Goal: Complete Application Form: Complete application form

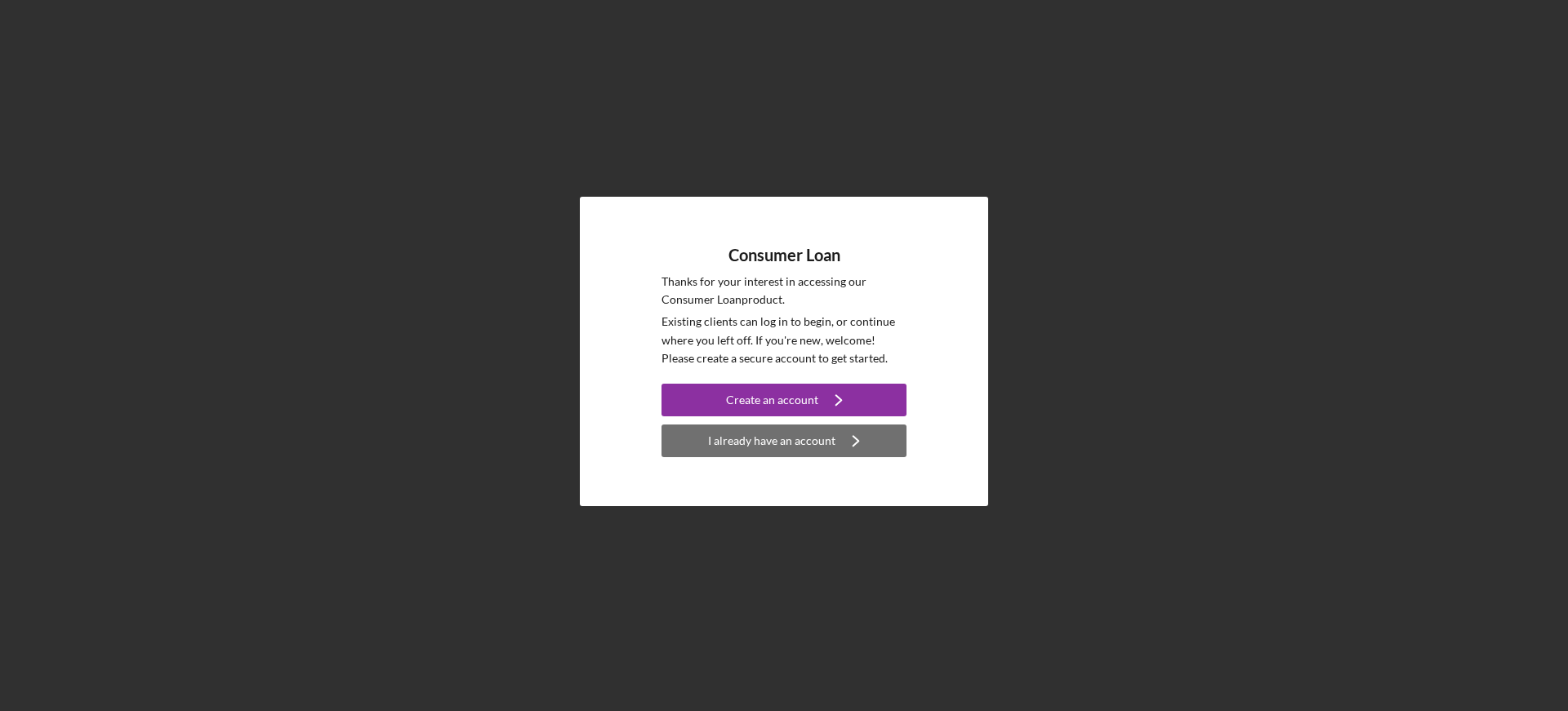
click at [763, 445] on div "I already have an account" at bounding box center [771, 440] width 127 height 33
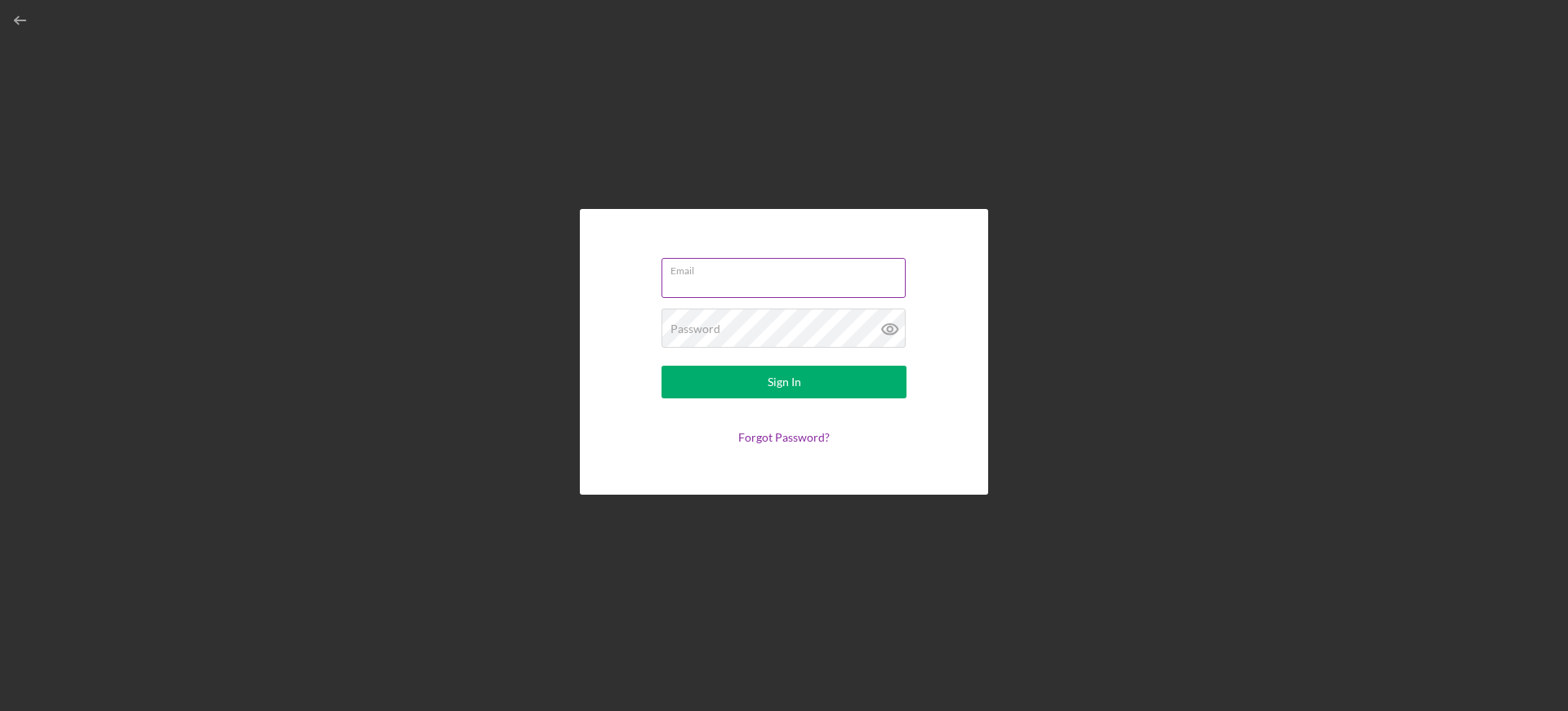
click at [705, 282] on input "Email" at bounding box center [783, 277] width 244 height 40
type input "[EMAIL_ADDRESS][DOMAIN_NAME]"
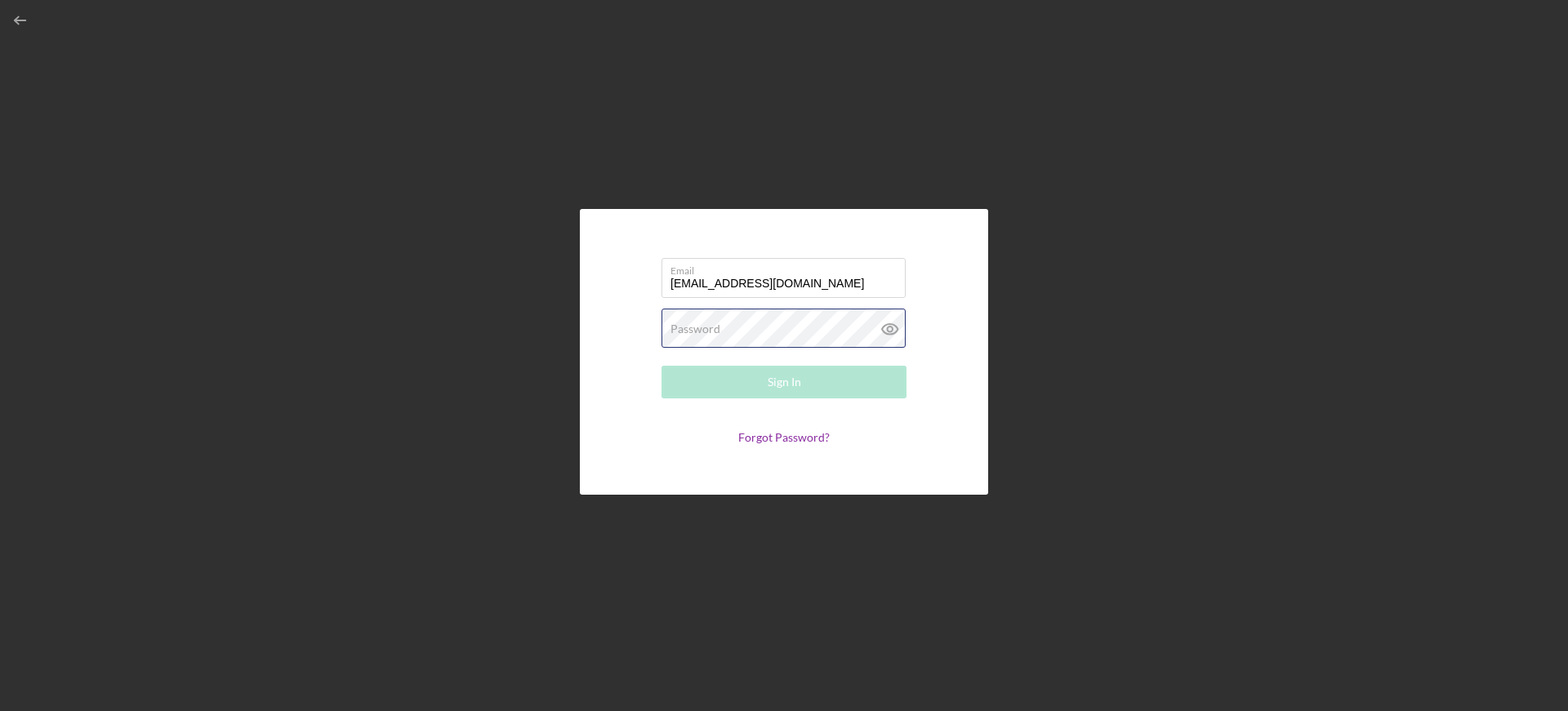
click at [729, 328] on div "Password Required" at bounding box center [784, 329] width 245 height 40
click at [779, 437] on link "Forgot Password?" at bounding box center [784, 437] width 92 height 14
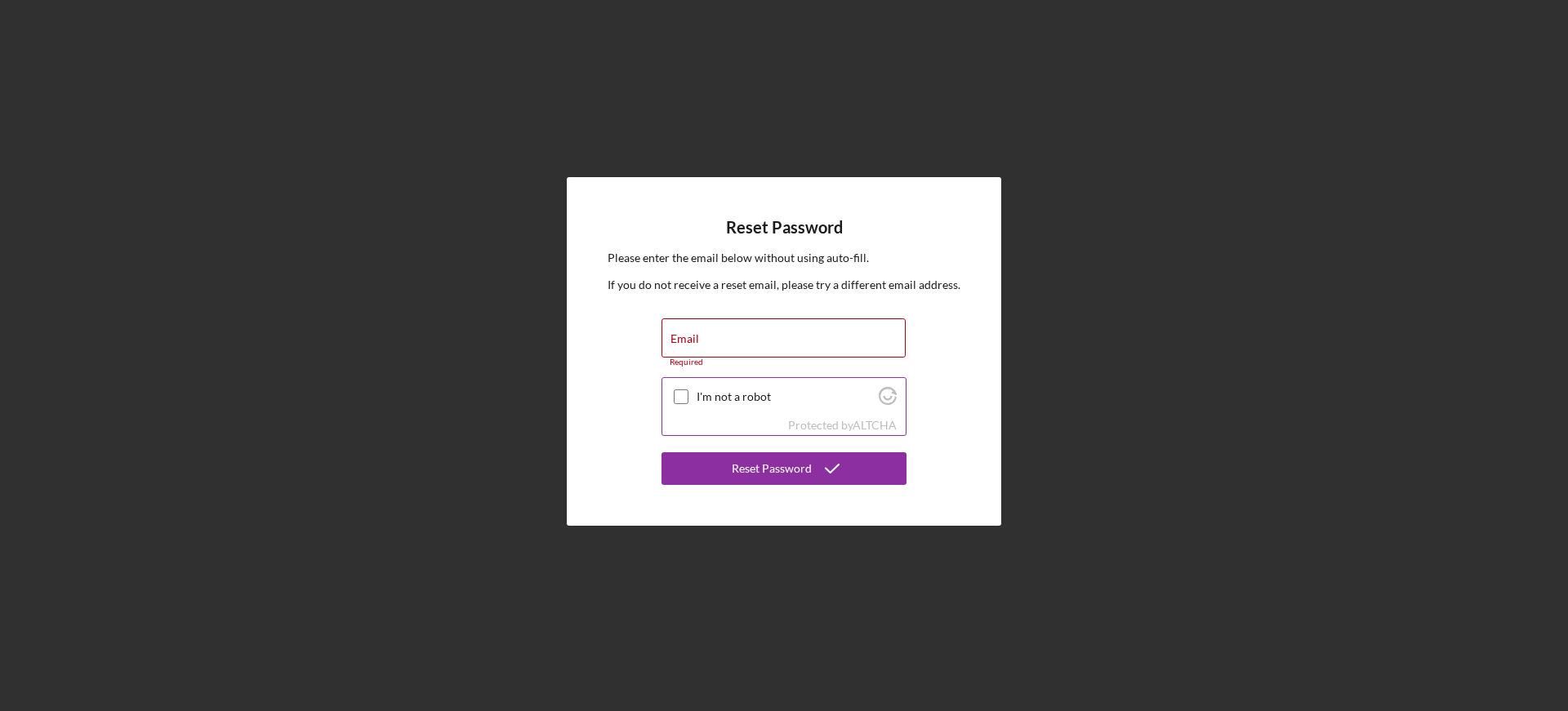
click at [685, 398] on input "I'm not a robot" at bounding box center [680, 396] width 15 height 15
checkbox input "true"
click at [691, 338] on label "Email" at bounding box center [684, 339] width 29 height 13
click at [691, 338] on input "Email" at bounding box center [783, 338] width 244 height 40
click at [699, 336] on div "Email Required" at bounding box center [784, 343] width 245 height 49
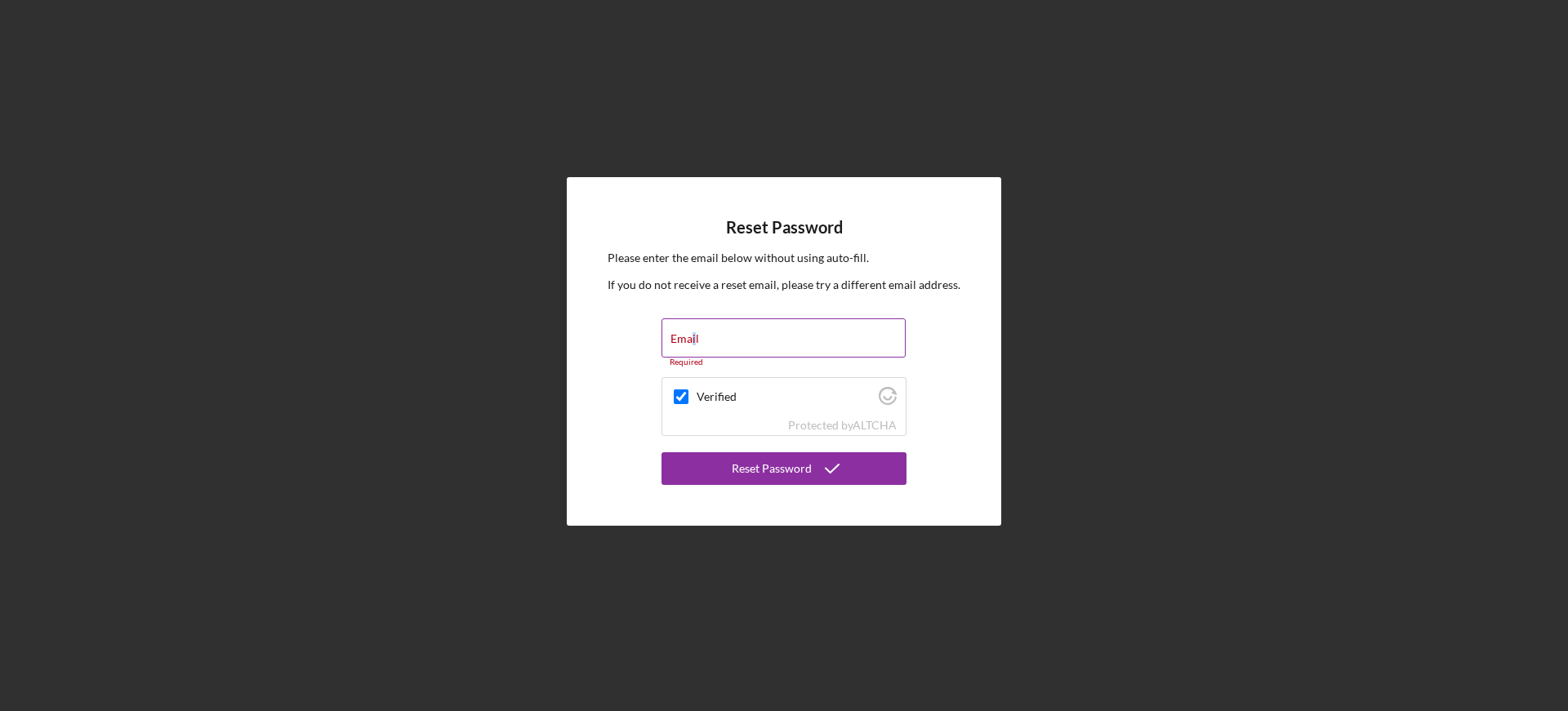
click at [693, 337] on label "Email" at bounding box center [684, 339] width 29 height 13
click at [692, 337] on label "Email" at bounding box center [684, 339] width 29 height 13
click at [692, 337] on input "Email" at bounding box center [783, 338] width 244 height 40
click at [692, 336] on label "Email" at bounding box center [684, 339] width 29 height 13
click at [692, 336] on input "Email" at bounding box center [783, 338] width 244 height 40
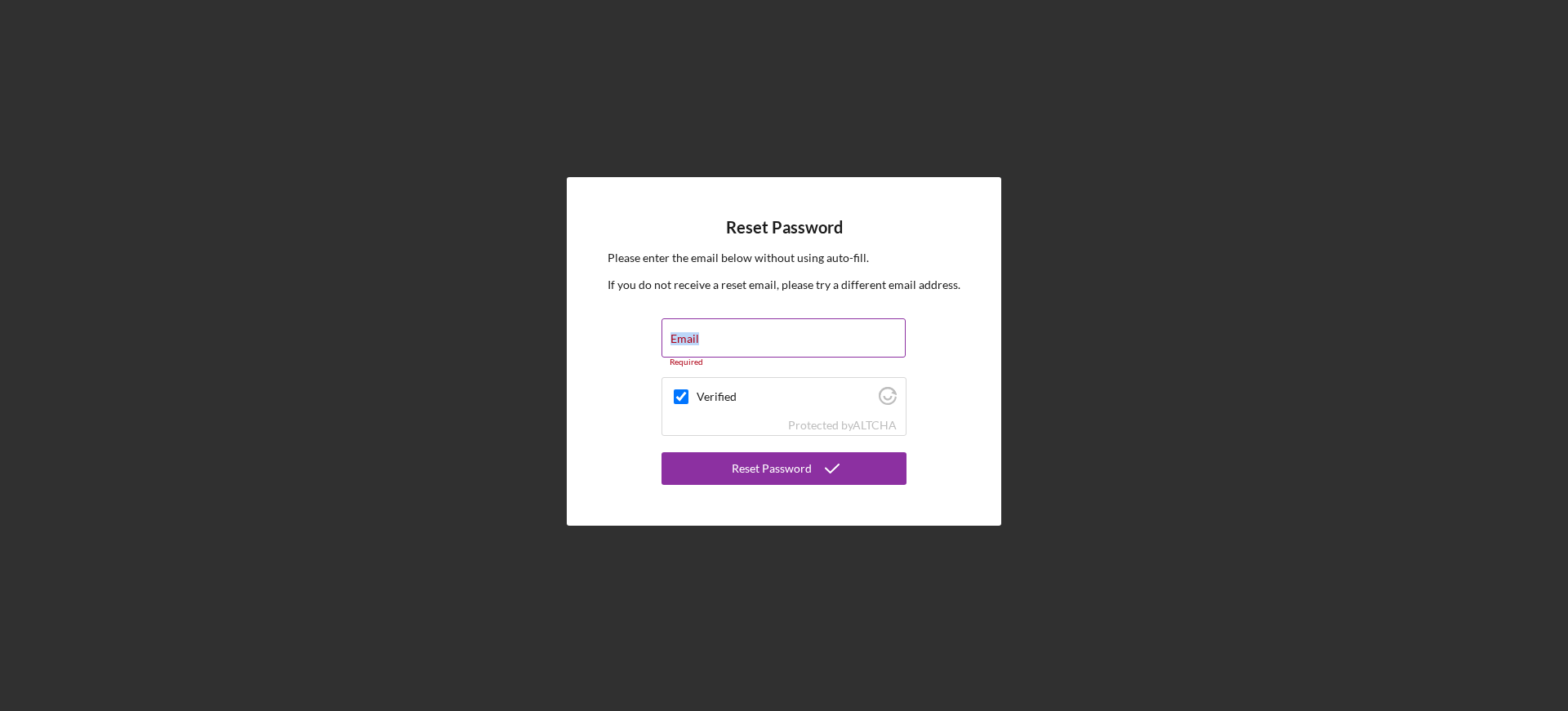
click at [717, 338] on input "Email" at bounding box center [783, 338] width 244 height 40
type input "[EMAIL_ADDRESS][DOMAIN_NAME]"
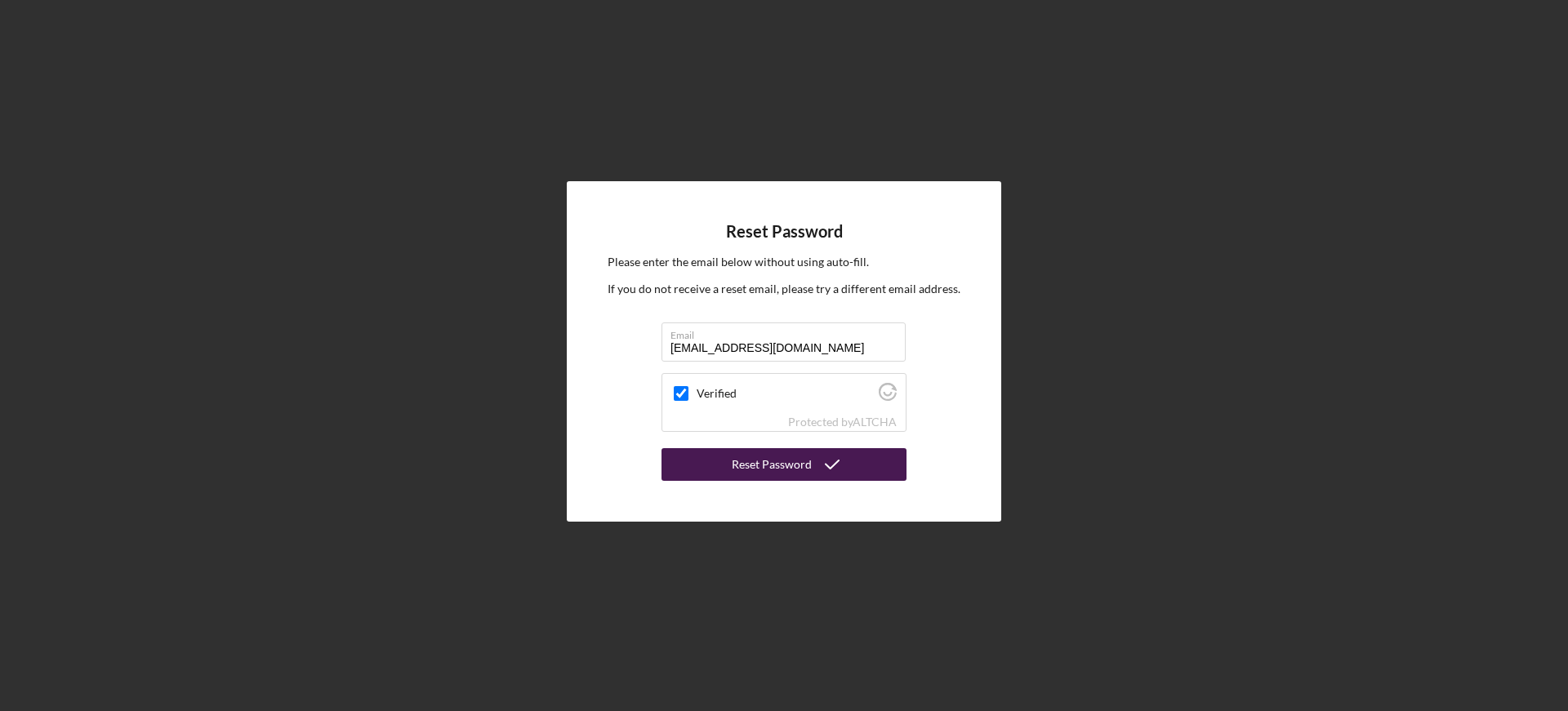
click at [781, 469] on div "Reset Password" at bounding box center [771, 464] width 80 height 33
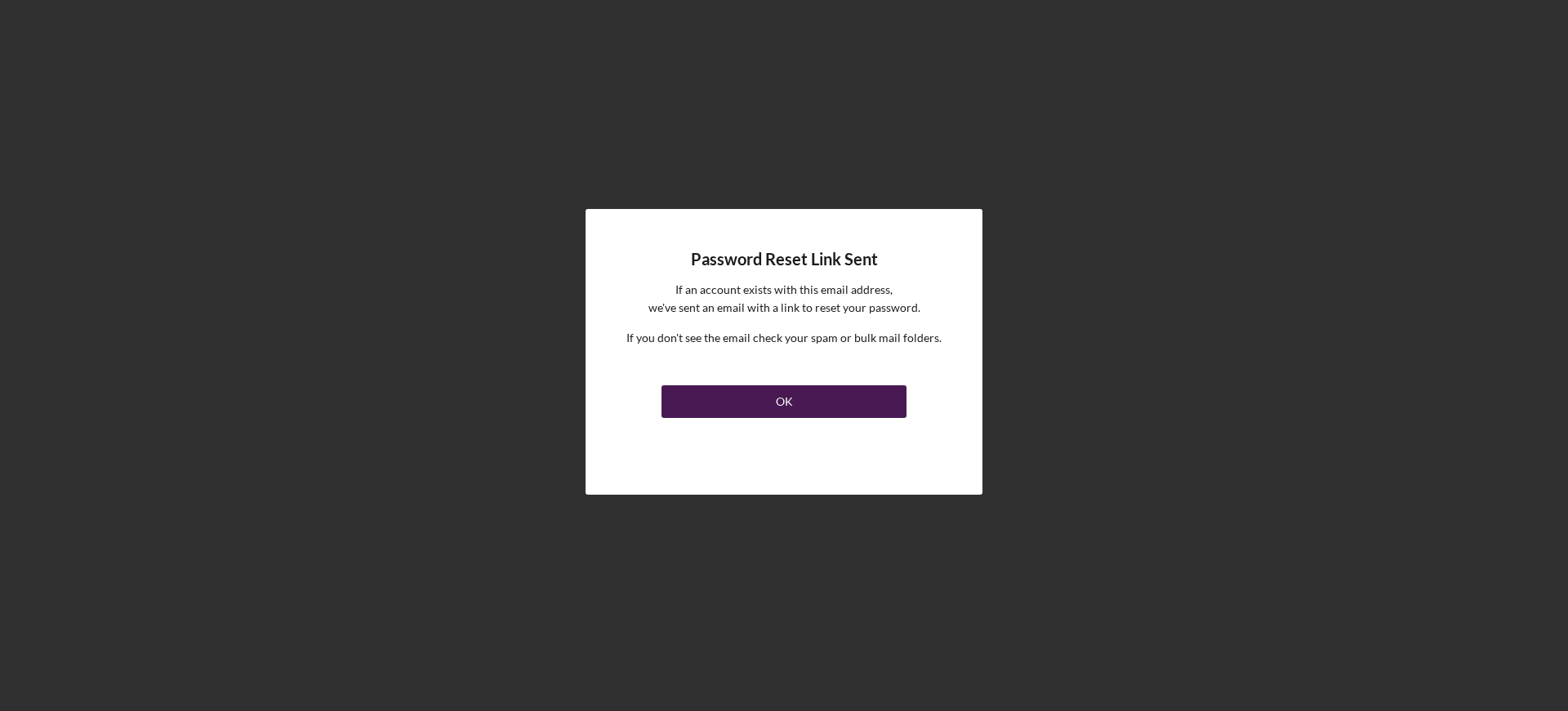
click at [772, 407] on button "OK" at bounding box center [784, 401] width 245 height 33
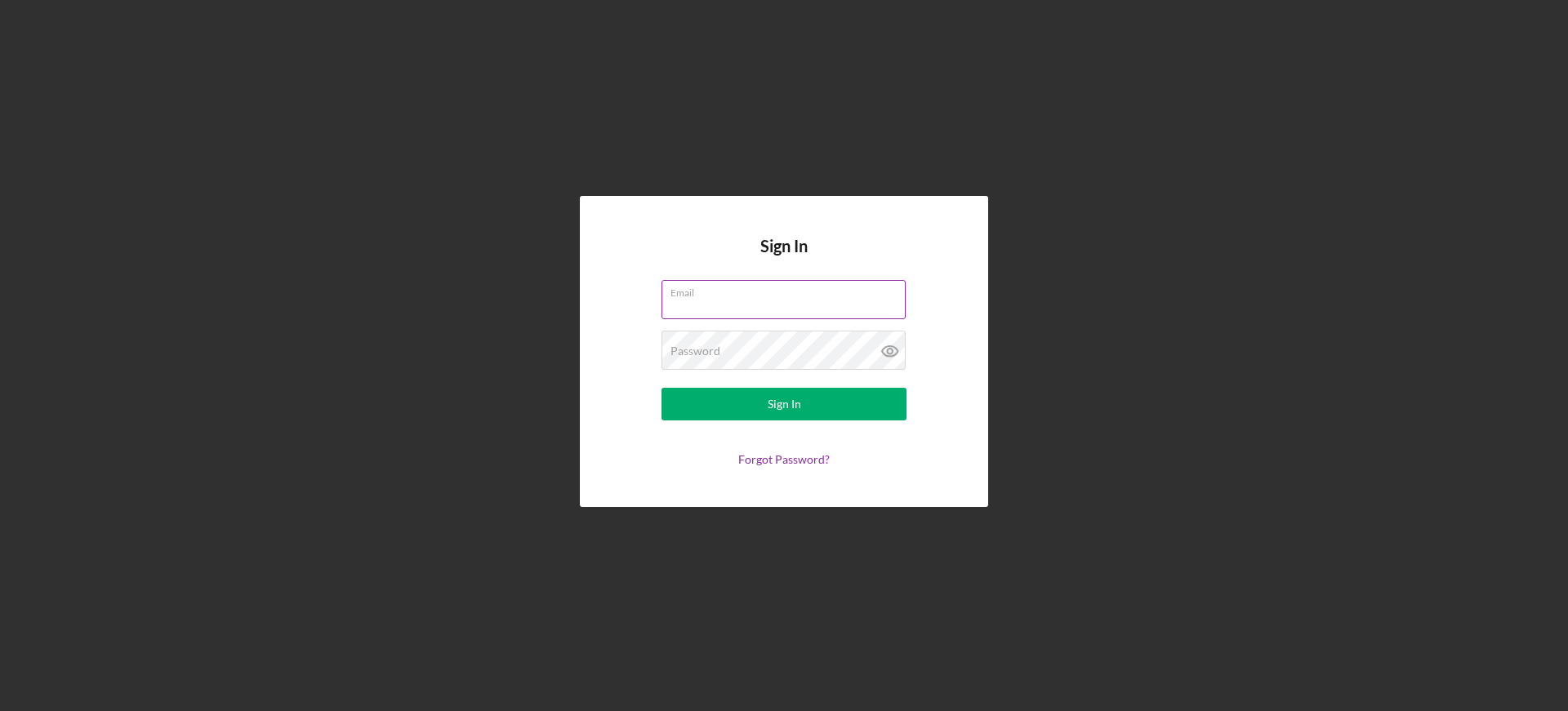
click at [696, 300] on input "Email" at bounding box center [783, 300] width 244 height 40
type input "[EMAIL_ADDRESS][DOMAIN_NAME]"
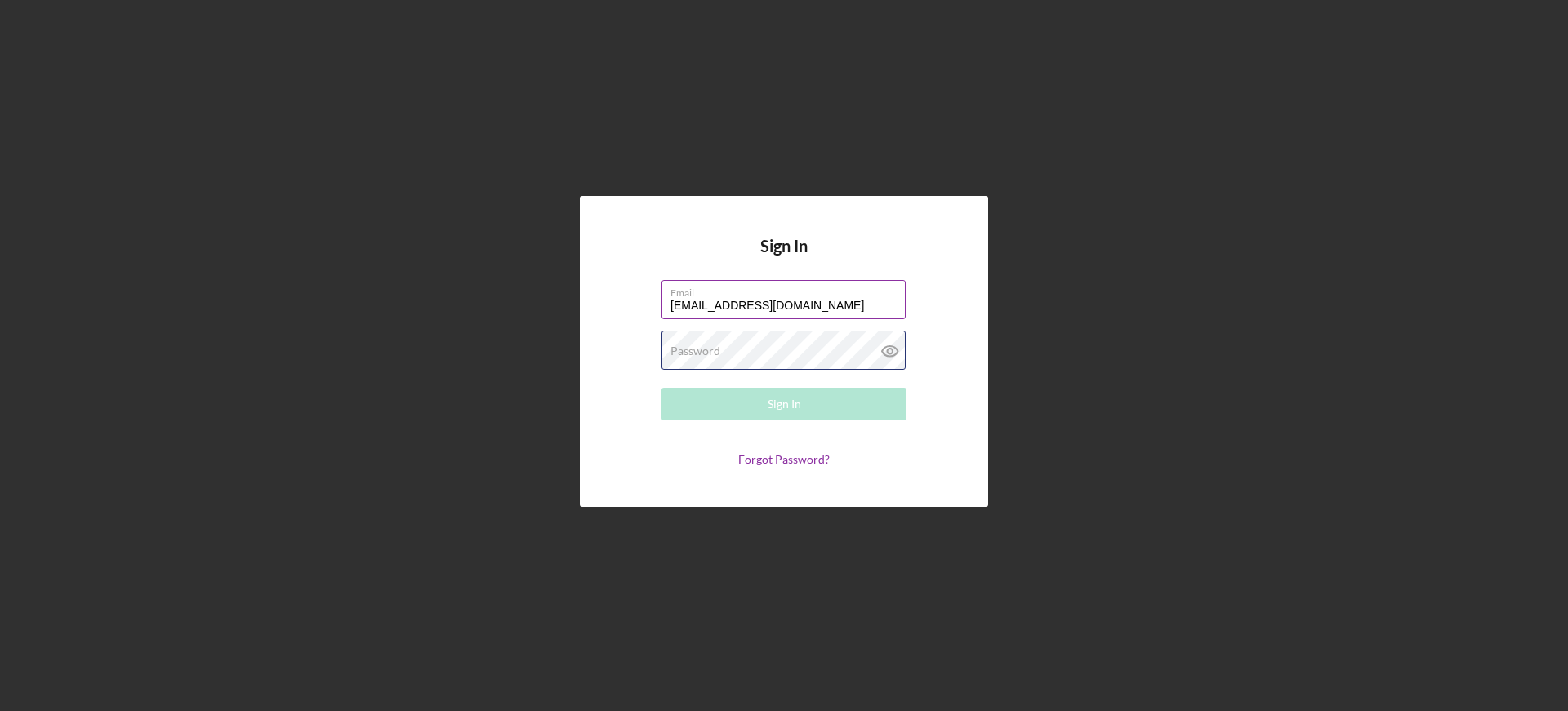
click at [716, 343] on div "Password Required" at bounding box center [784, 351] width 245 height 40
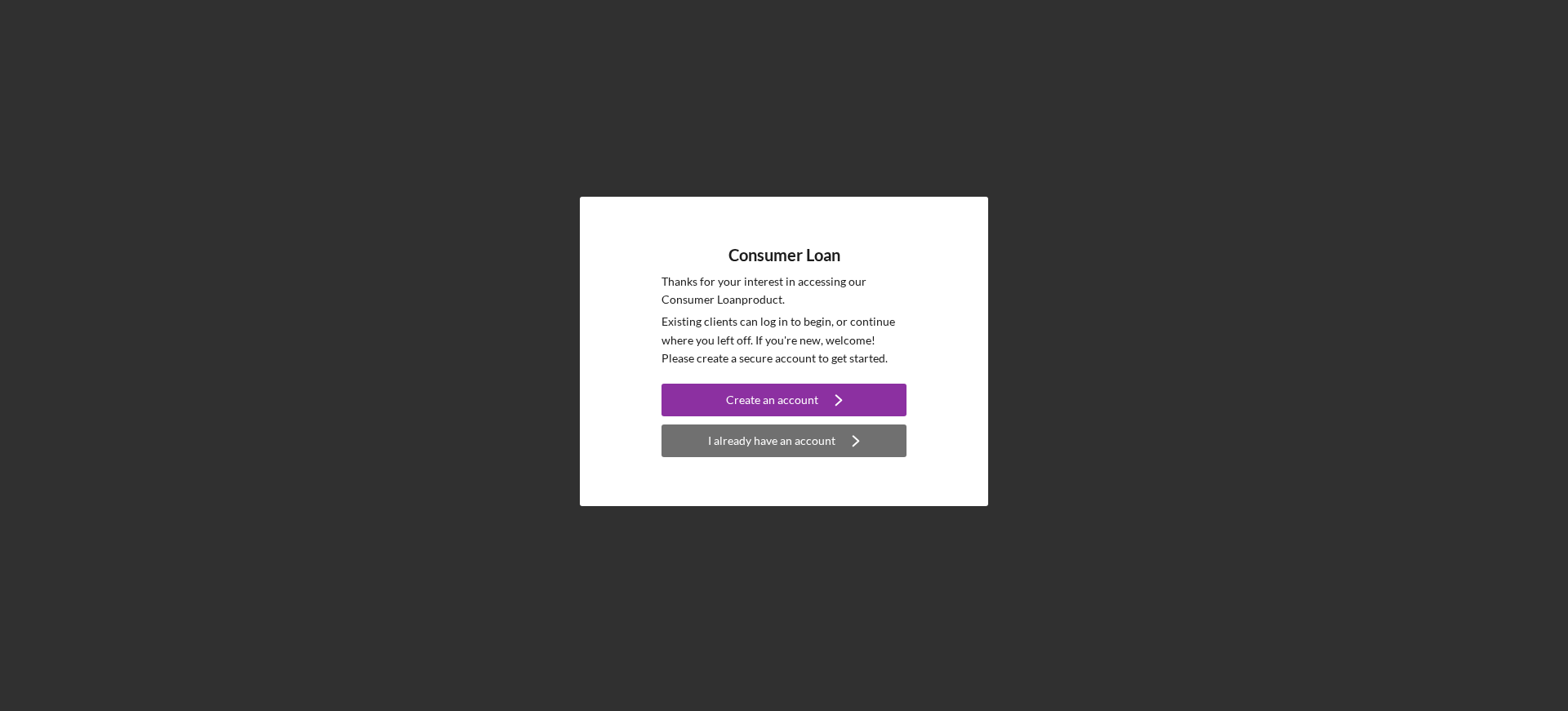
click at [819, 449] on div "I already have an account" at bounding box center [771, 440] width 127 height 33
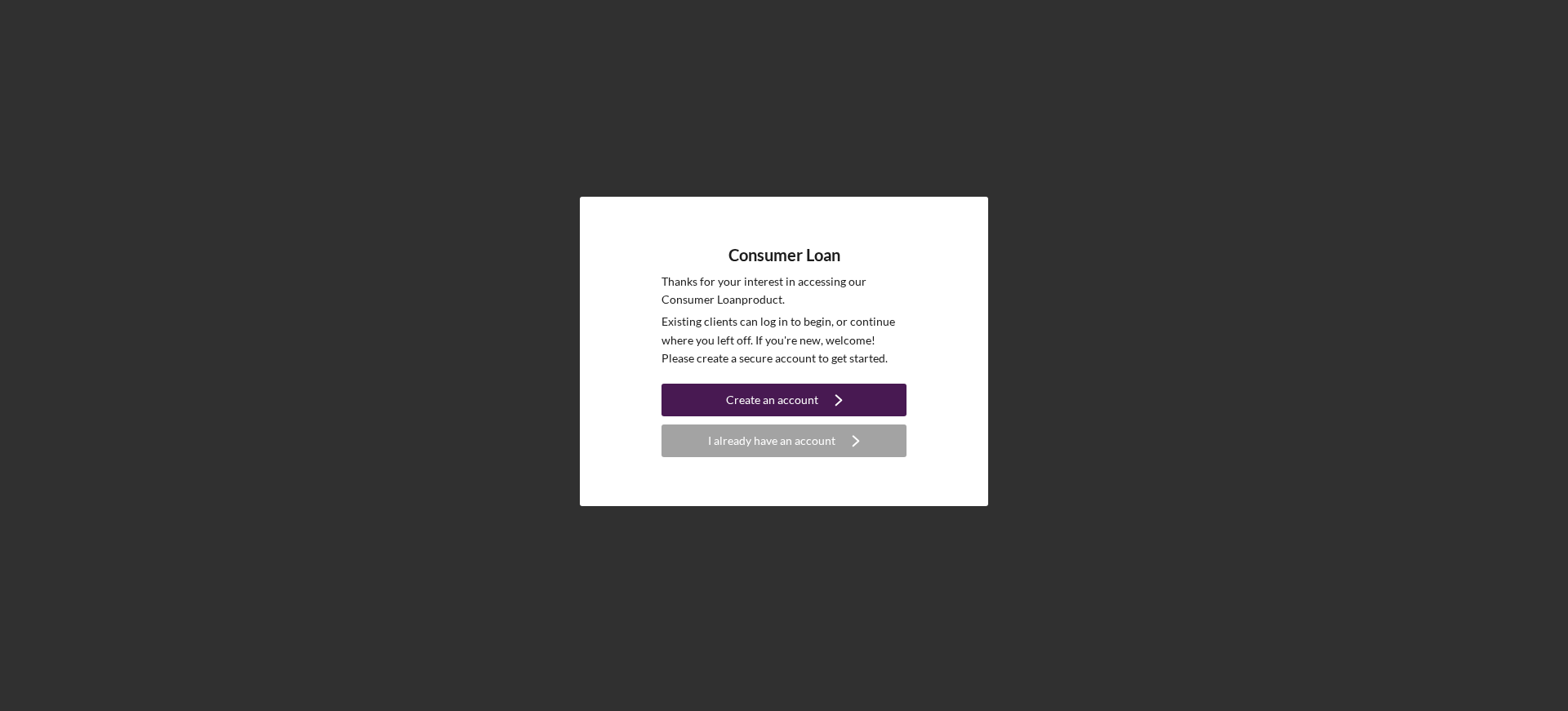
click at [742, 400] on div "Create an account" at bounding box center [771, 400] width 92 height 33
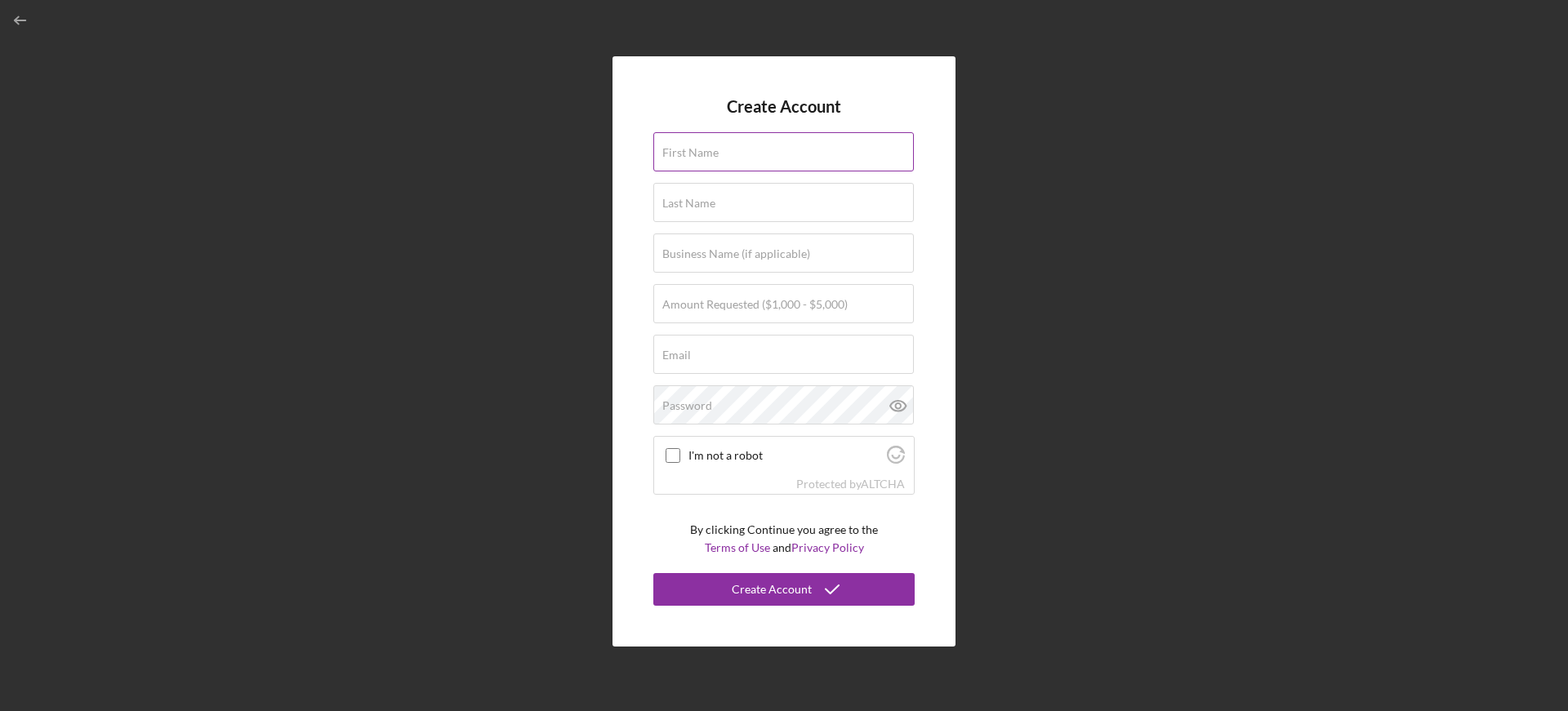
click at [675, 156] on label "First Name" at bounding box center [690, 152] width 56 height 13
click at [675, 156] on input "First Name" at bounding box center [784, 152] width 261 height 40
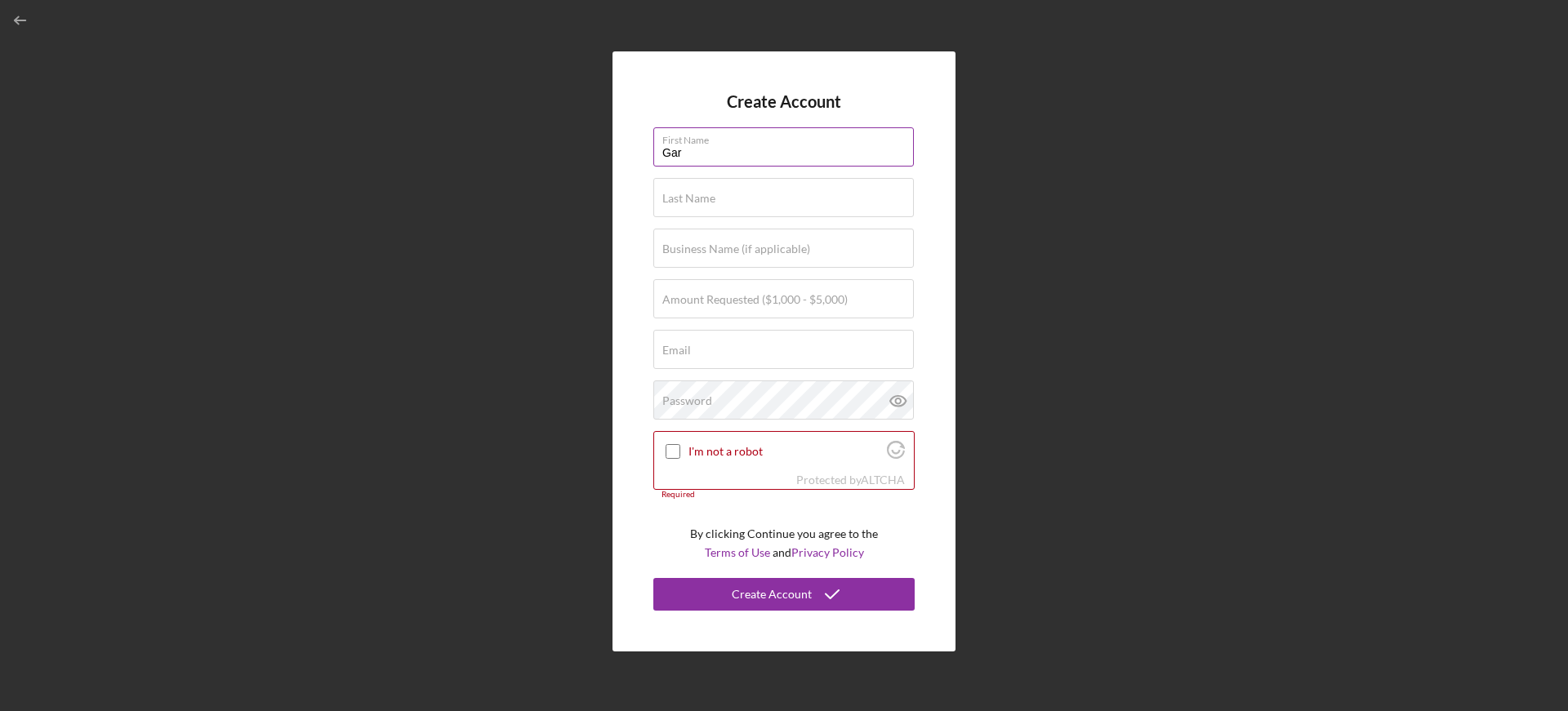
type input "[PERSON_NAME]"
type input "Falcon"
type input "[EMAIL_ADDRESS][DOMAIN_NAME]"
type input "[PERSON_NAME]"
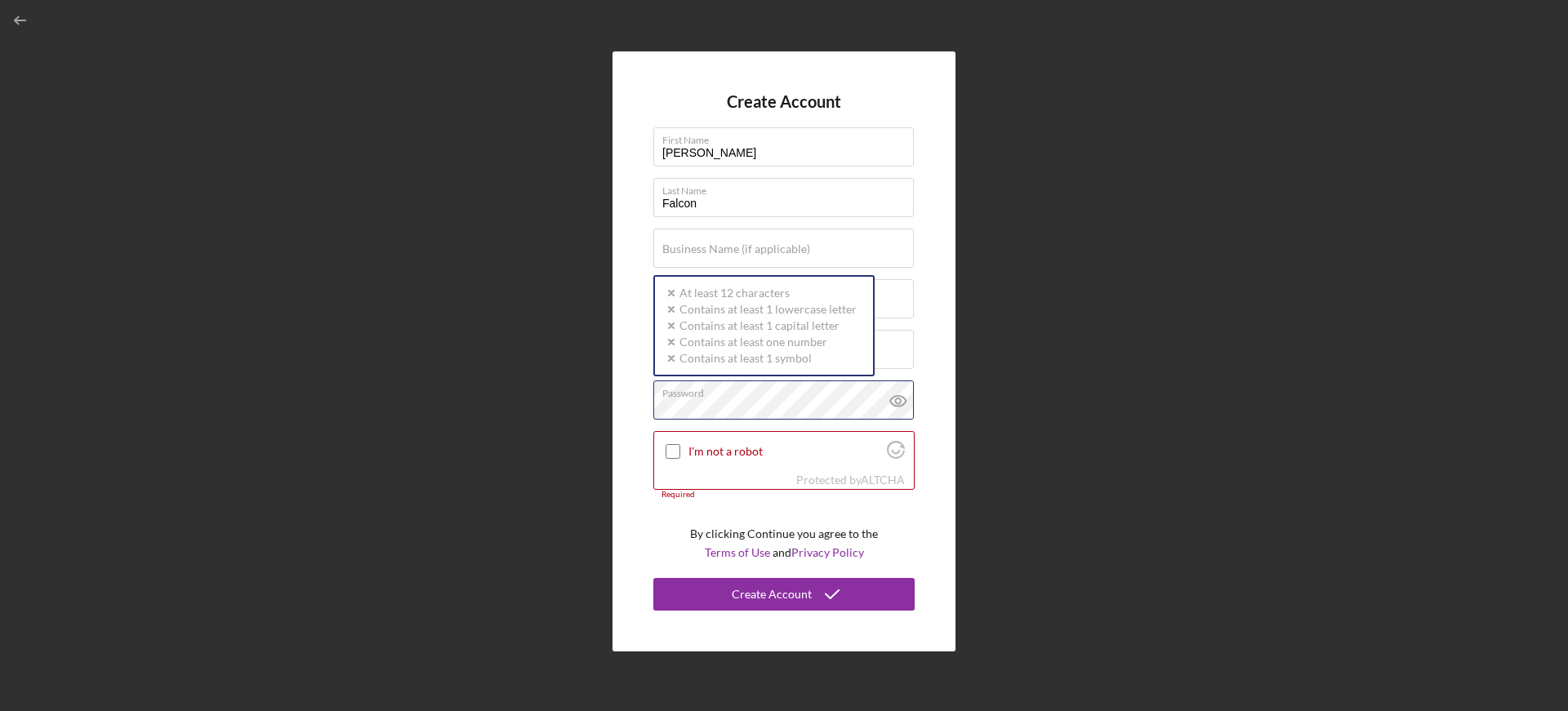
click at [648, 402] on div "Create Account First Name [PERSON_NAME] Last Name Falcon Business Name (if appl…" at bounding box center [783, 352] width 343 height 600
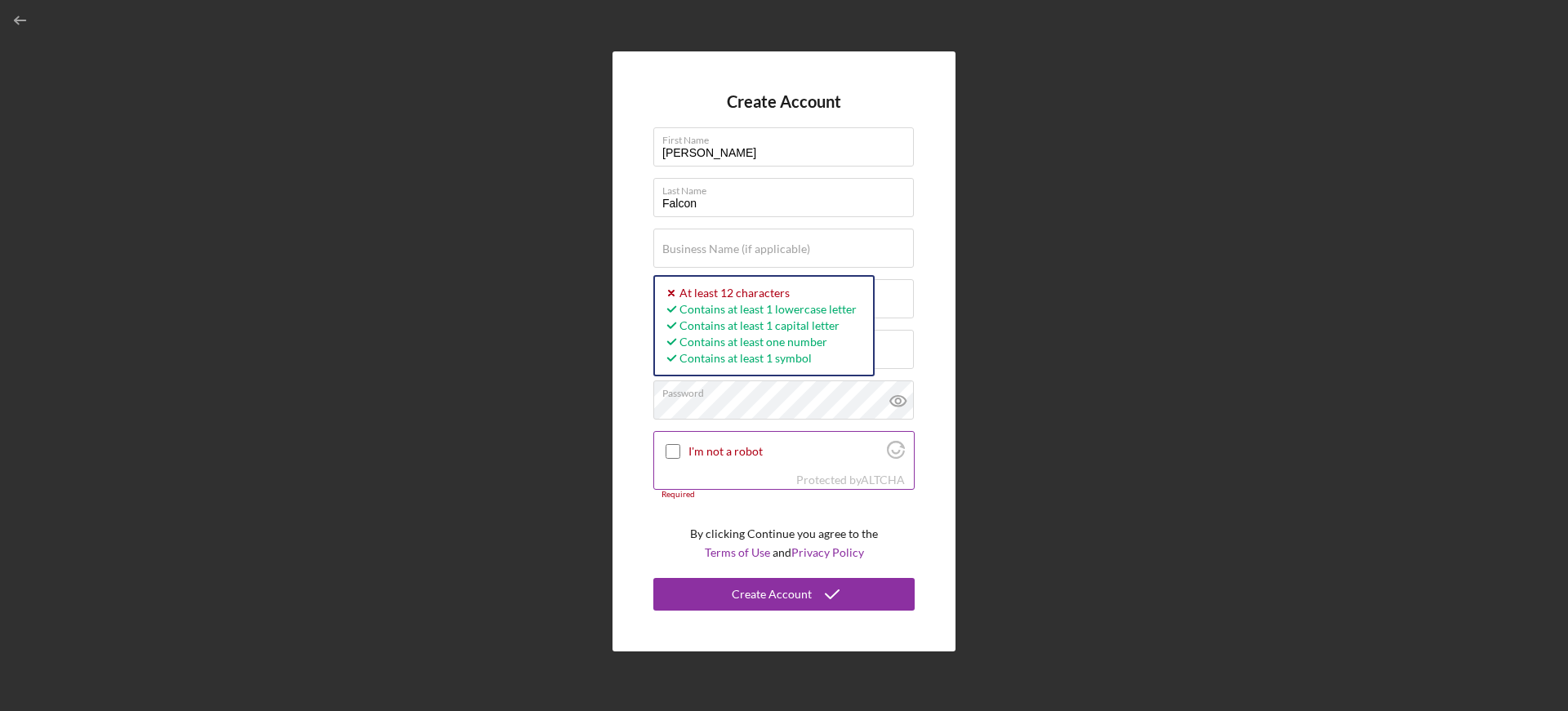
click at [671, 452] on input "I'm not a robot" at bounding box center [672, 451] width 15 height 15
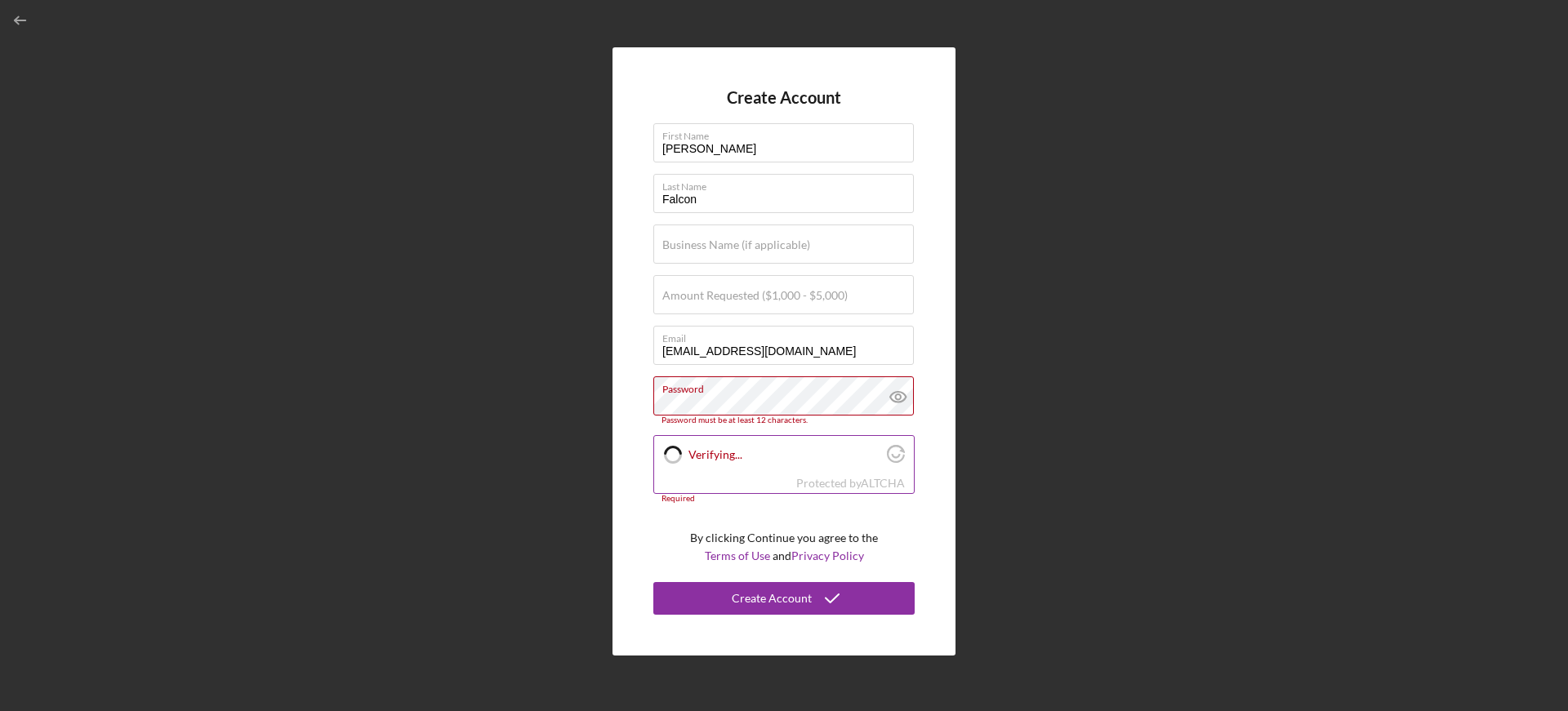
checkbox input "true"
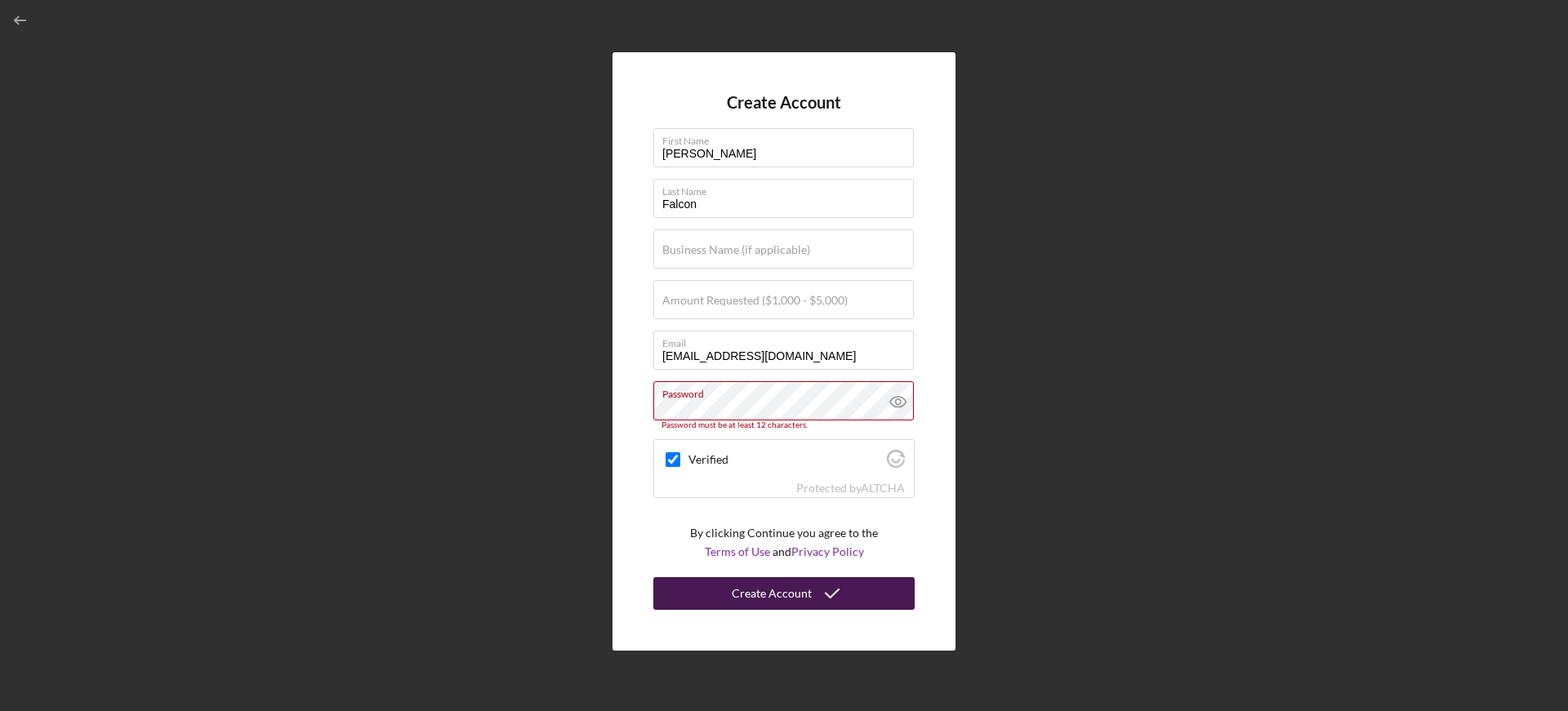
click at [757, 592] on div "Create Account" at bounding box center [771, 593] width 80 height 33
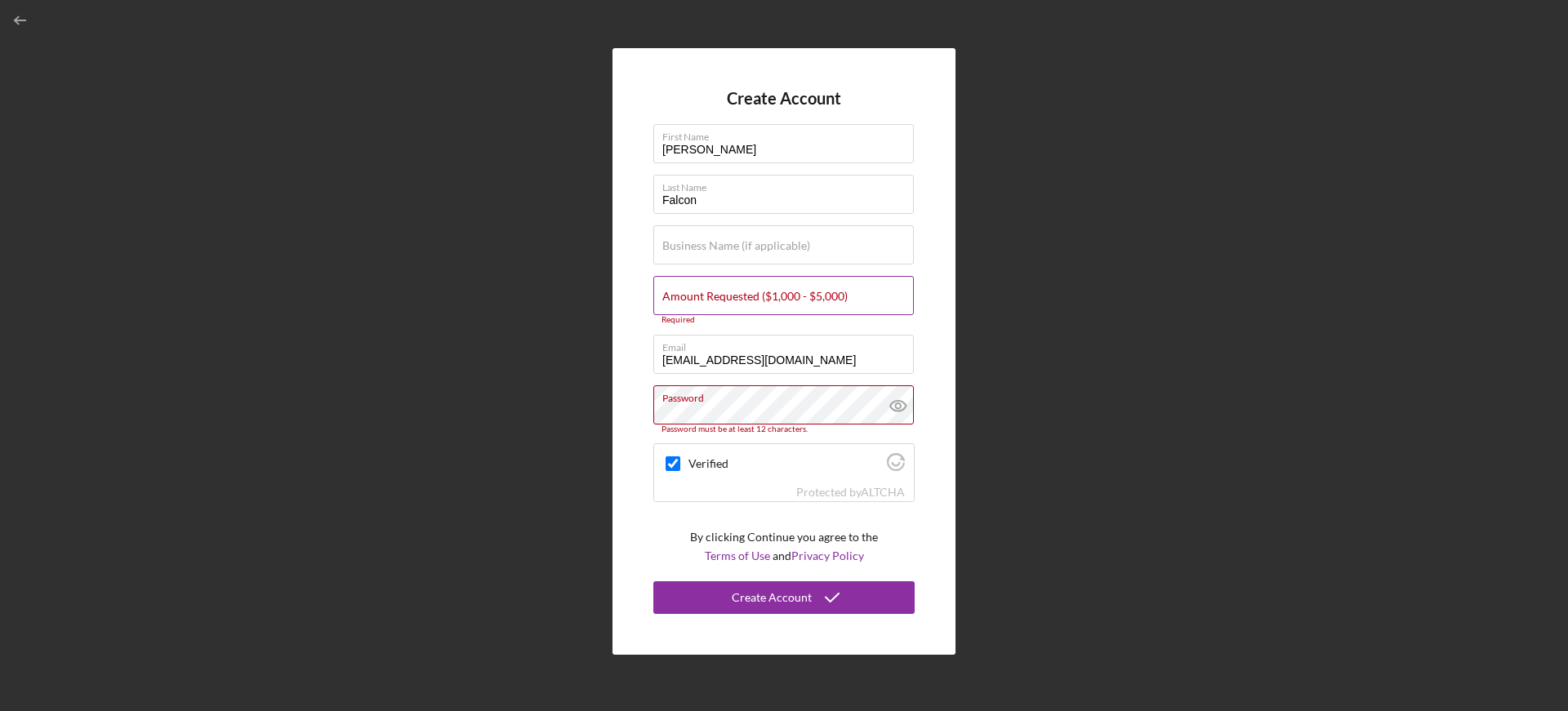
click at [729, 294] on label "Amount Requested ($1,000 - $5,000)" at bounding box center [755, 296] width 186 height 13
click at [729, 294] on input "Amount Requested ($1,000 - $5,000)" at bounding box center [784, 295] width 261 height 40
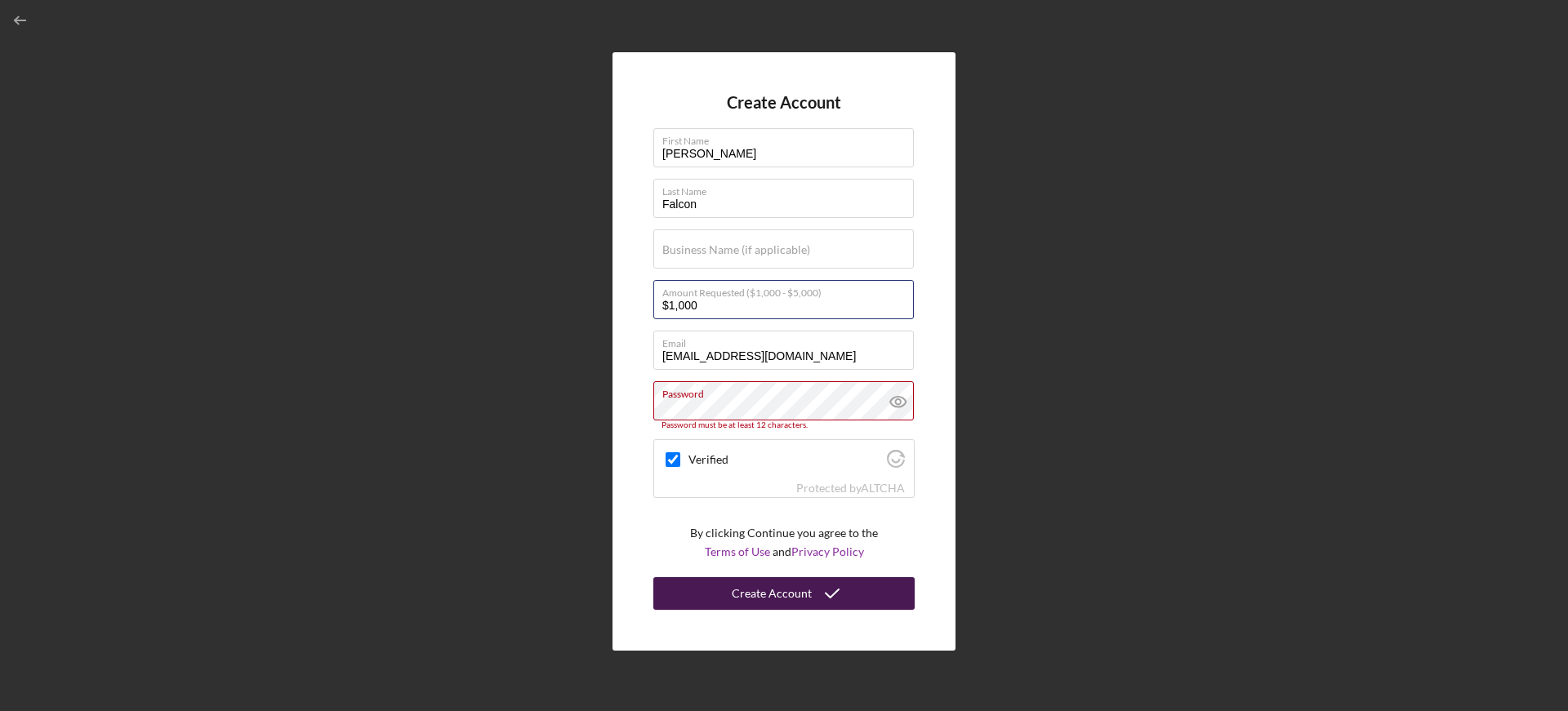
type input "$1,000"
click at [786, 597] on div "Create Account" at bounding box center [771, 593] width 80 height 33
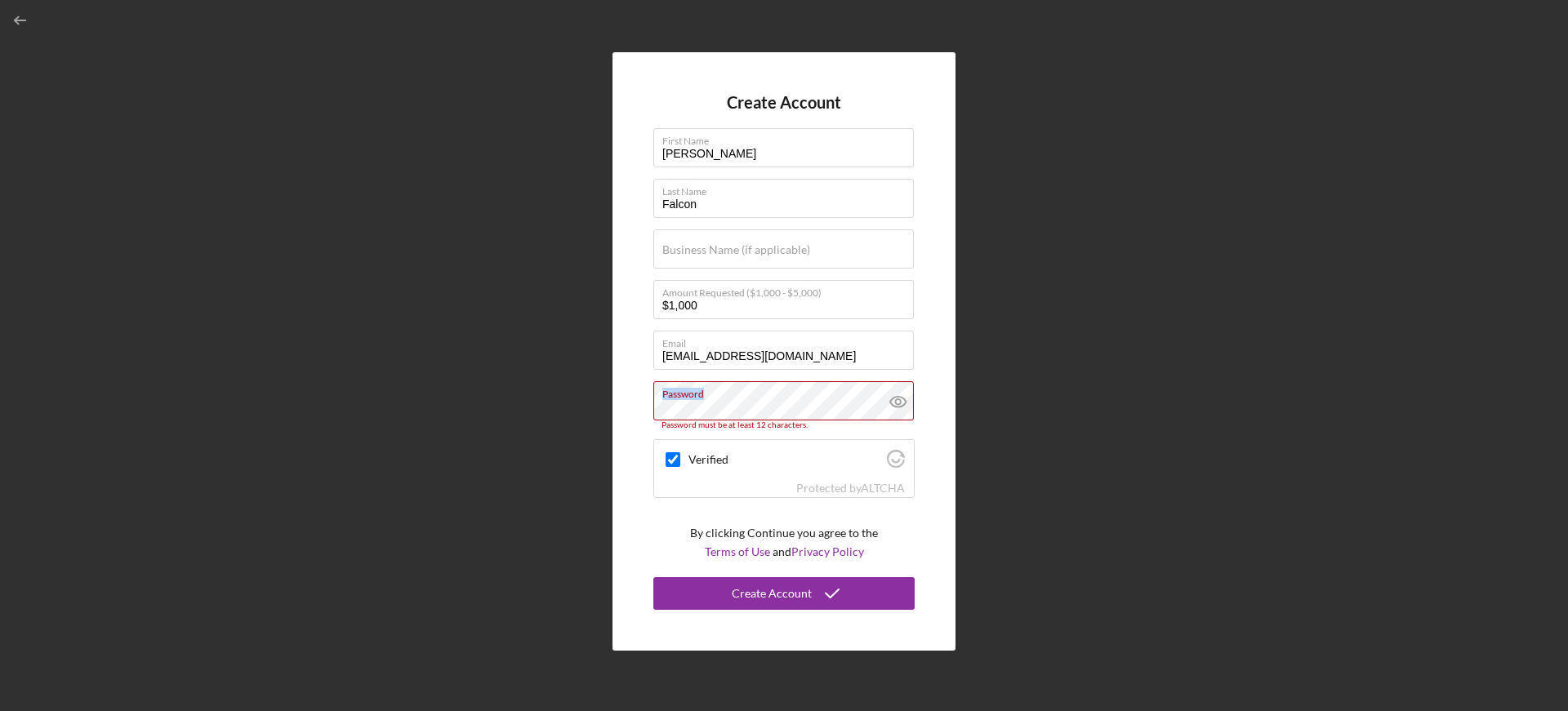
drag, startPoint x: 730, startPoint y: 399, endPoint x: 650, endPoint y: 406, distance: 80.3
click at [650, 406] on div "Create Account First Name [PERSON_NAME] Last Name Falcon Business Name (if appl…" at bounding box center [783, 352] width 343 height 598
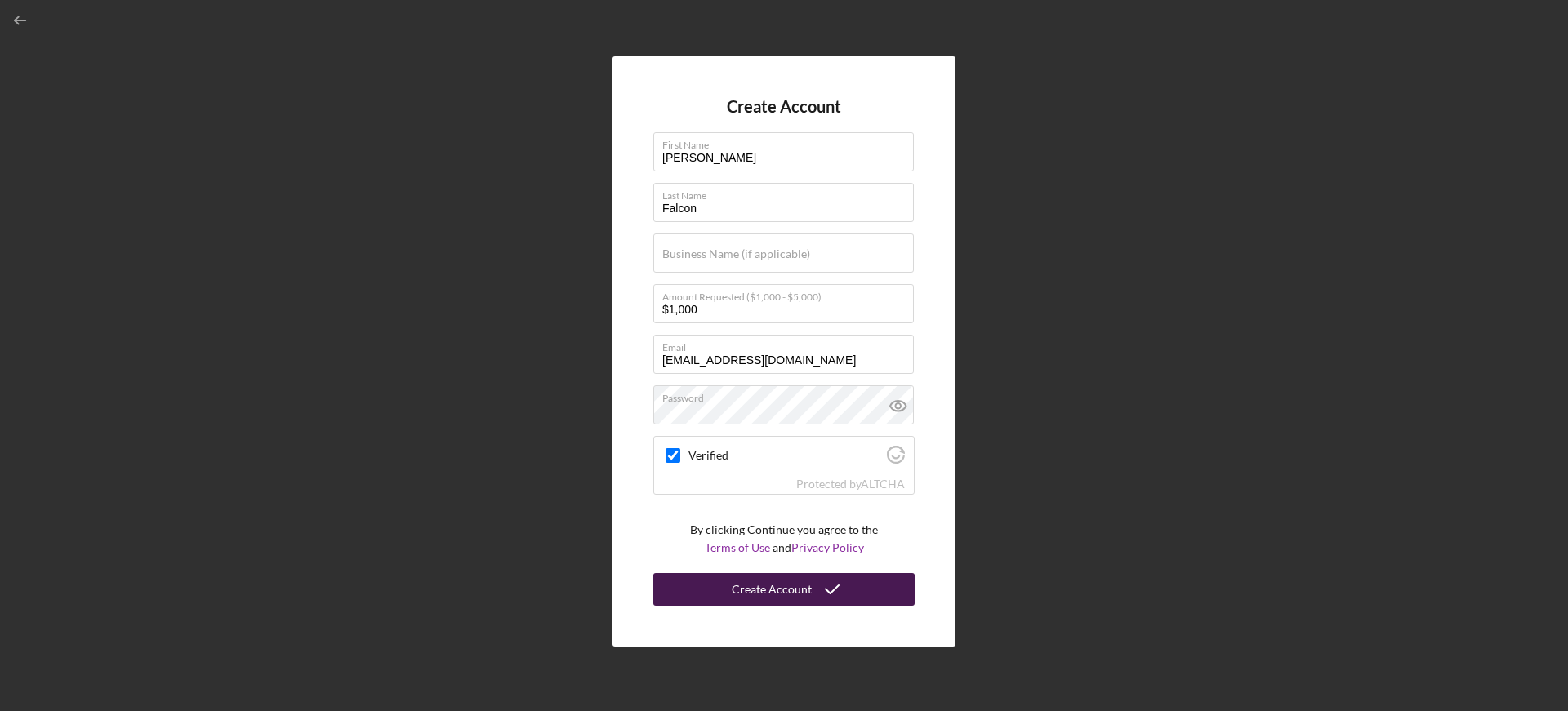
click at [770, 586] on div "Create Account" at bounding box center [771, 589] width 80 height 33
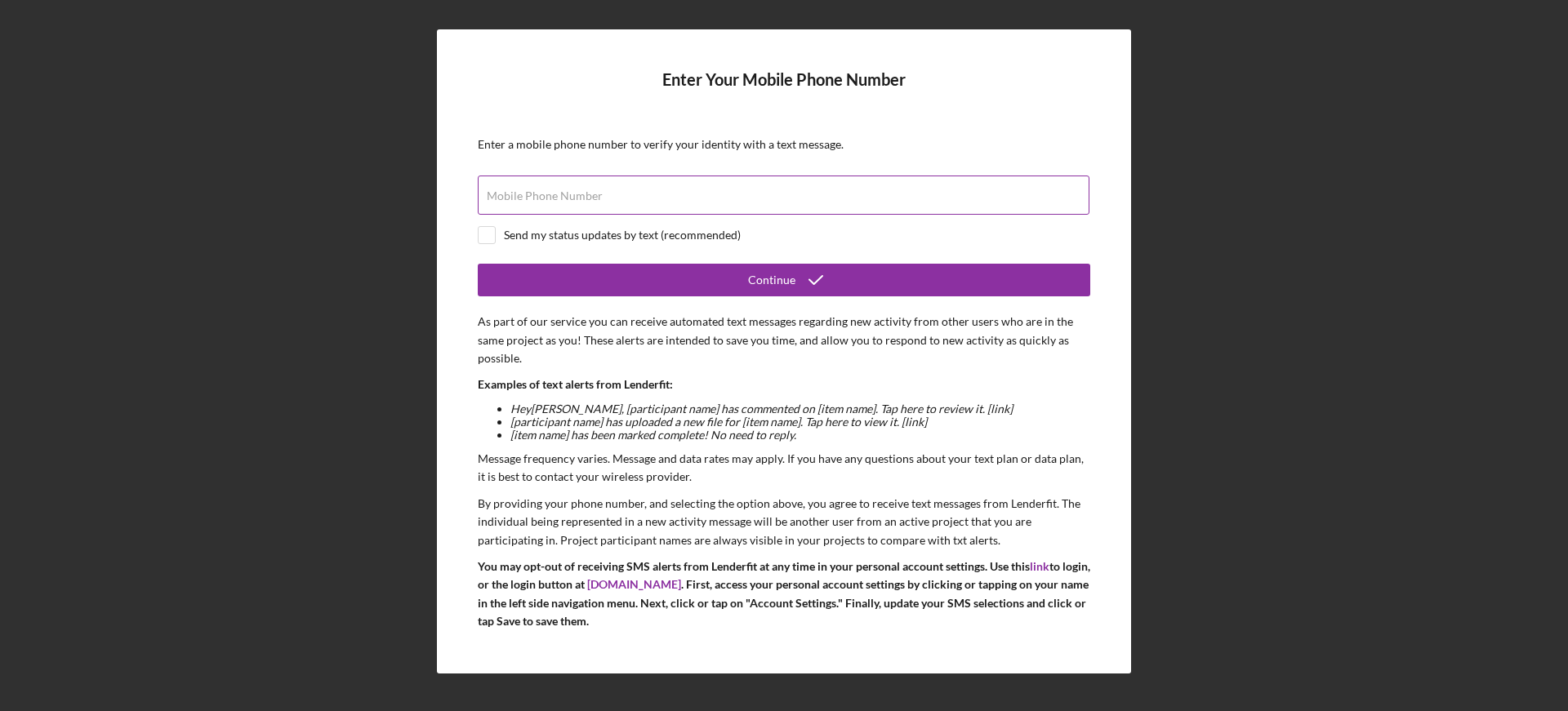
click at [543, 191] on label "Mobile Phone Number" at bounding box center [544, 196] width 116 height 13
click at [543, 191] on input "Mobile Phone Number" at bounding box center [783, 196] width 611 height 40
type input "[PHONE_NUMBER]"
click at [489, 241] on input "checkbox" at bounding box center [487, 235] width 17 height 17
checkbox input "true"
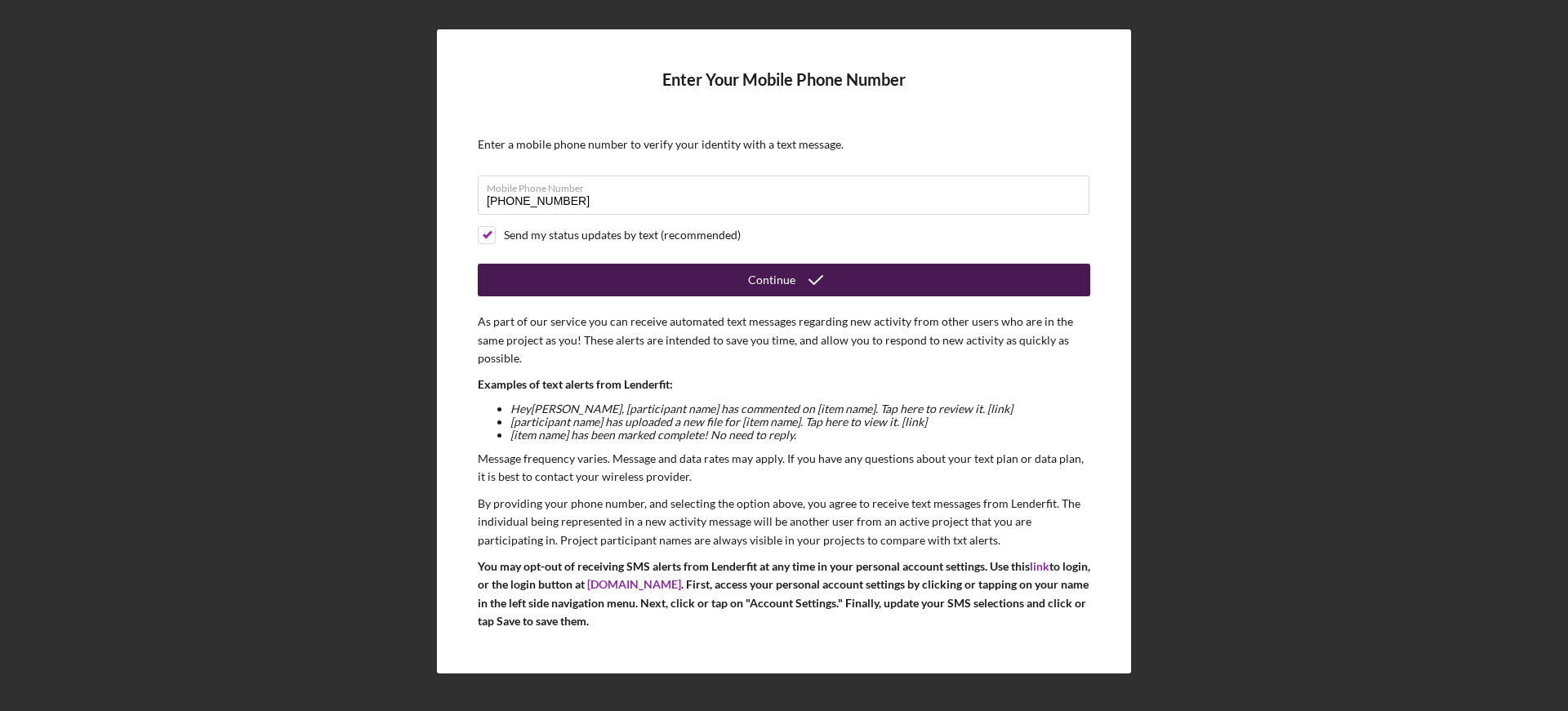
click at [731, 286] on button "Continue" at bounding box center [784, 279] width 612 height 33
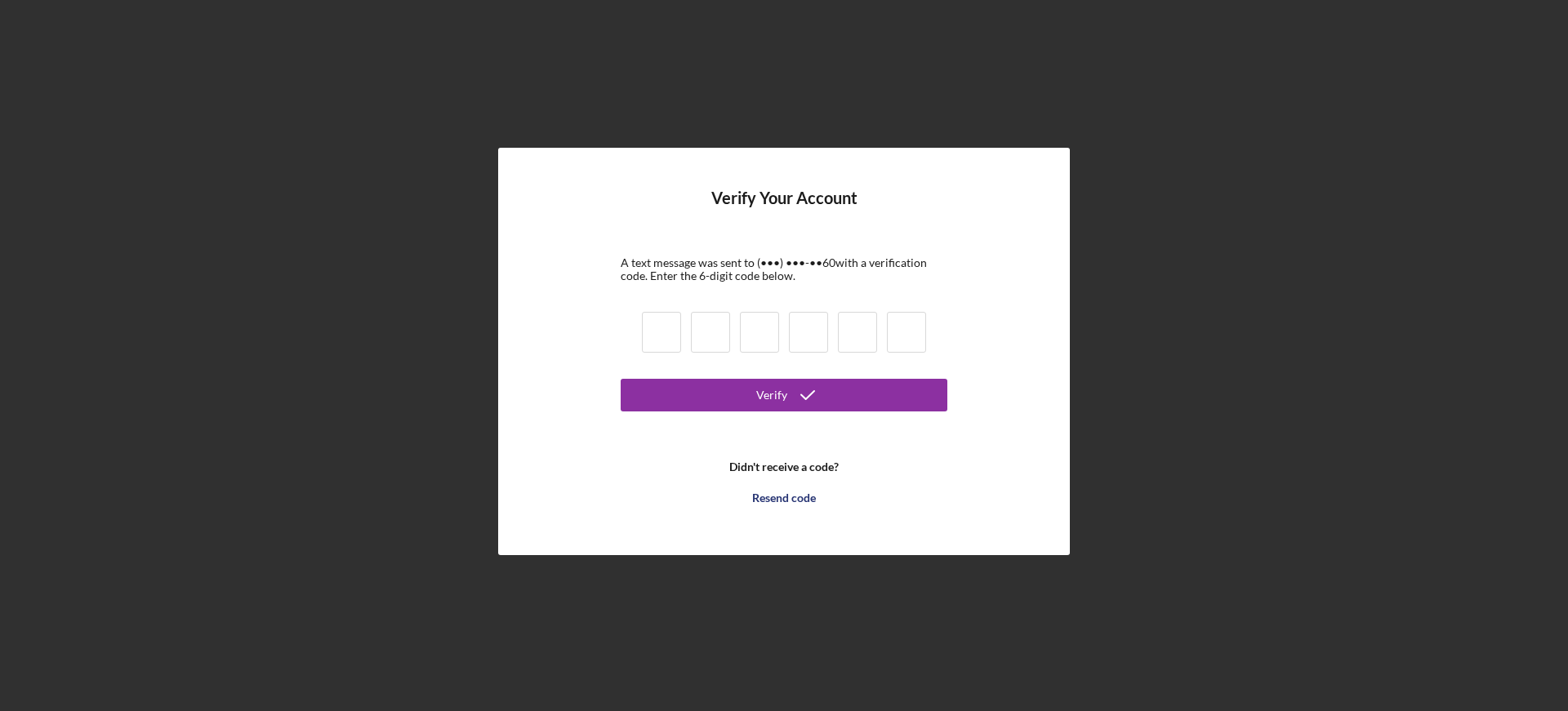
click at [663, 322] on input at bounding box center [662, 332] width 39 height 40
type input "9"
type input "7"
type input "6"
type input "3"
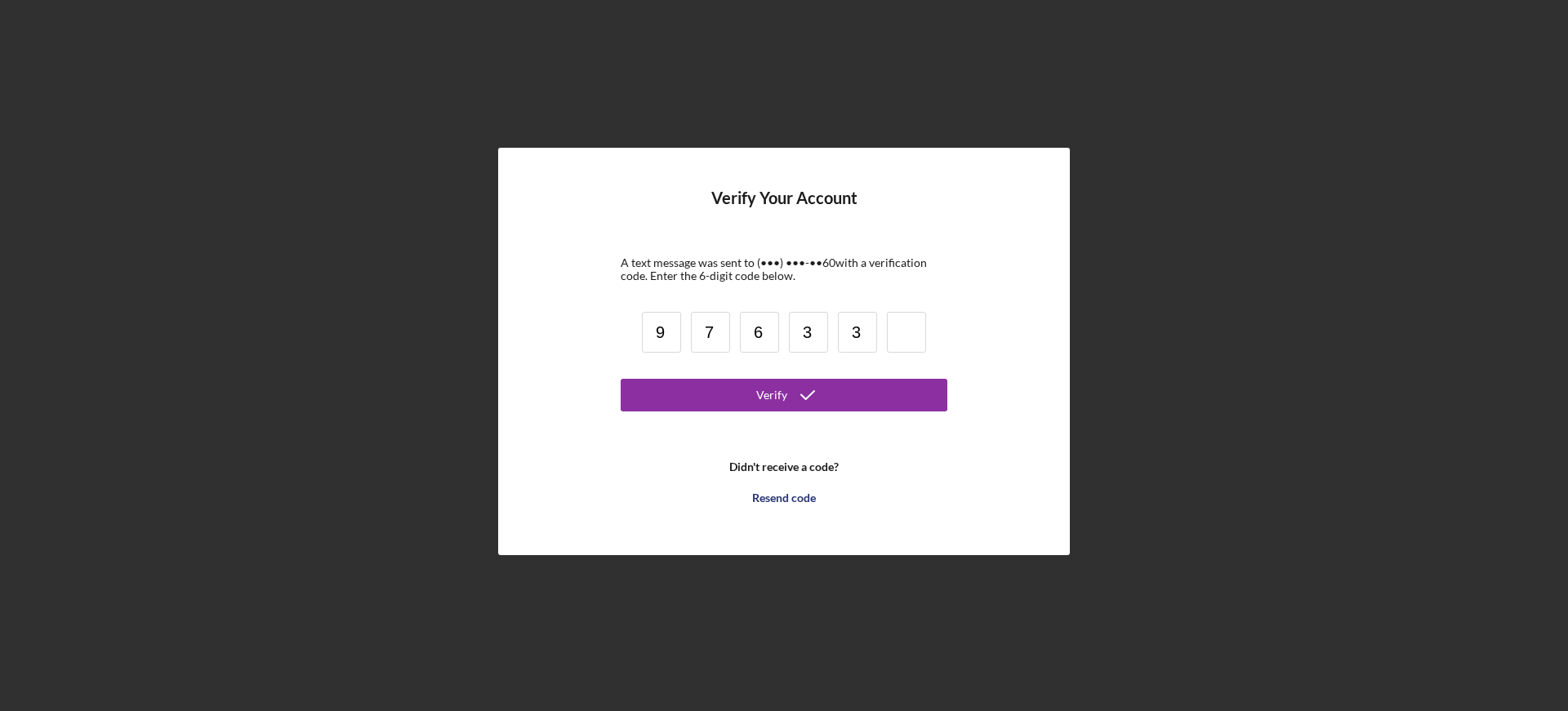
type input "3"
type input "4"
click at [773, 403] on div "Verify" at bounding box center [771, 395] width 31 height 33
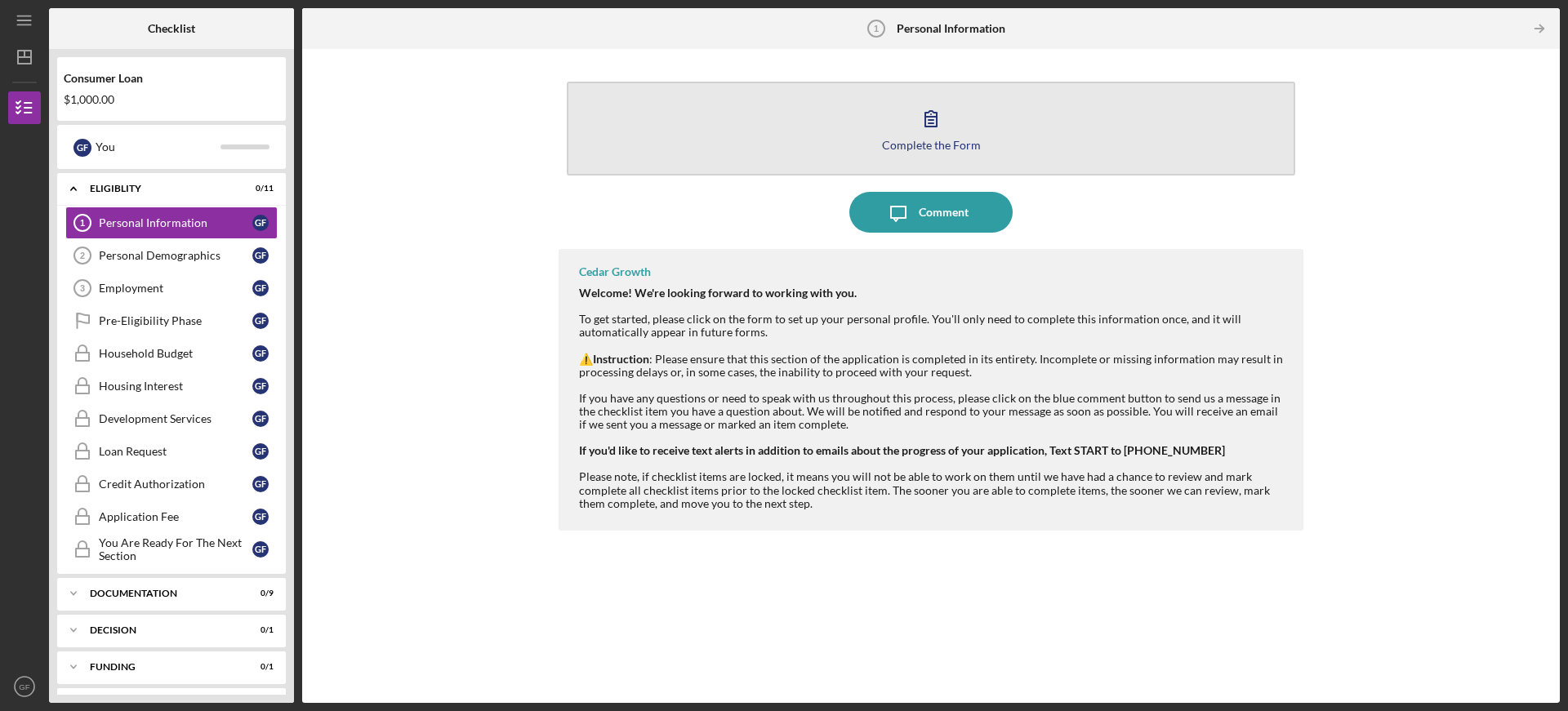
click at [929, 129] on icon "button" at bounding box center [930, 118] width 40 height 40
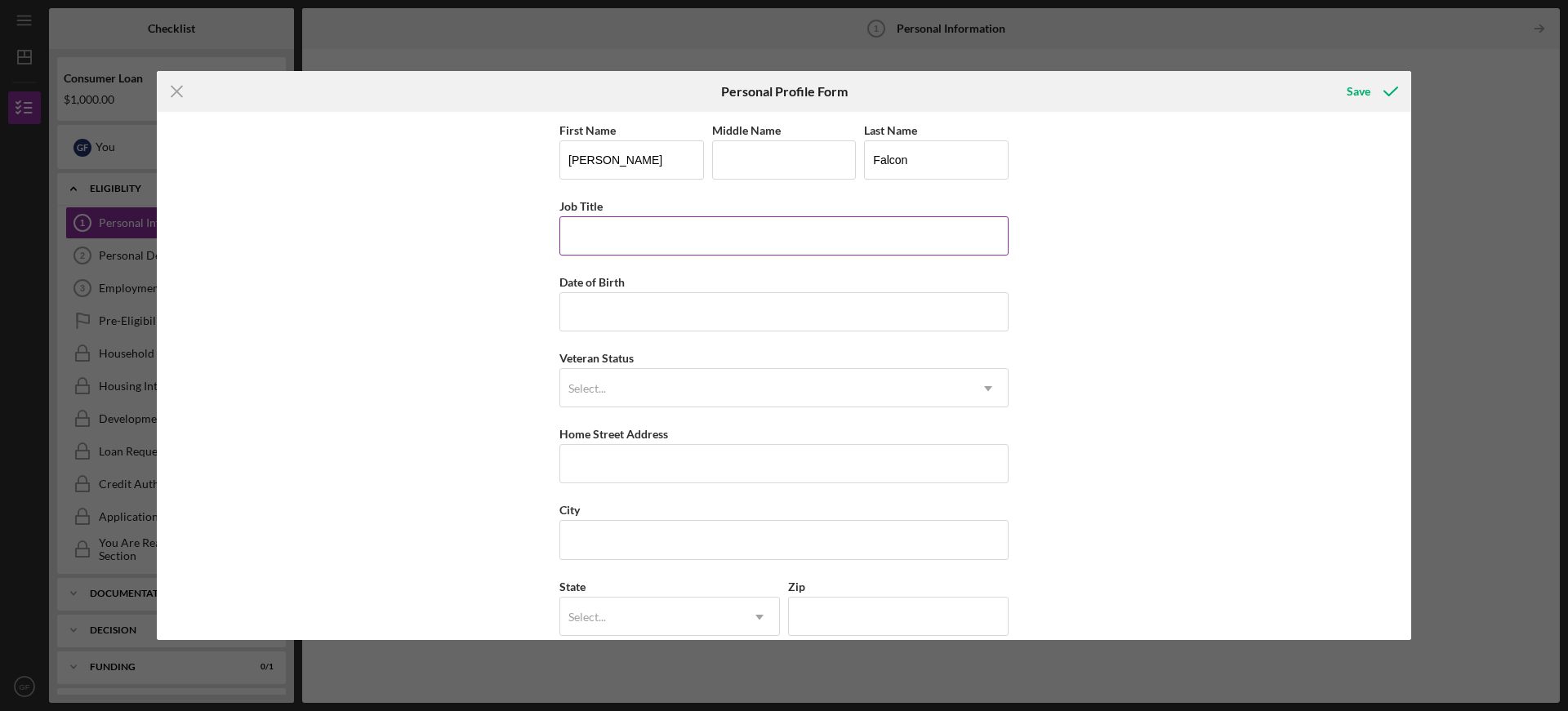
click at [609, 229] on input "Job Title" at bounding box center [783, 236] width 449 height 40
click at [562, 229] on input "Host" at bounding box center [783, 236] width 449 height 40
type input "Promotions Host"
click at [594, 309] on input "Date of Birth" at bounding box center [783, 312] width 449 height 40
type input "[DATE]"
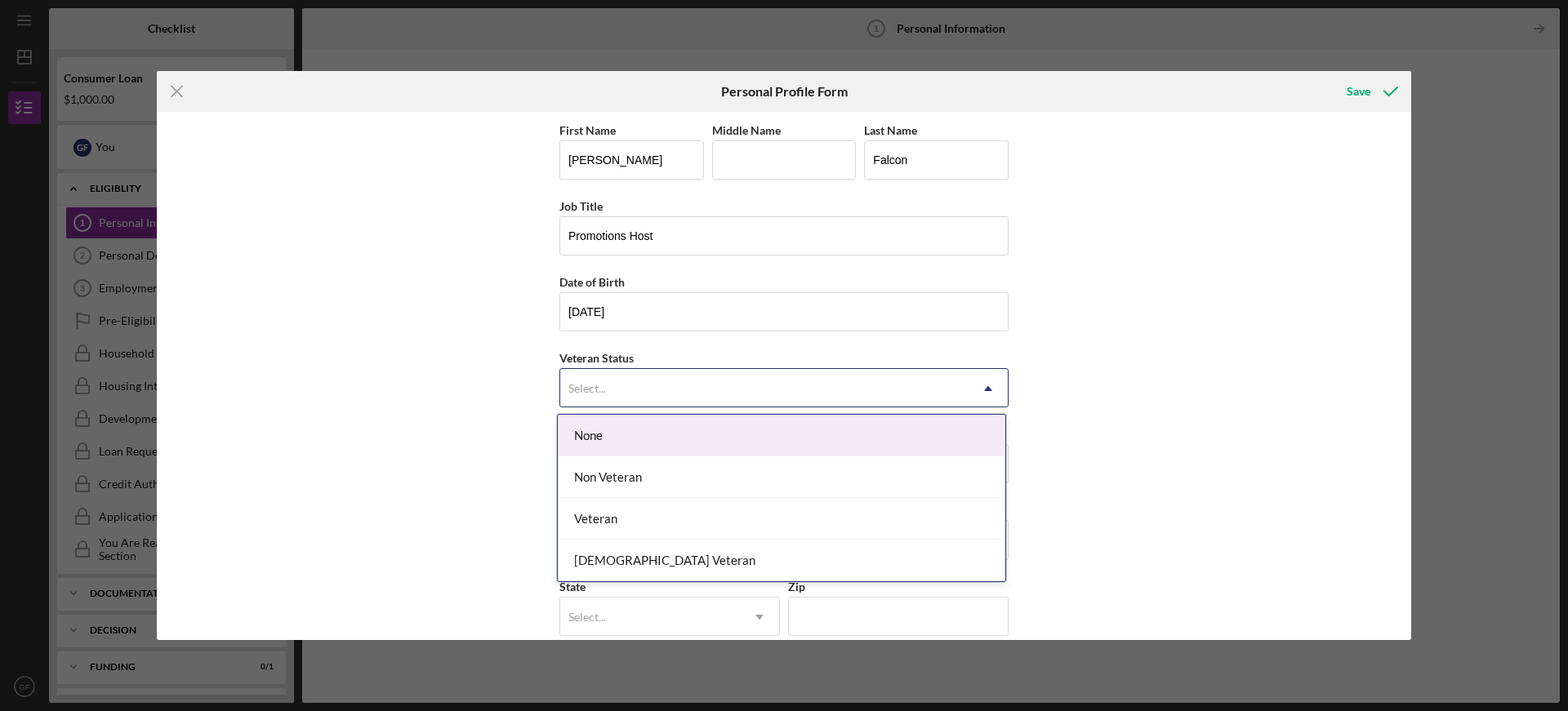
click at [634, 398] on div "Select..." at bounding box center [763, 389] width 408 height 38
click at [630, 422] on div "None" at bounding box center [781, 435] width 447 height 41
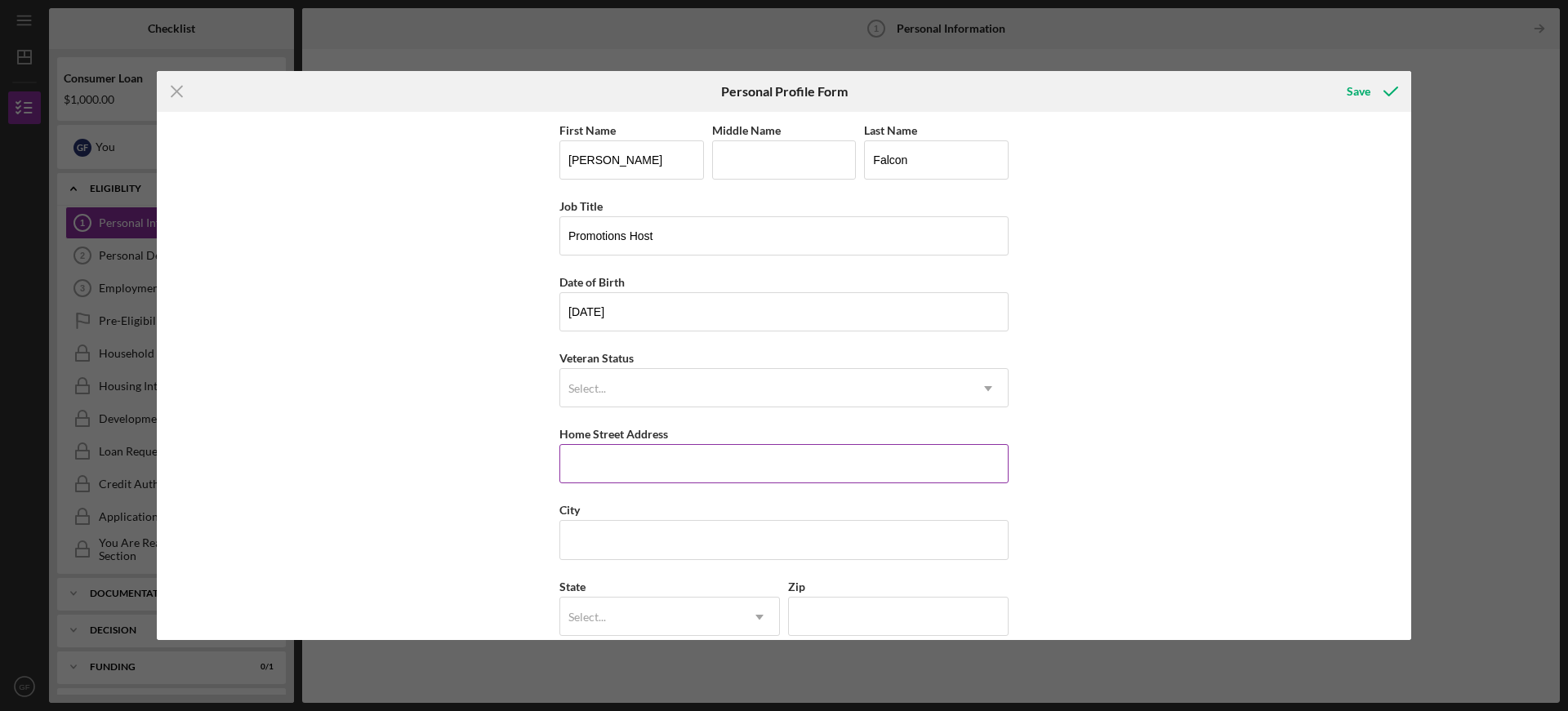
click at [631, 461] on input "Home Street Address" at bounding box center [783, 464] width 449 height 40
type input "[STREET_ADDRESS]"
type input "[GEOGRAPHIC_DATA]"
type input "[US_STATE]"
type input "54615"
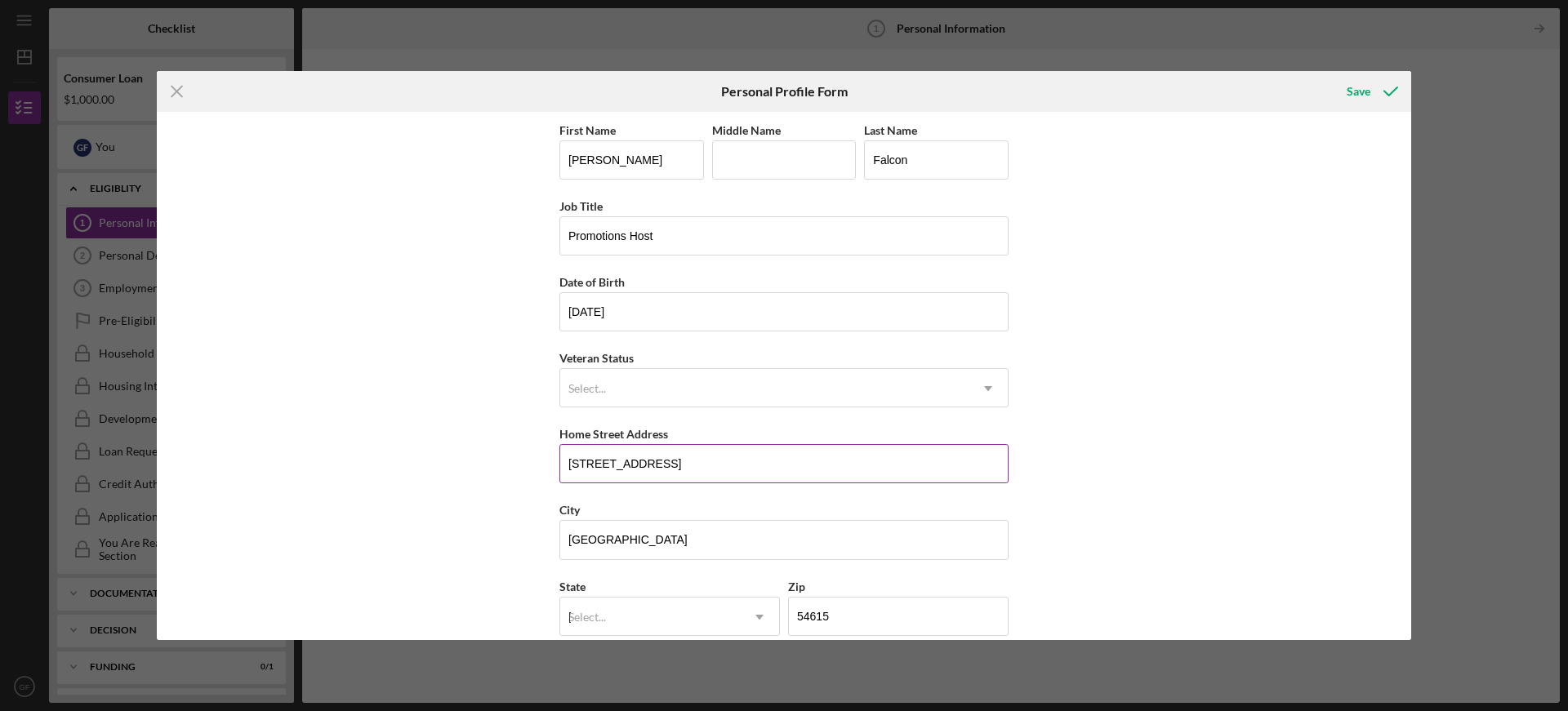
type input "[GEOGRAPHIC_DATA]"
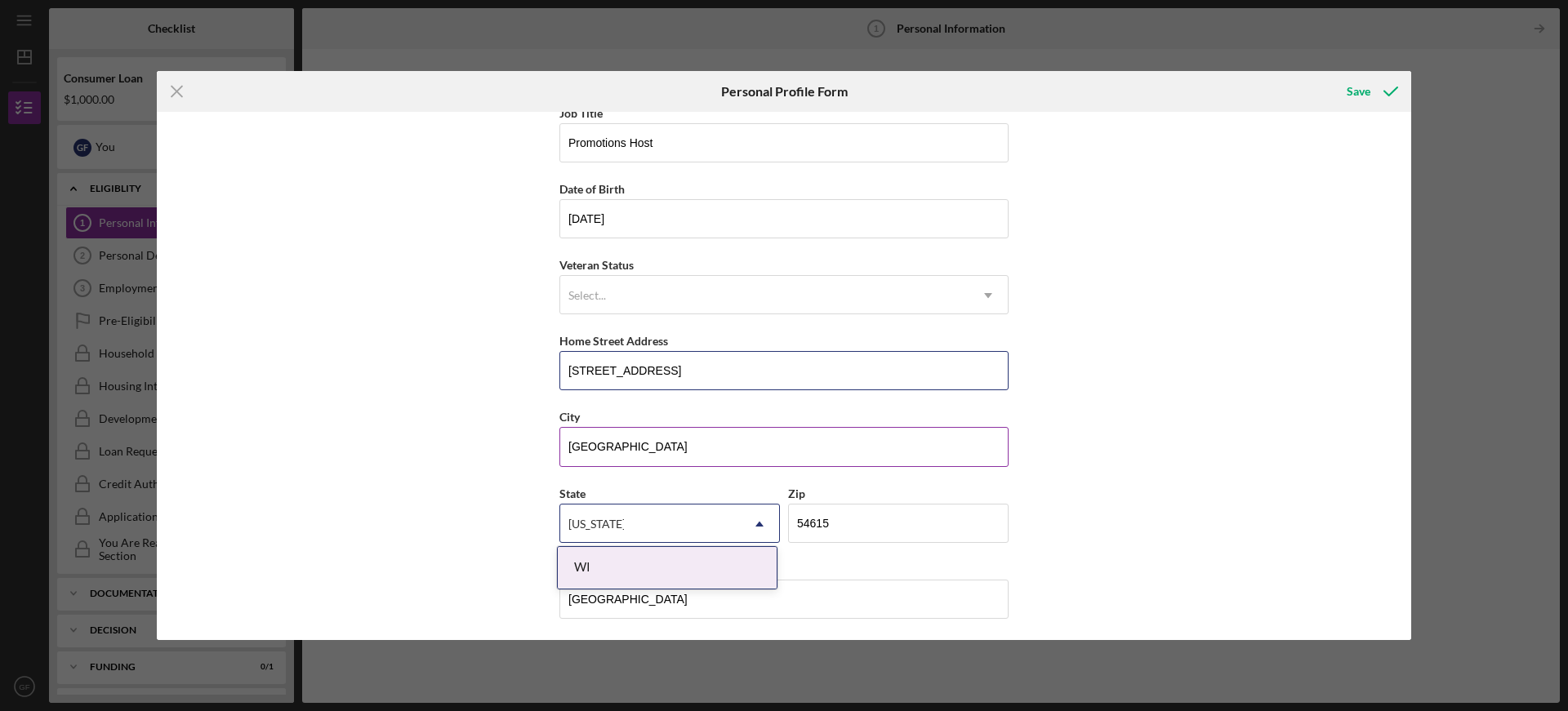
scroll to position [97, 0]
click at [993, 295] on icon "Icon/Dropdown Arrow" at bounding box center [988, 292] width 39 height 40
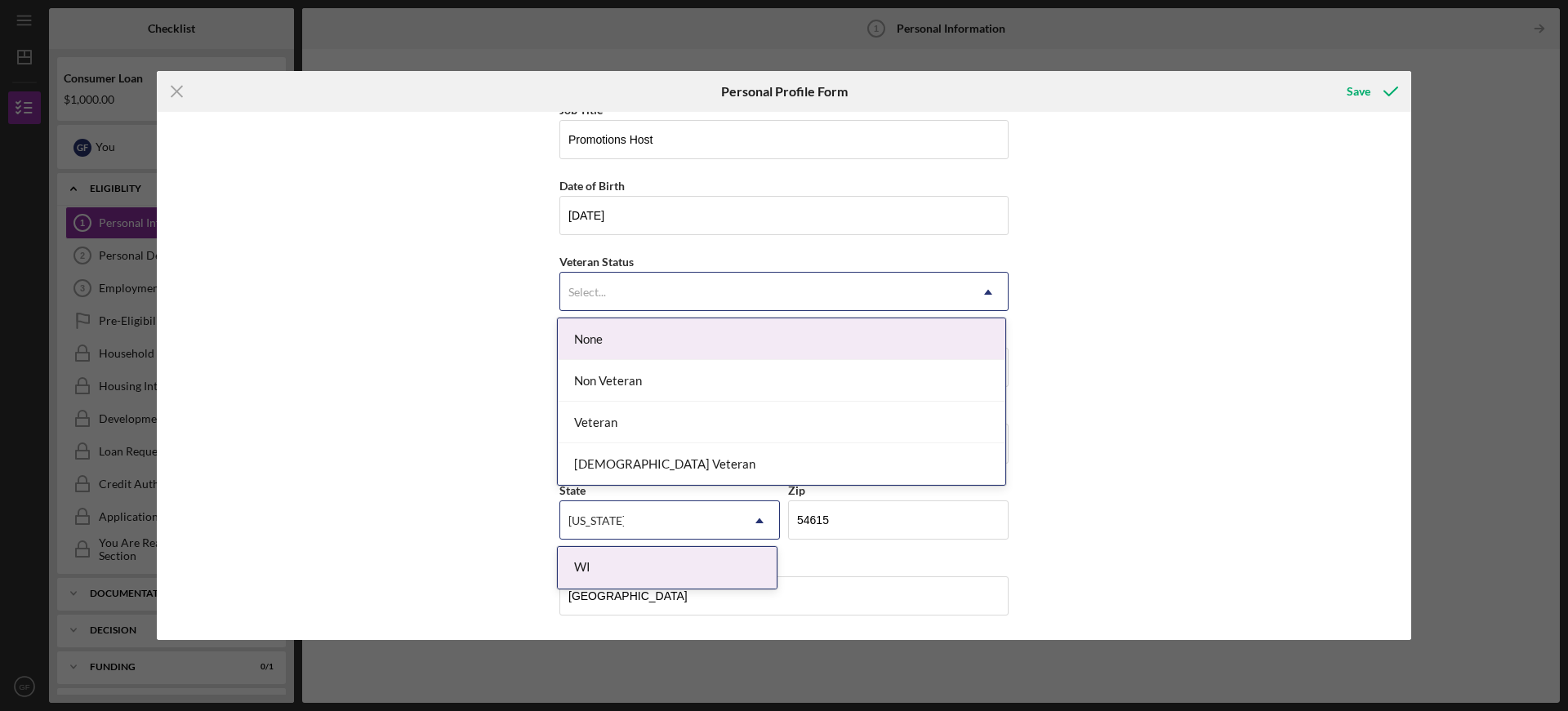
click at [812, 325] on div "None" at bounding box center [781, 339] width 447 height 41
click at [980, 290] on icon "Icon/Dropdown Arrow" at bounding box center [988, 292] width 39 height 40
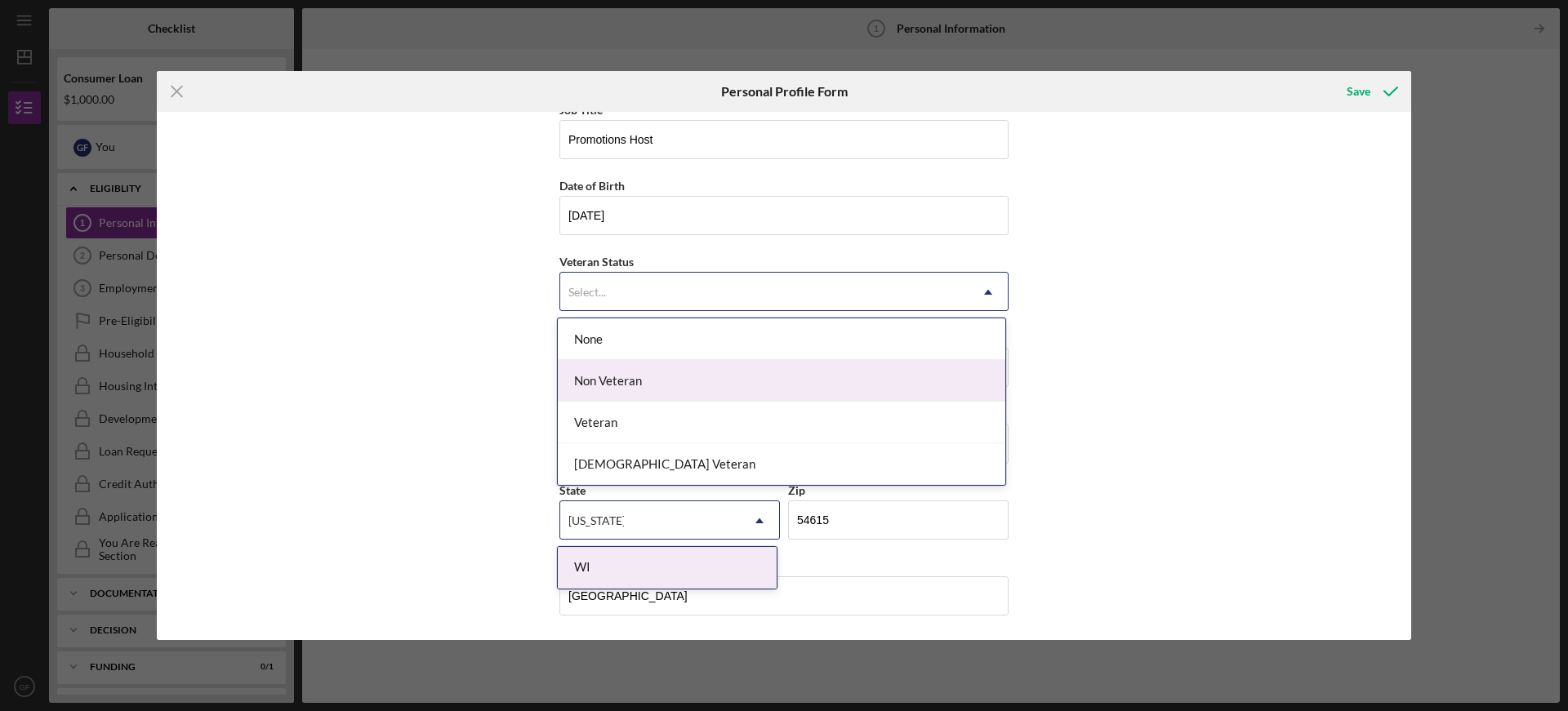
click at [744, 374] on div "Non Veteran" at bounding box center [781, 381] width 447 height 41
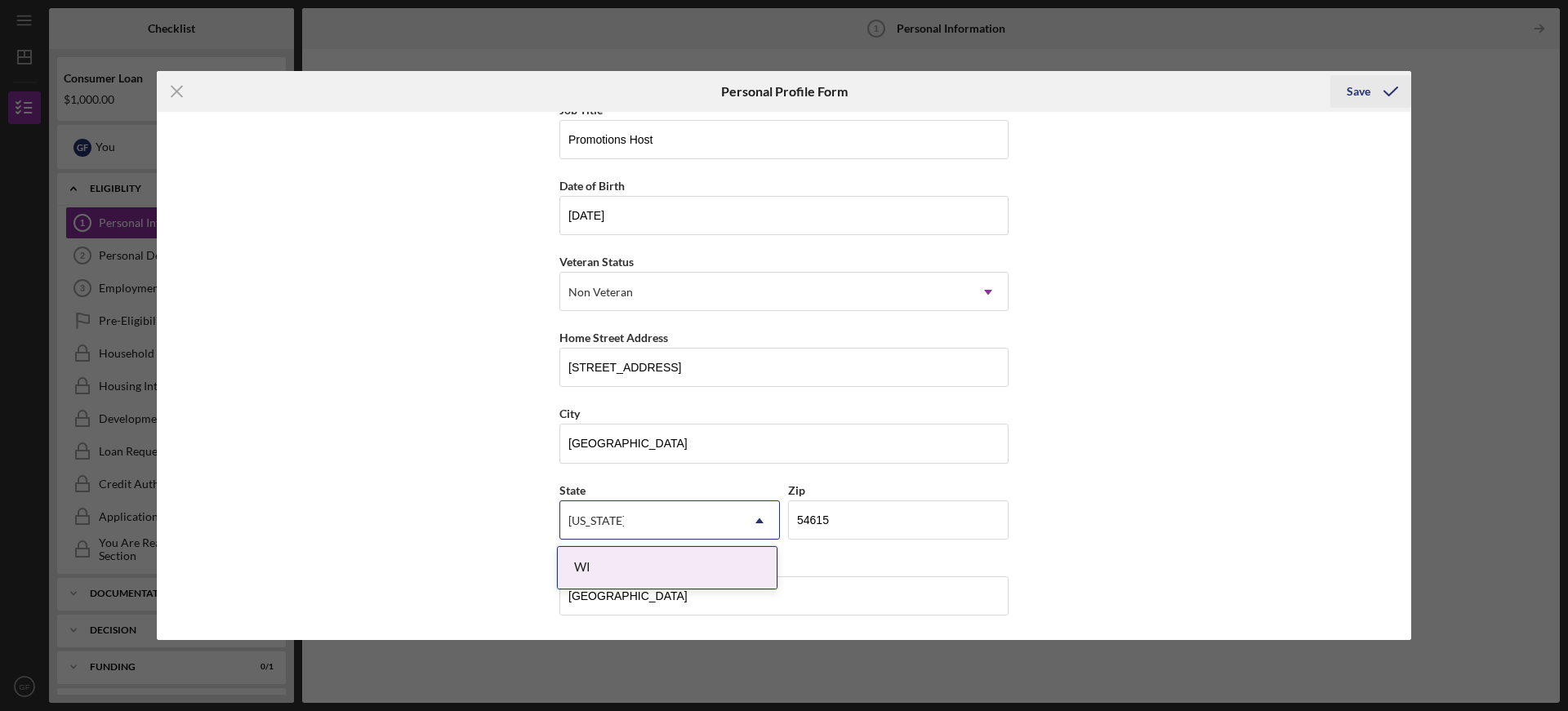
click at [1379, 89] on icon "submit" at bounding box center [1390, 91] width 40 height 40
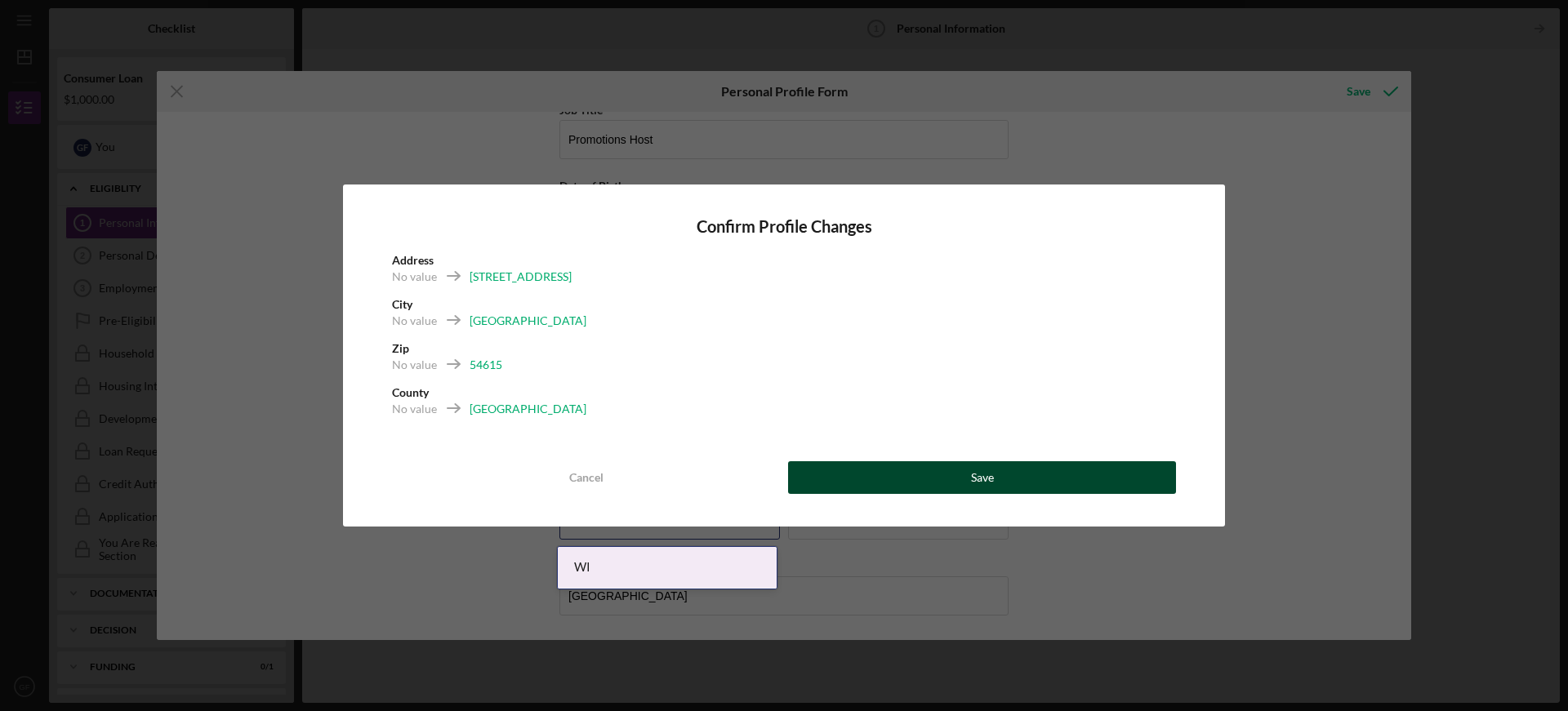
click at [986, 482] on div "Save" at bounding box center [981, 477] width 23 height 33
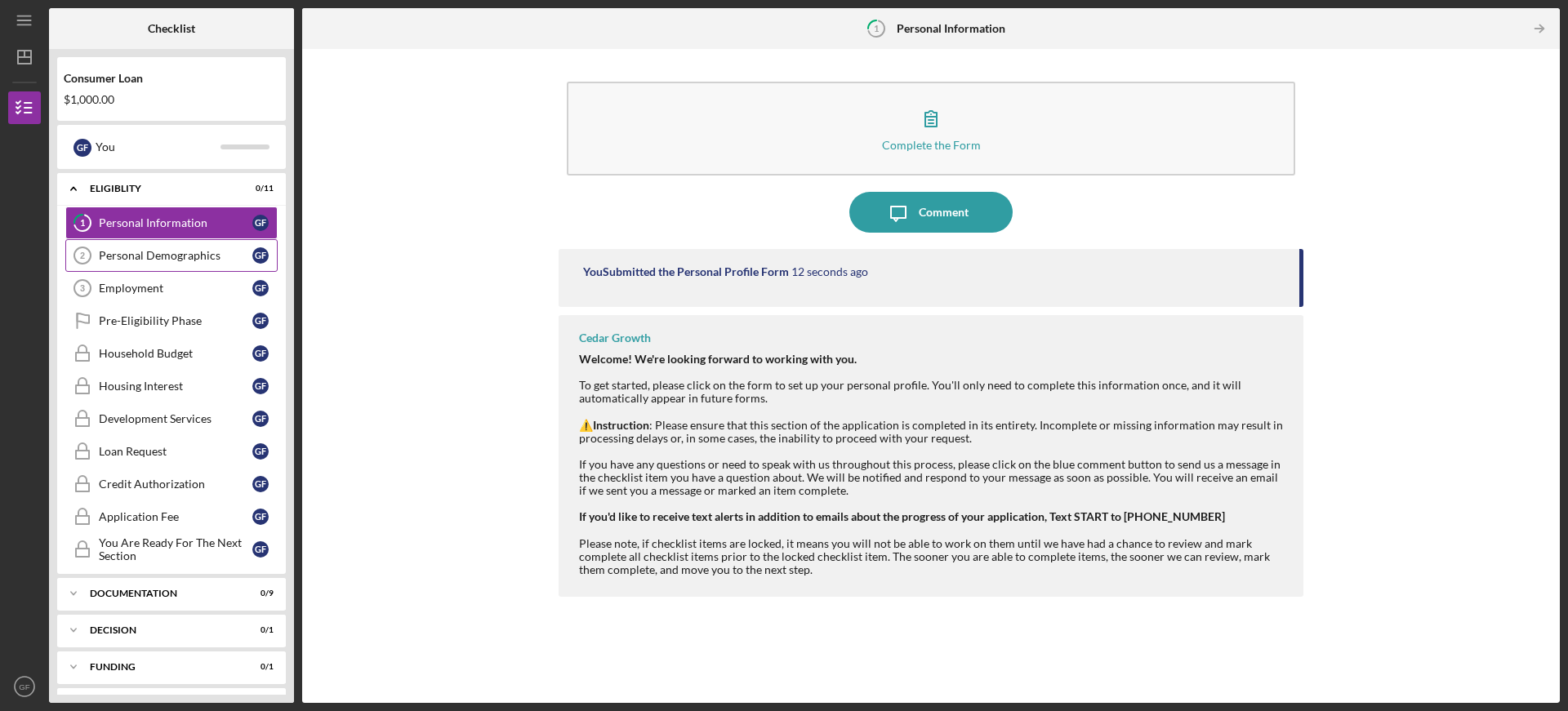
click at [203, 254] on div "Personal Demographics" at bounding box center [175, 255] width 153 height 13
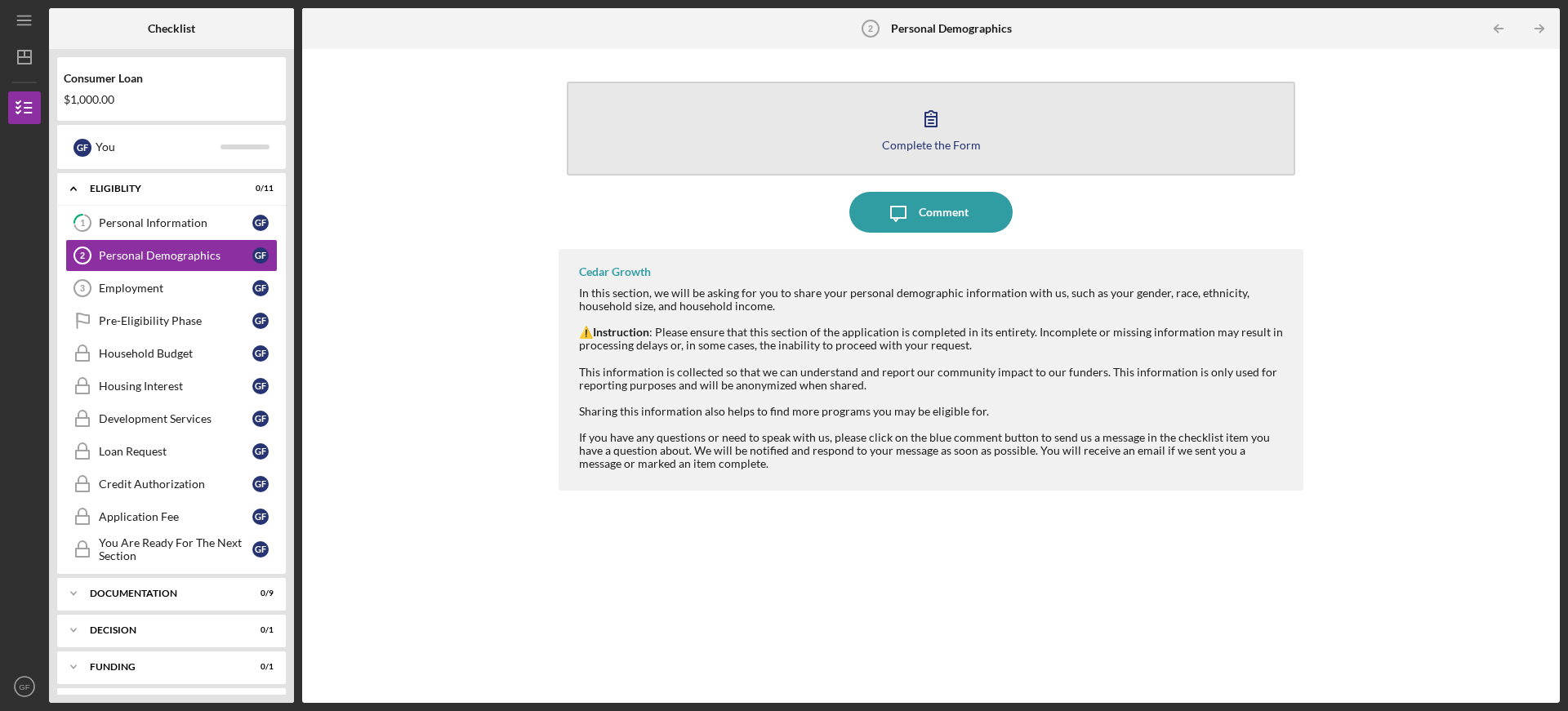
click at [920, 135] on icon "button" at bounding box center [930, 118] width 40 height 40
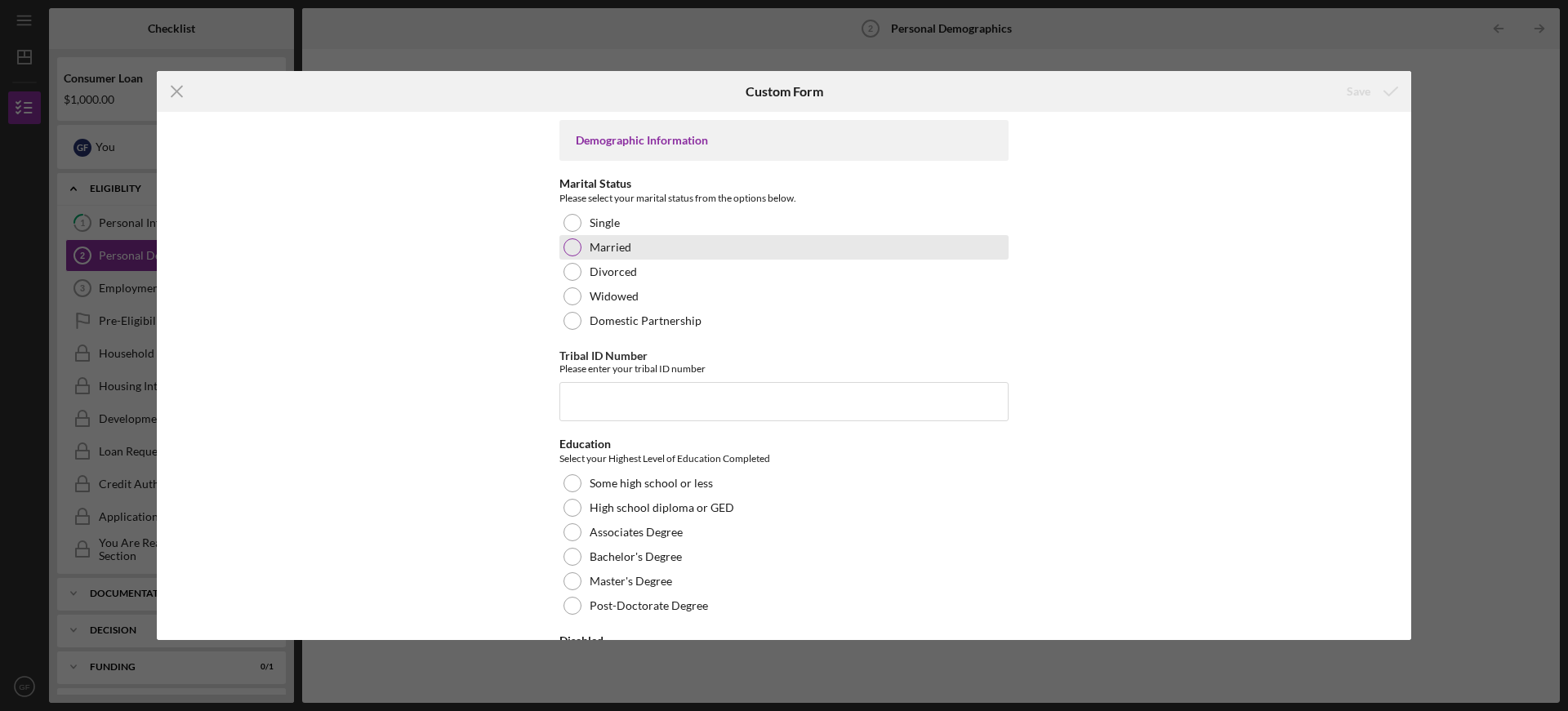
click at [571, 247] on div at bounding box center [573, 247] width 18 height 18
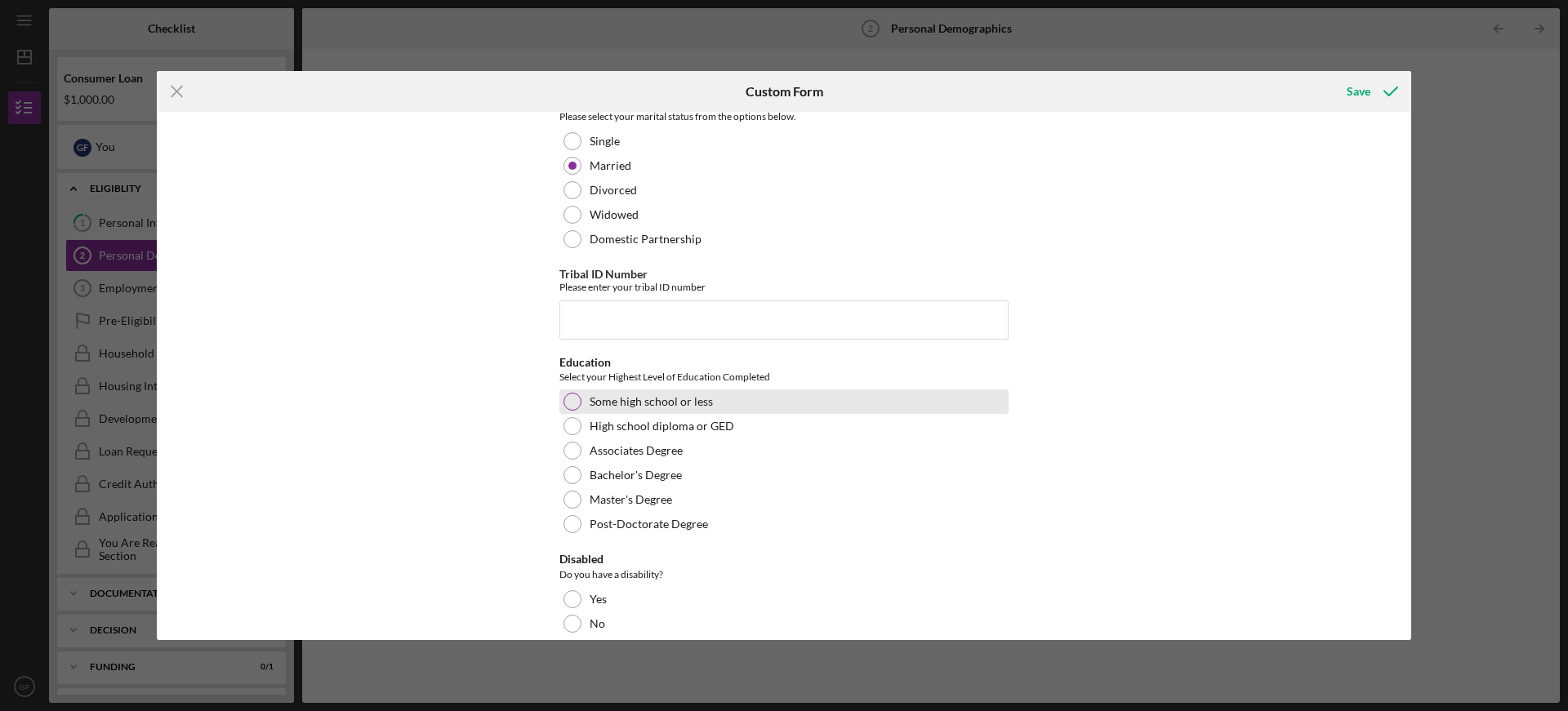
scroll to position [163, 0]
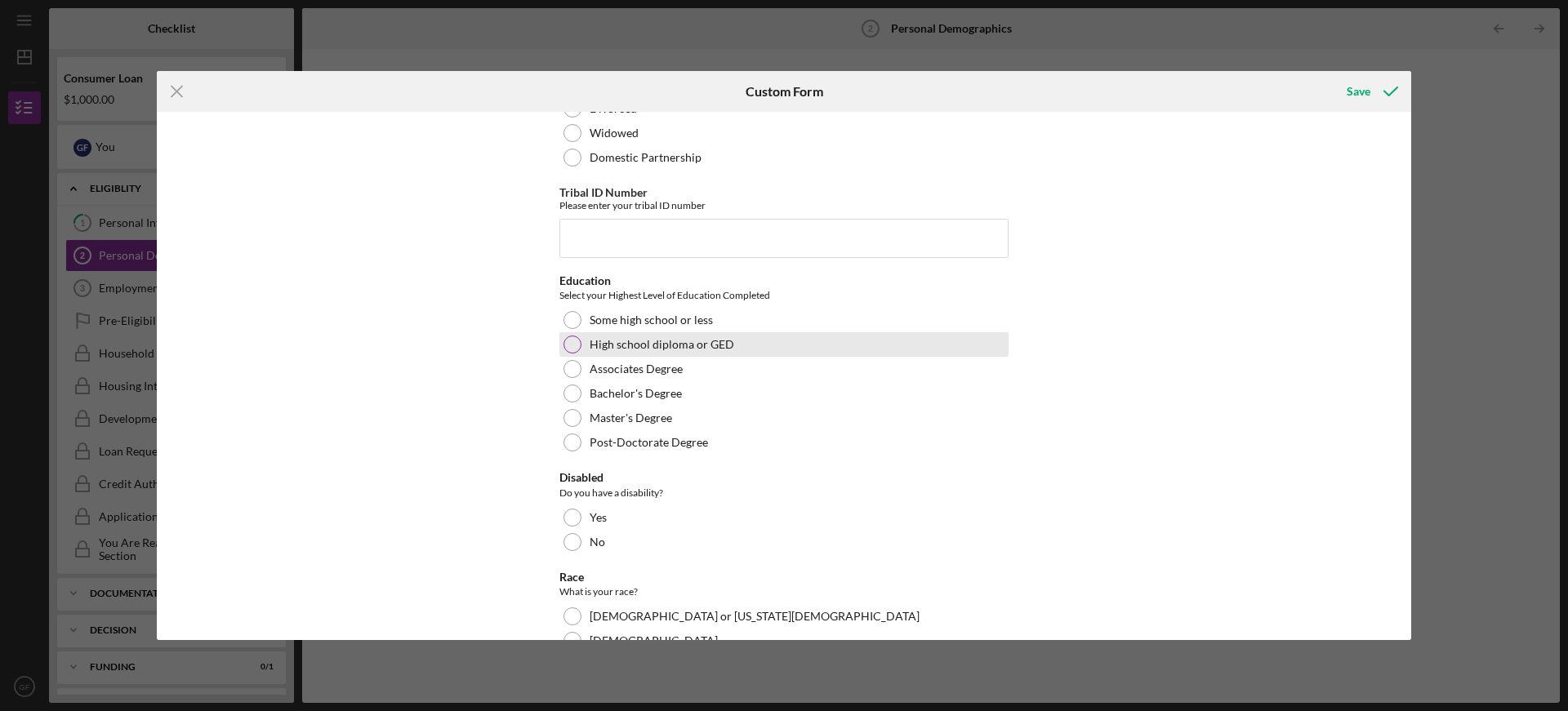
click at [571, 342] on div at bounding box center [573, 345] width 18 height 18
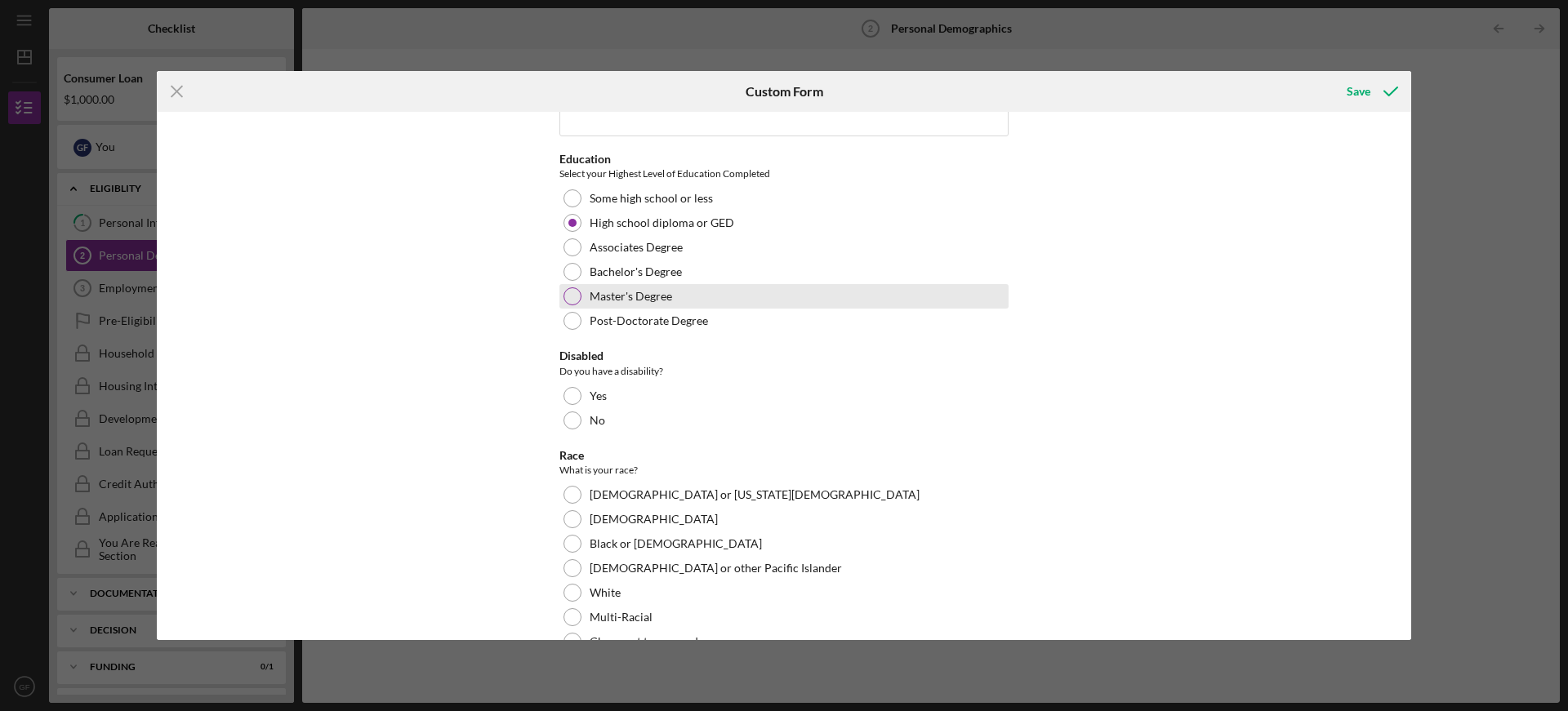
scroll to position [408, 0]
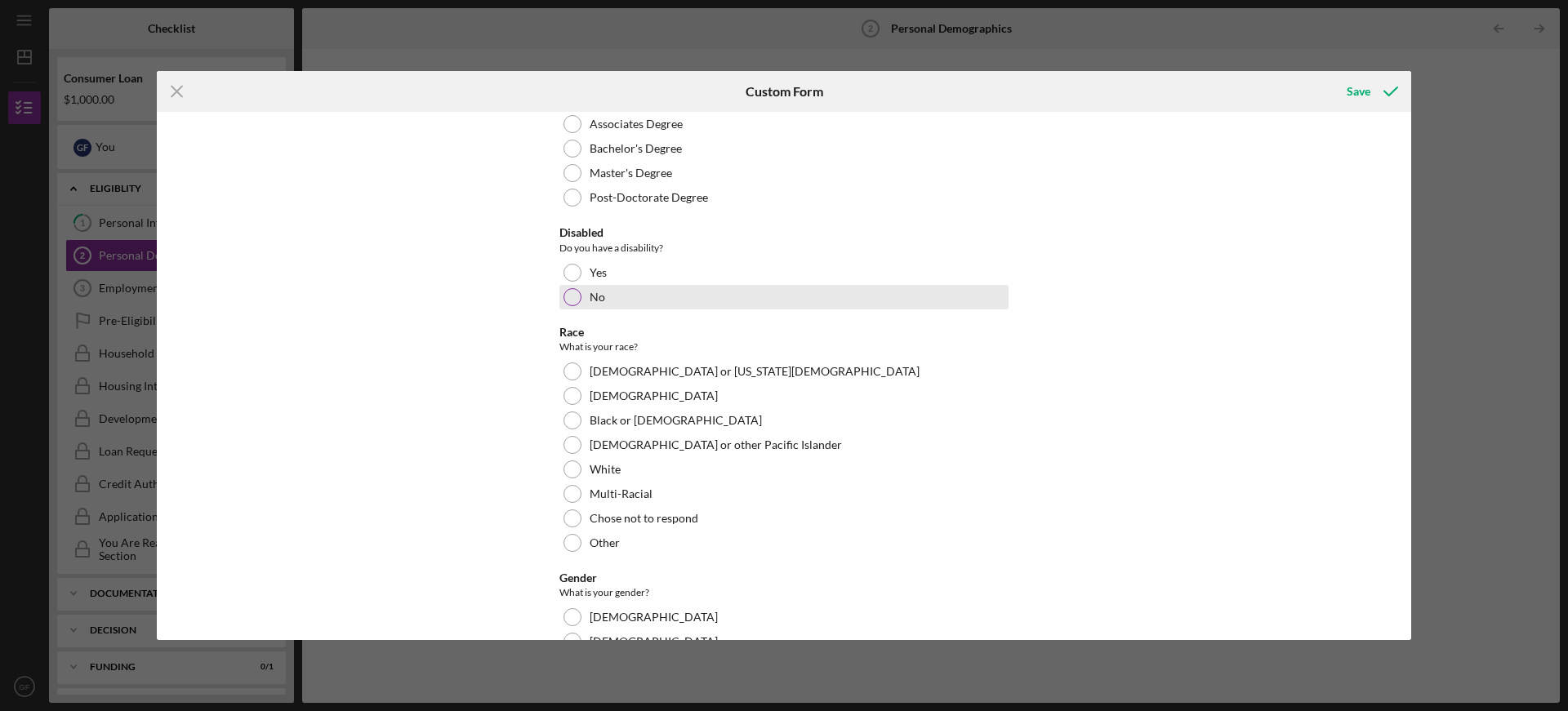
click at [572, 305] on div at bounding box center [573, 297] width 18 height 18
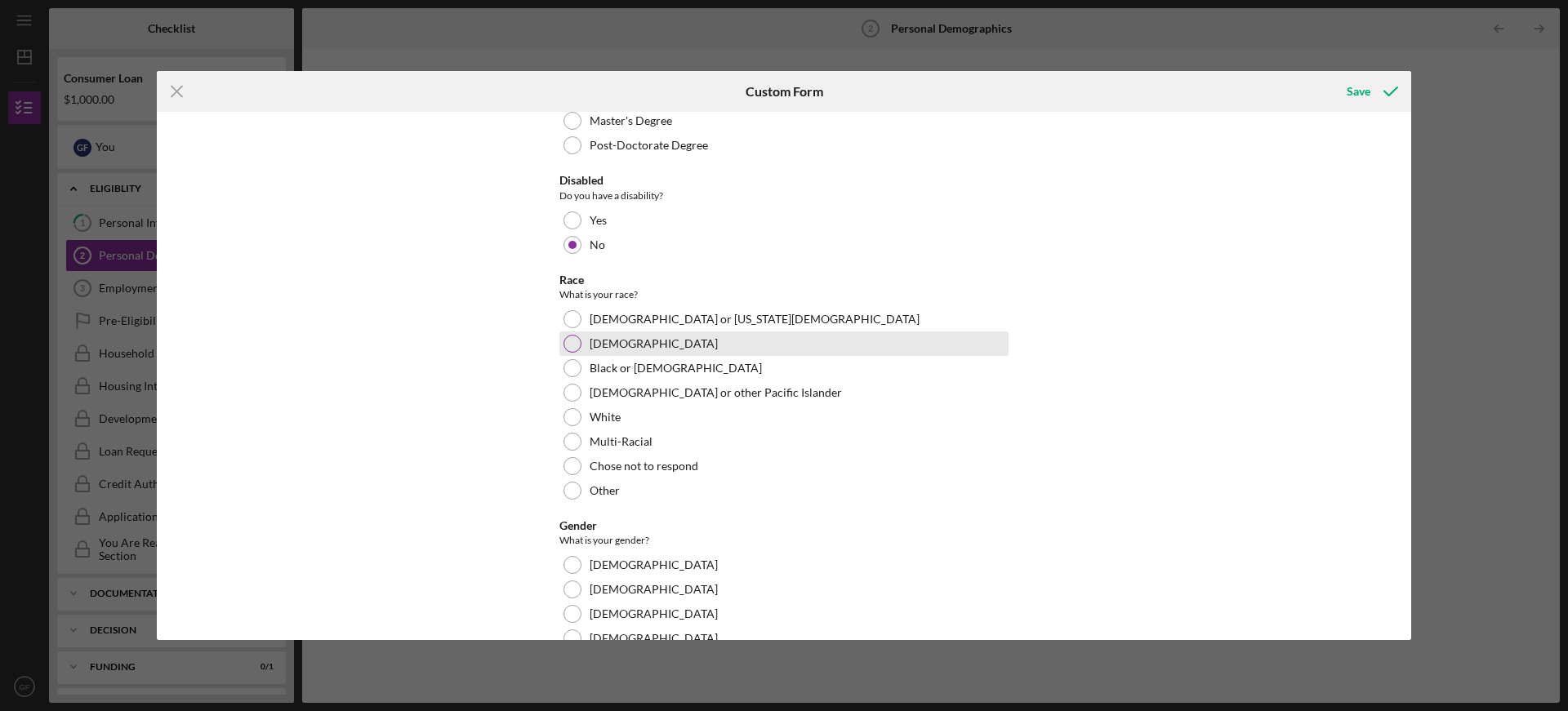
scroll to position [490, 0]
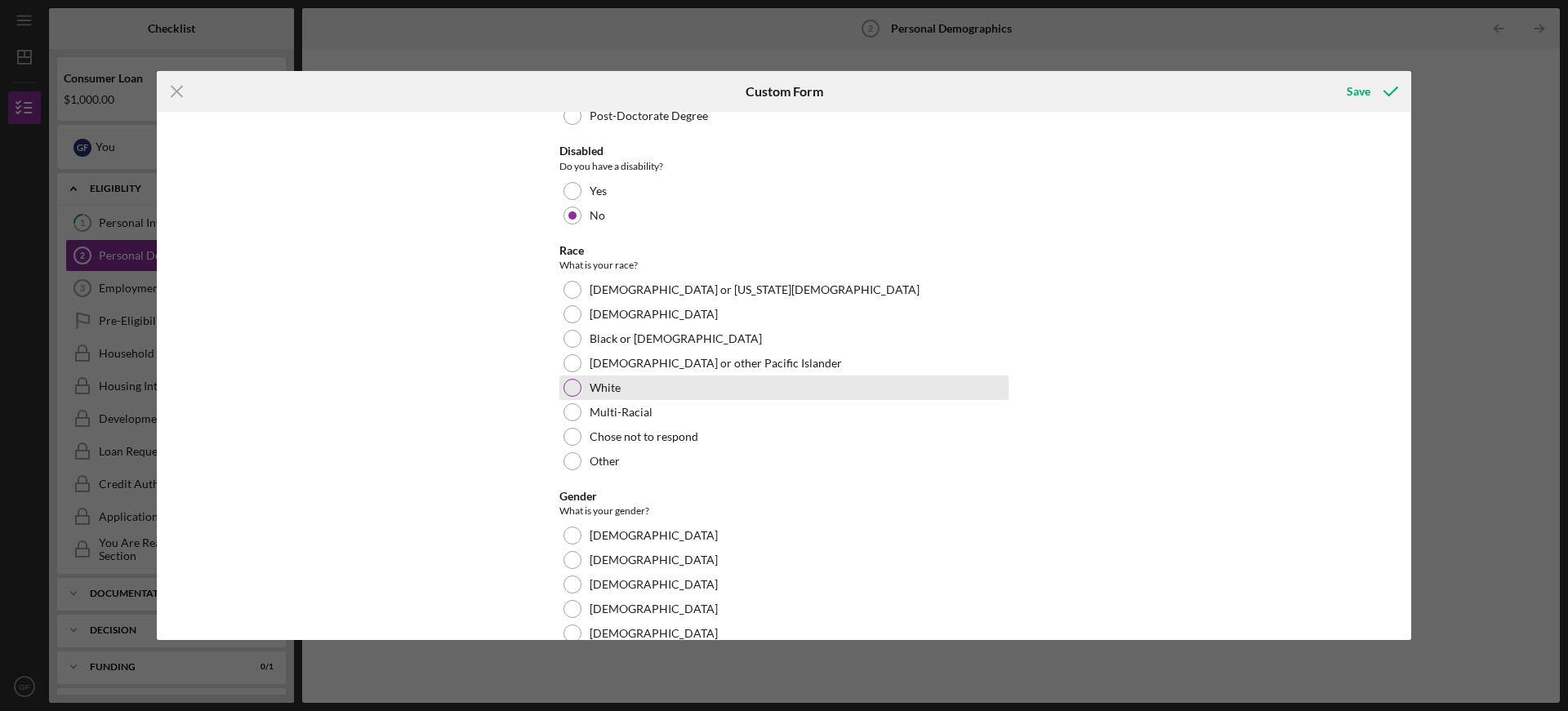
click at [582, 386] on div "White" at bounding box center [783, 387] width 449 height 25
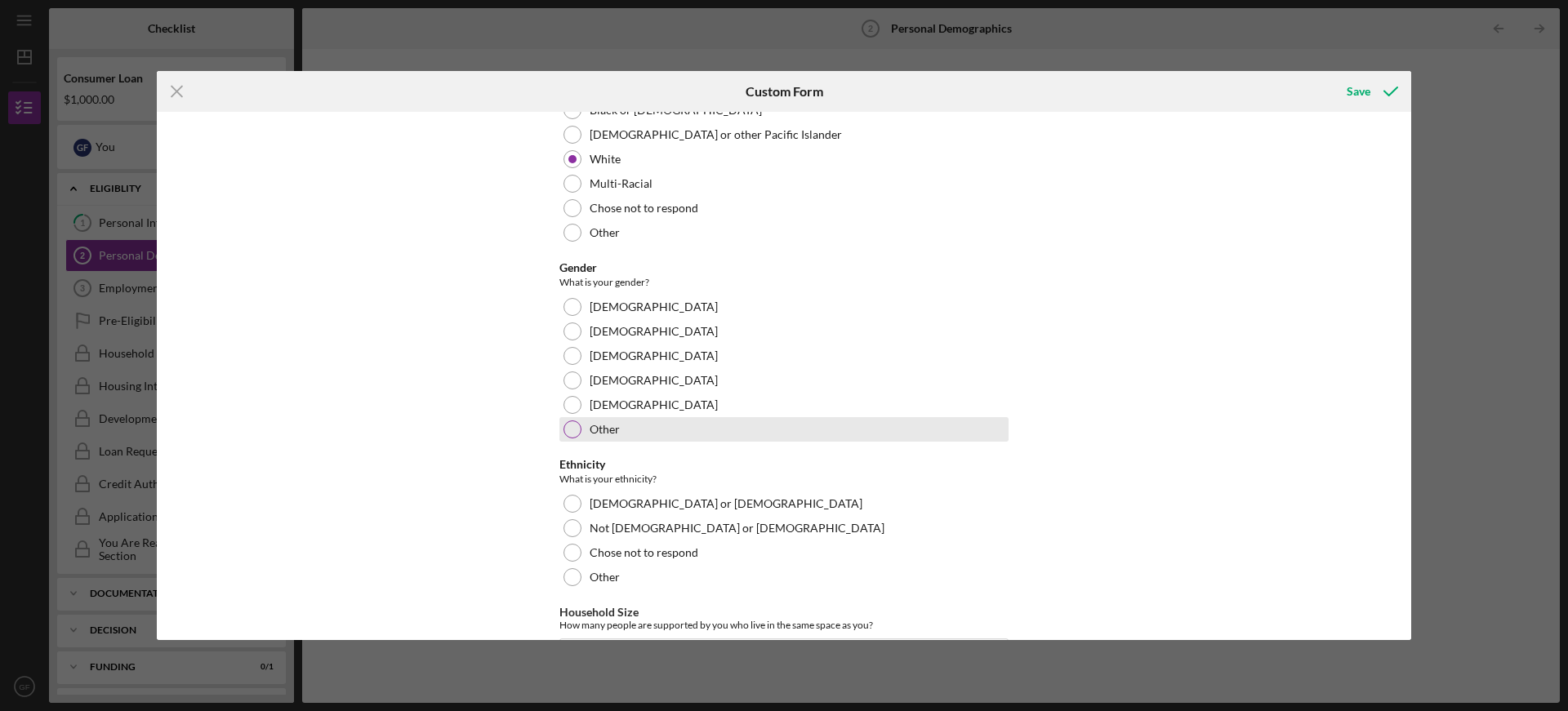
scroll to position [735, 0]
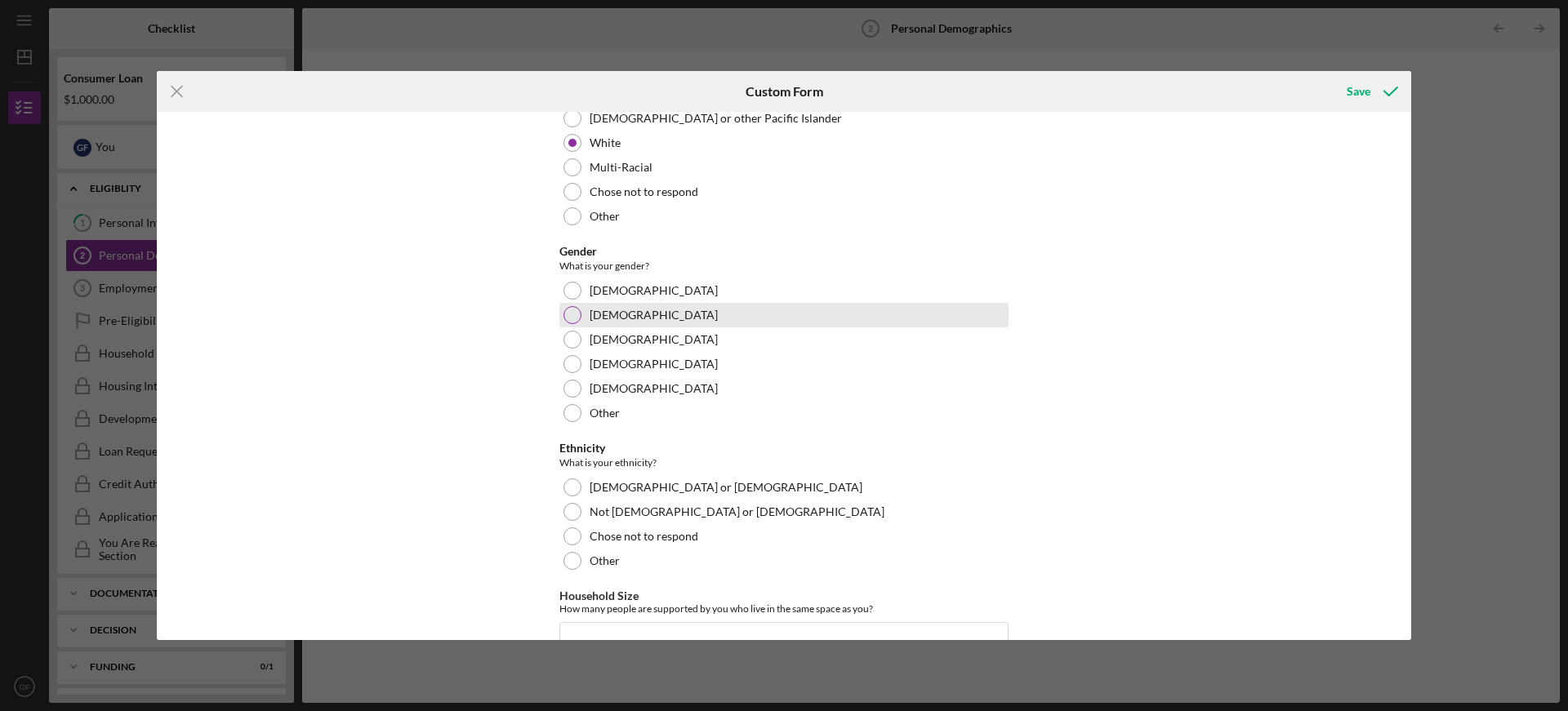
click at [569, 318] on div at bounding box center [573, 315] width 18 height 18
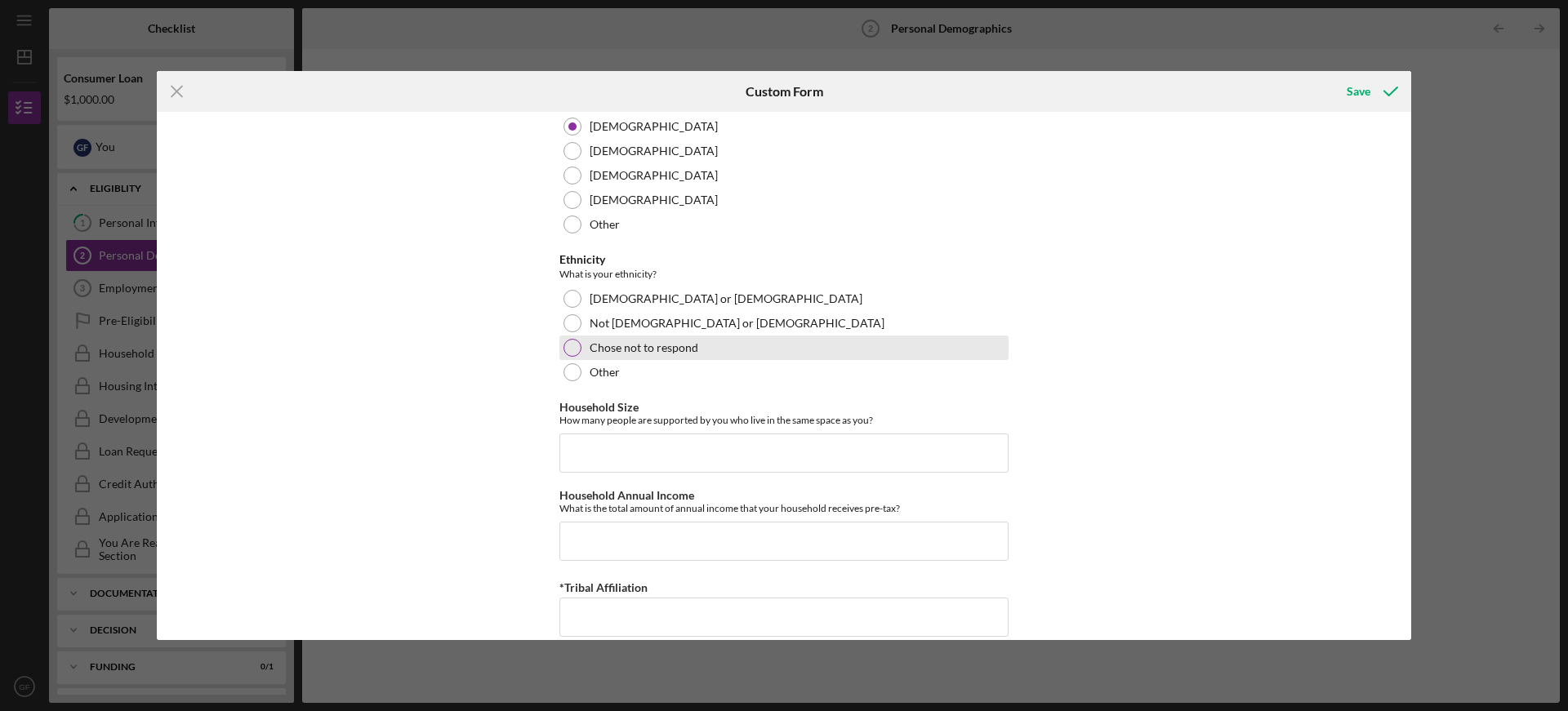
scroll to position [945, 0]
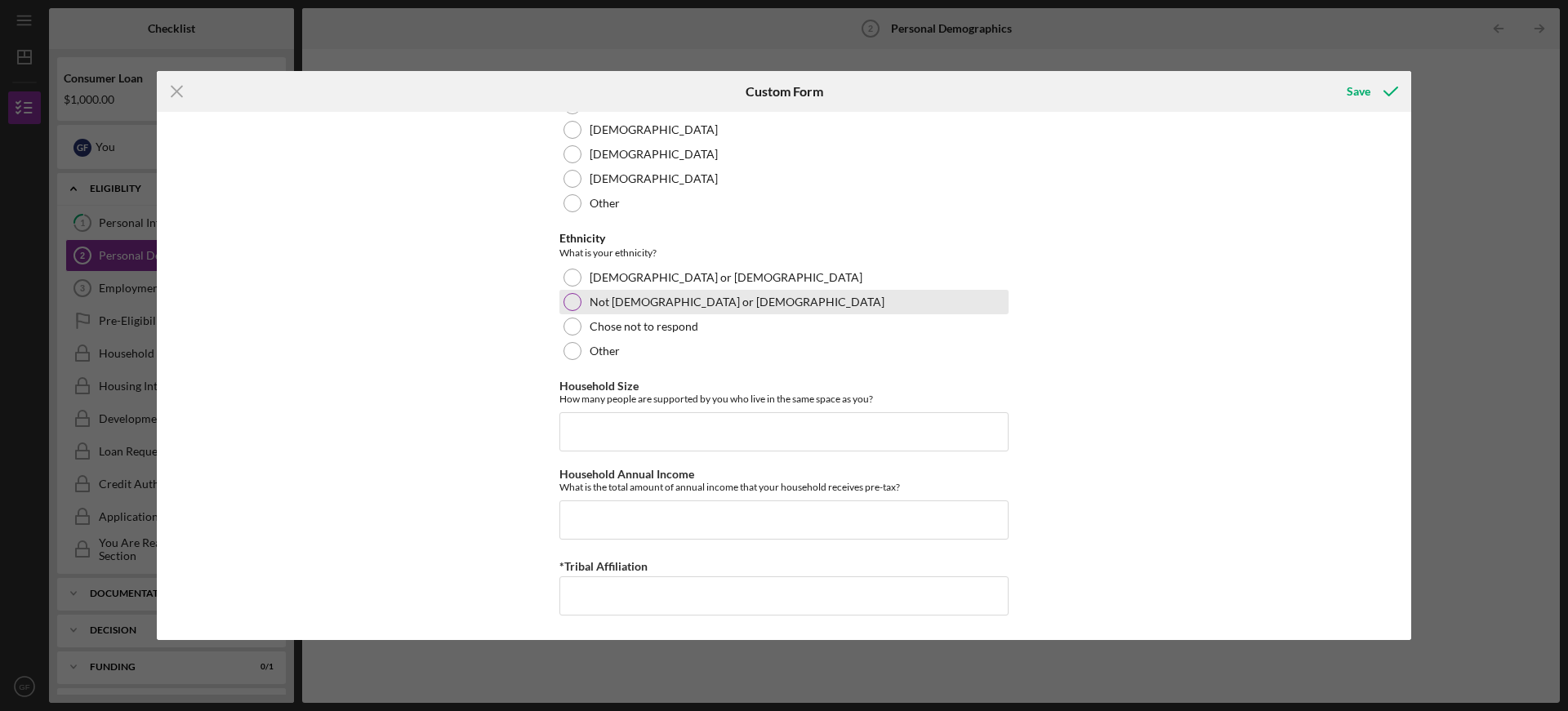
click at [566, 304] on div at bounding box center [573, 302] width 18 height 18
click at [729, 427] on input "Household Size" at bounding box center [783, 433] width 449 height 40
type input "2"
click at [635, 523] on input "Household Annual Income" at bounding box center [783, 520] width 449 height 40
click at [621, 525] on input "Household Annual Income" at bounding box center [783, 520] width 449 height 40
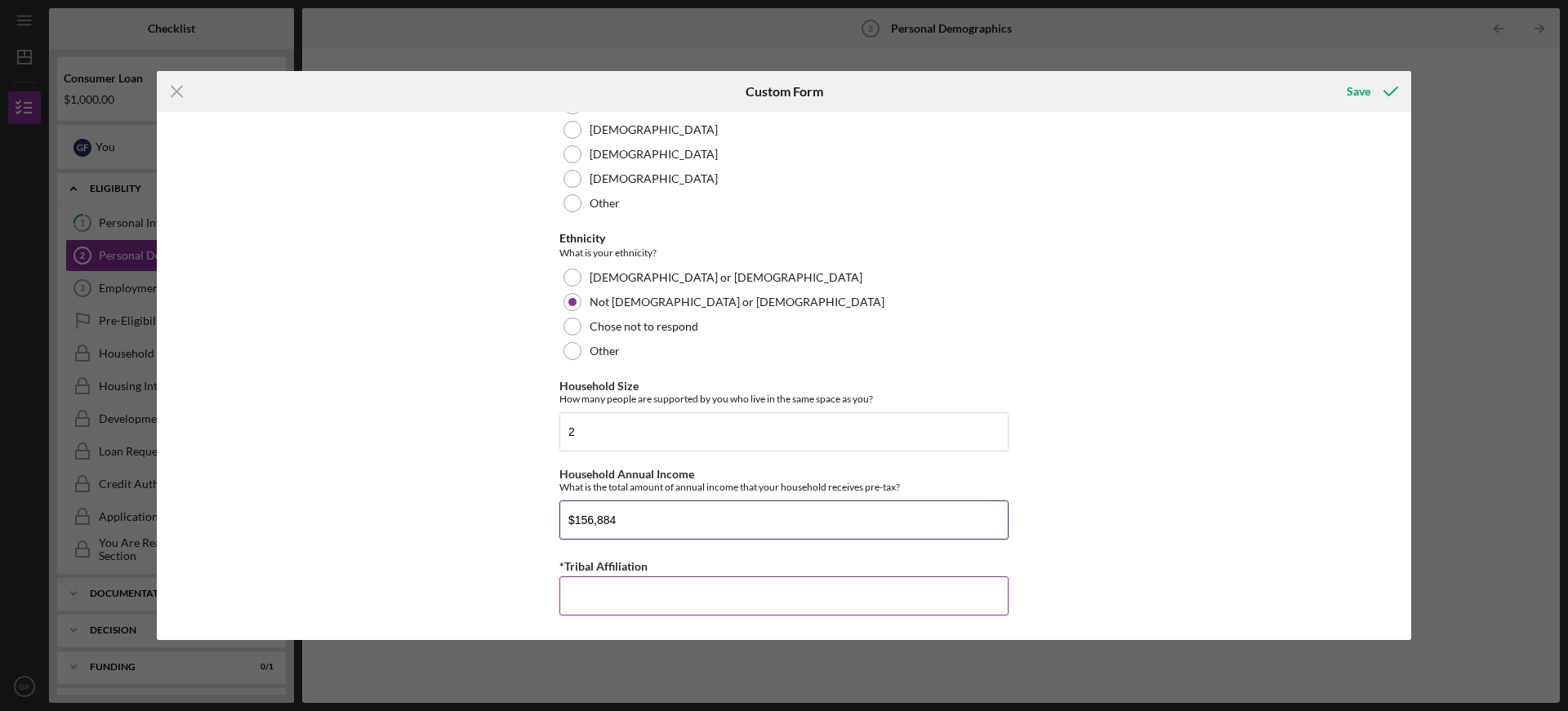
type input "$156,884"
click at [770, 597] on input "*Tribal Affiliation" at bounding box center [783, 596] width 449 height 40
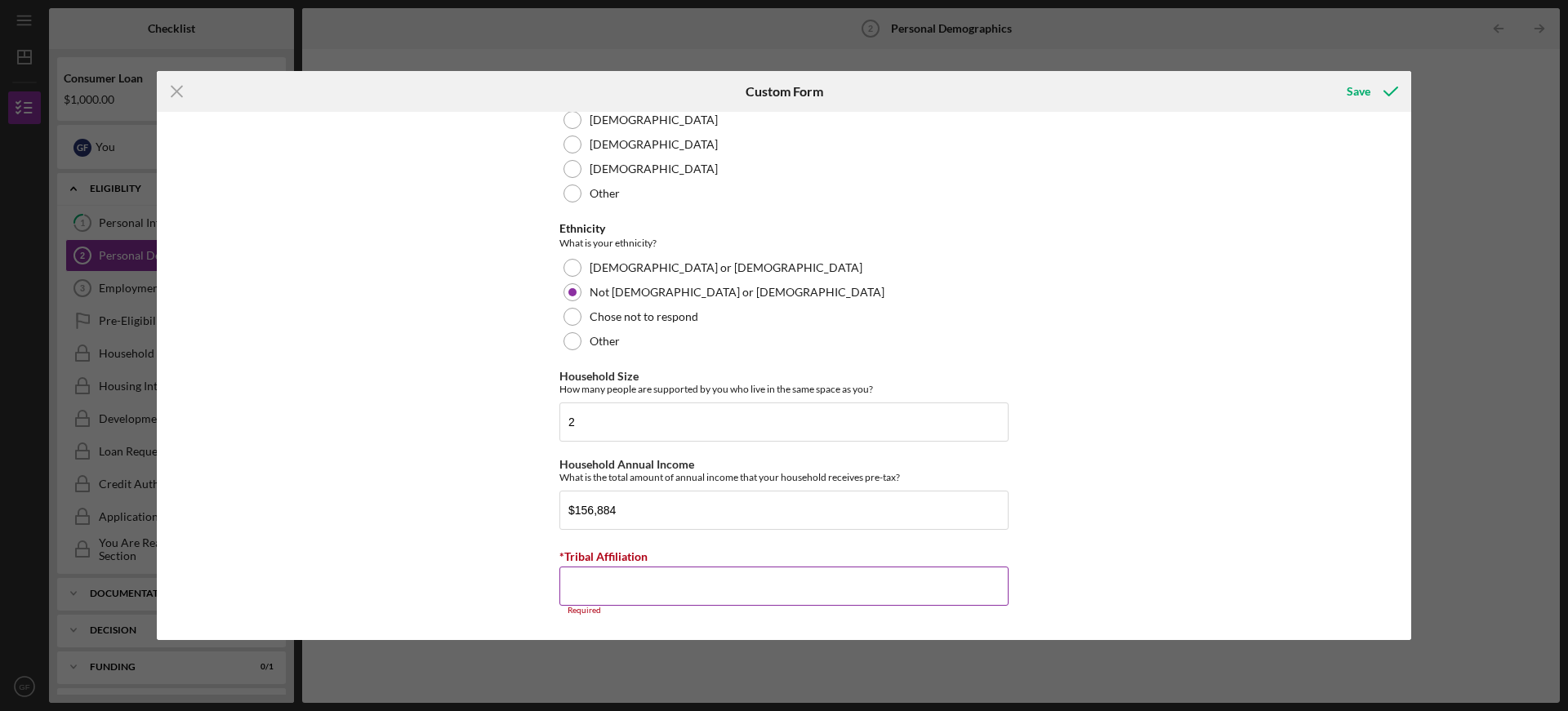
click at [687, 589] on input "*Tribal Affiliation" at bounding box center [783, 587] width 449 height 40
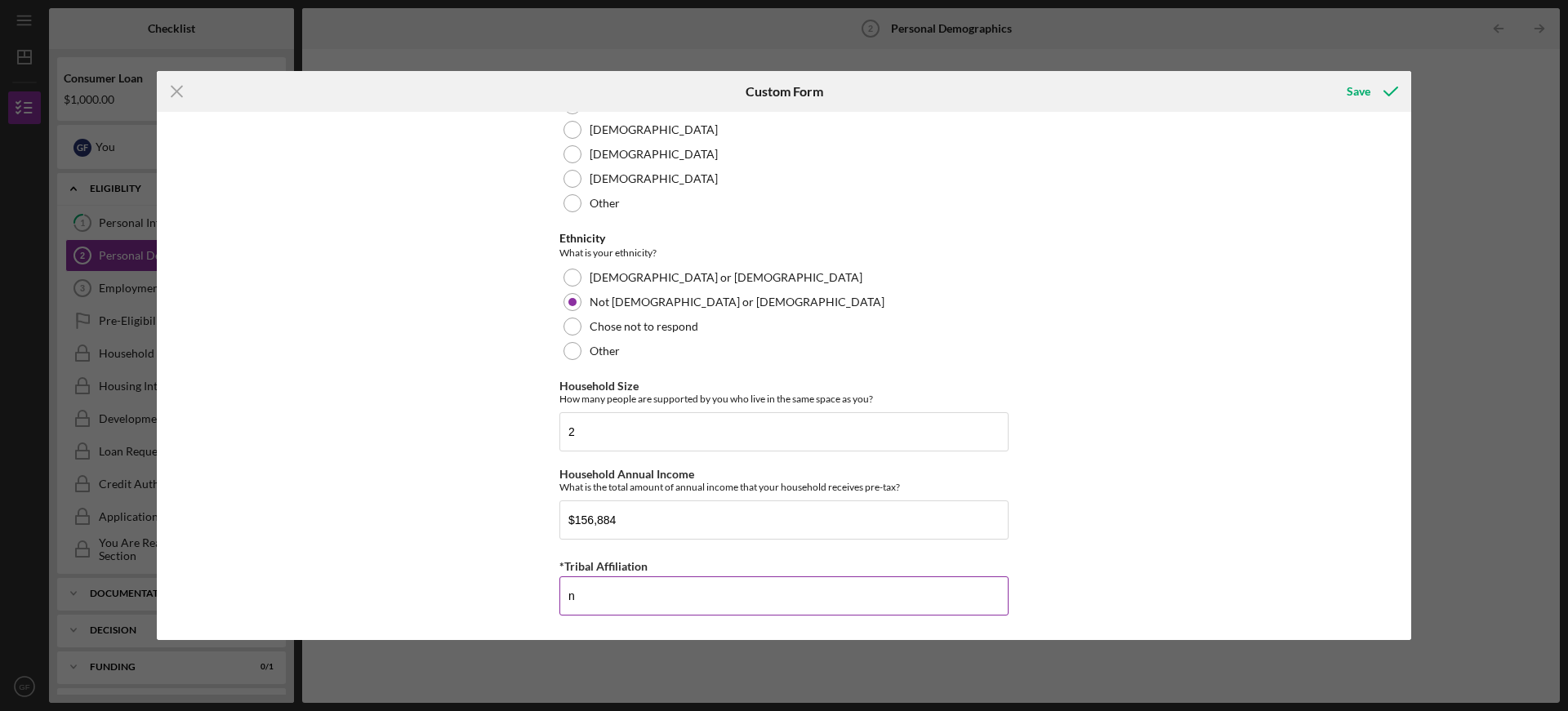
scroll to position [945, 0]
type input "non tribal"
click at [1357, 93] on div "Save" at bounding box center [1359, 91] width 24 height 33
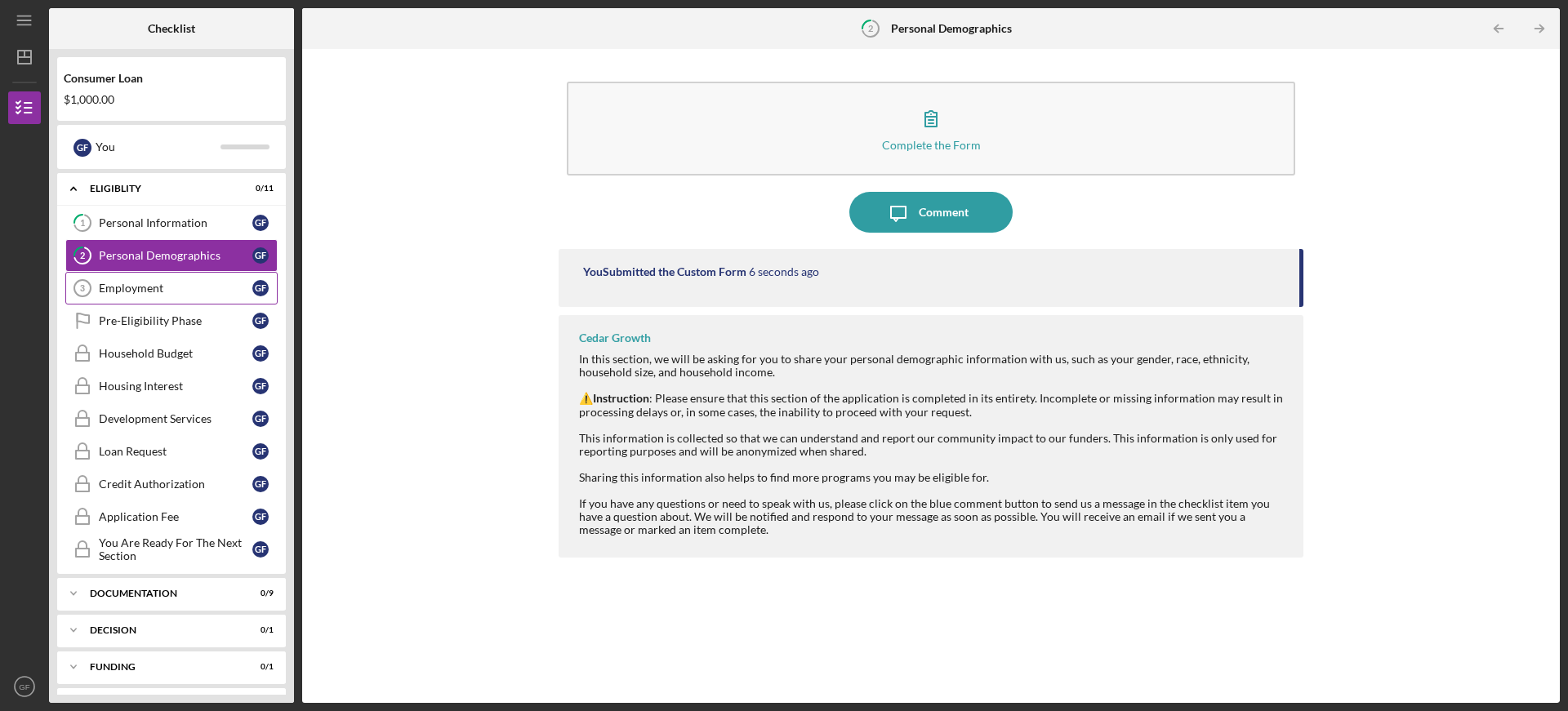
click at [134, 281] on div "Employment" at bounding box center [175, 287] width 153 height 13
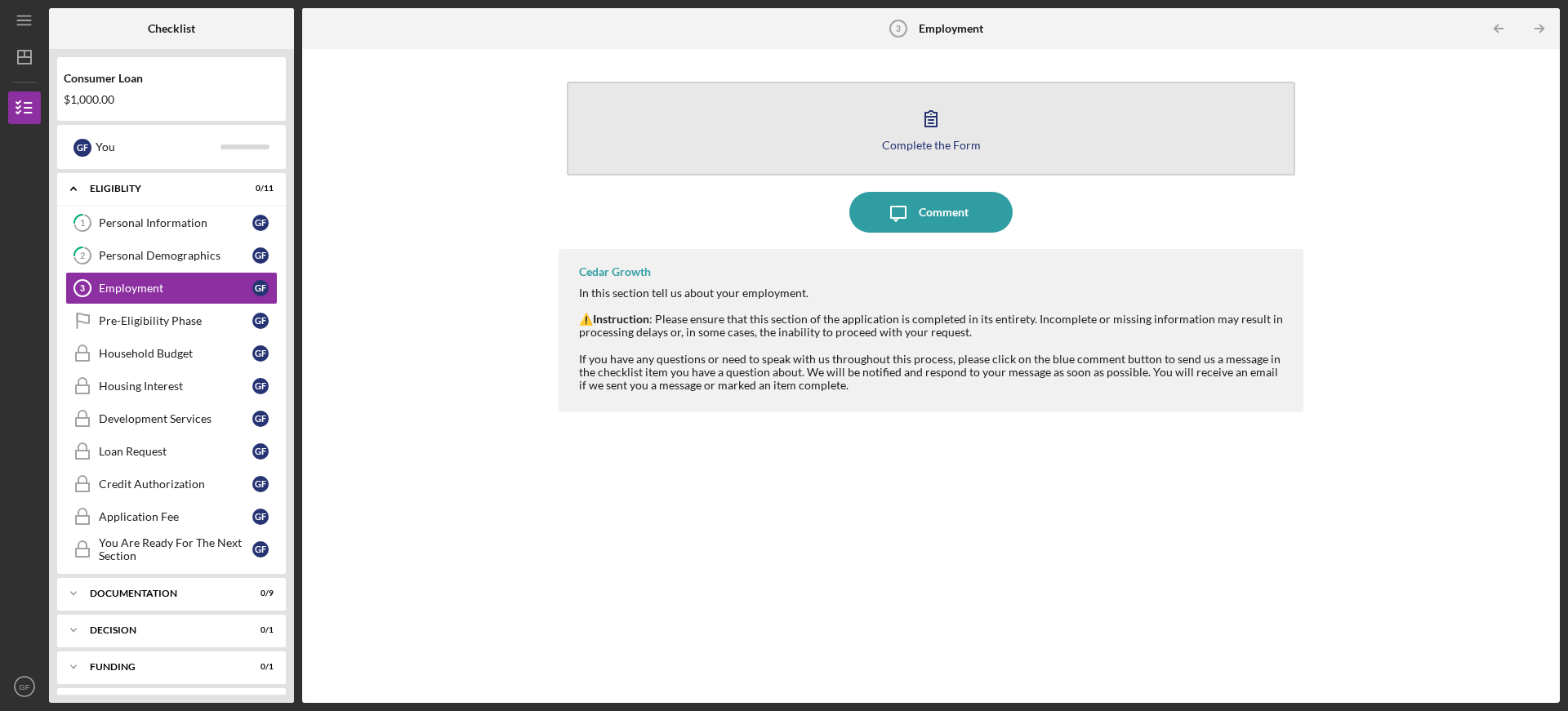
click at [907, 125] on button "Complete the Form Form" at bounding box center [931, 128] width 729 height 94
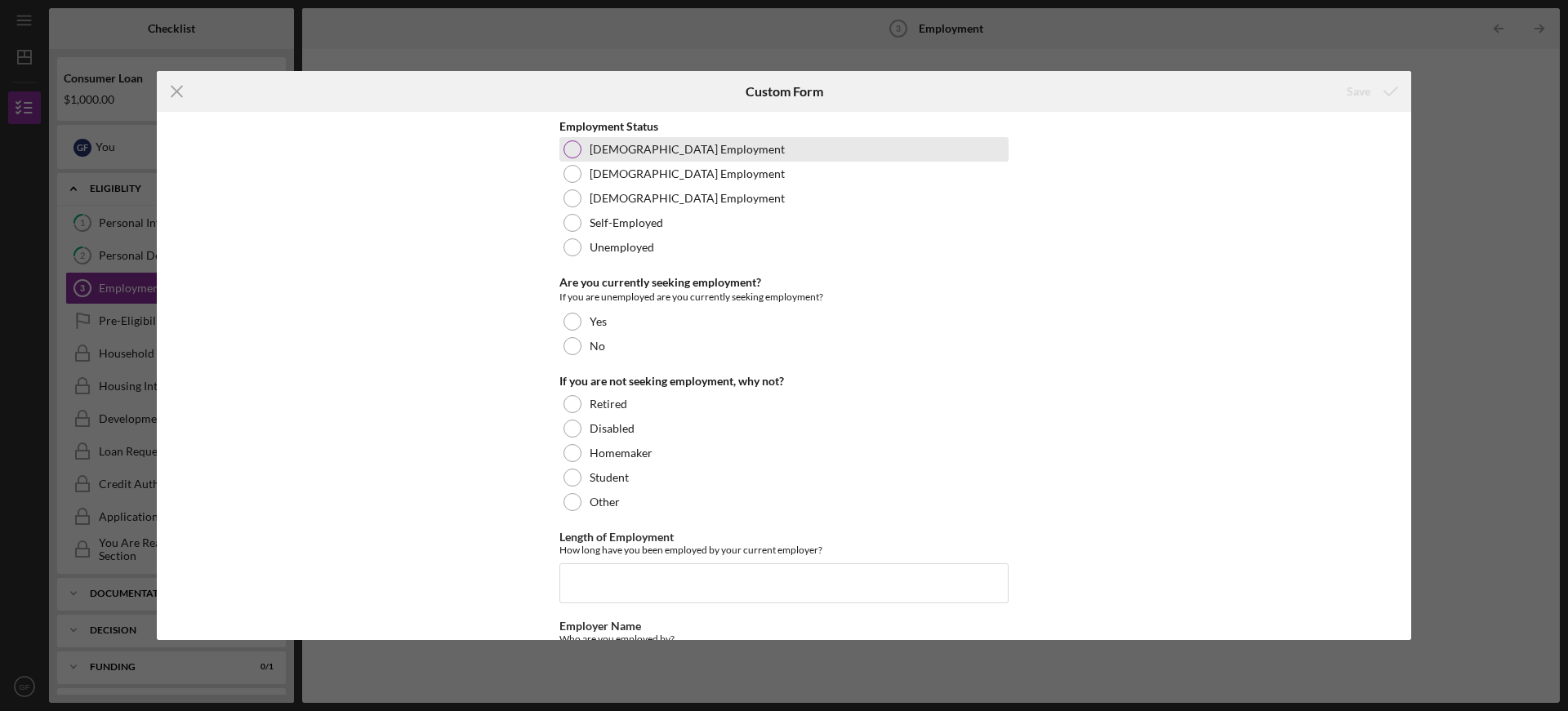
click at [570, 146] on div at bounding box center [573, 149] width 18 height 18
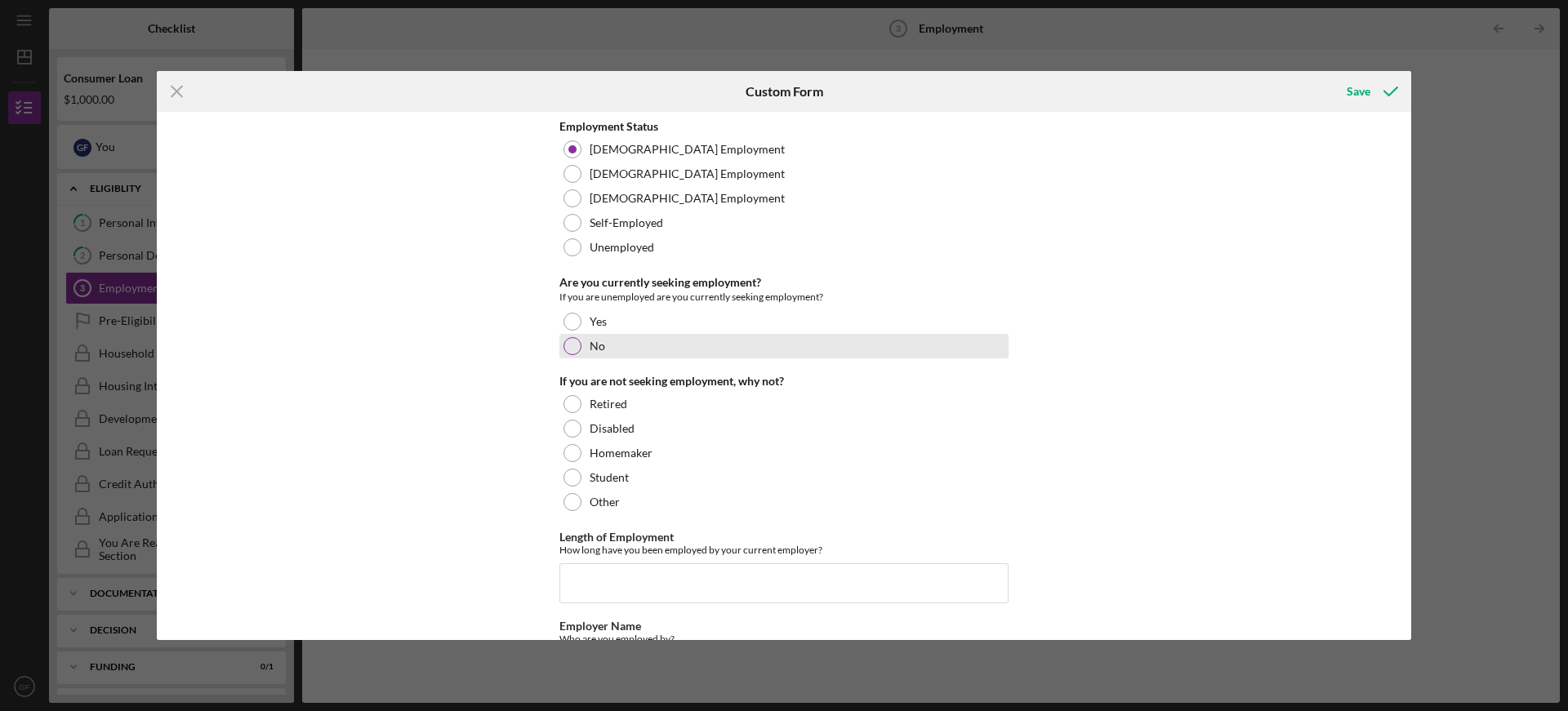
click at [574, 344] on div at bounding box center [573, 347] width 18 height 18
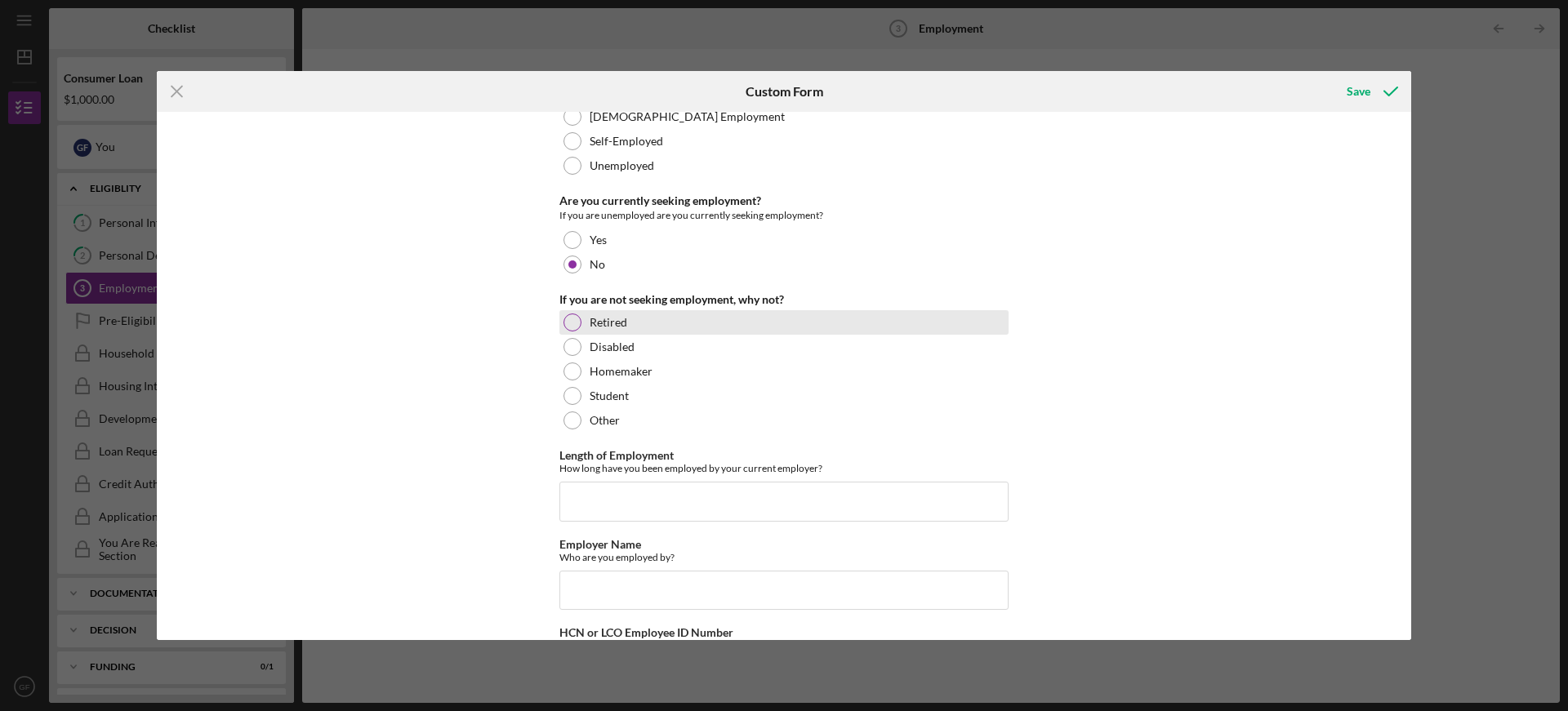
scroll to position [163, 0]
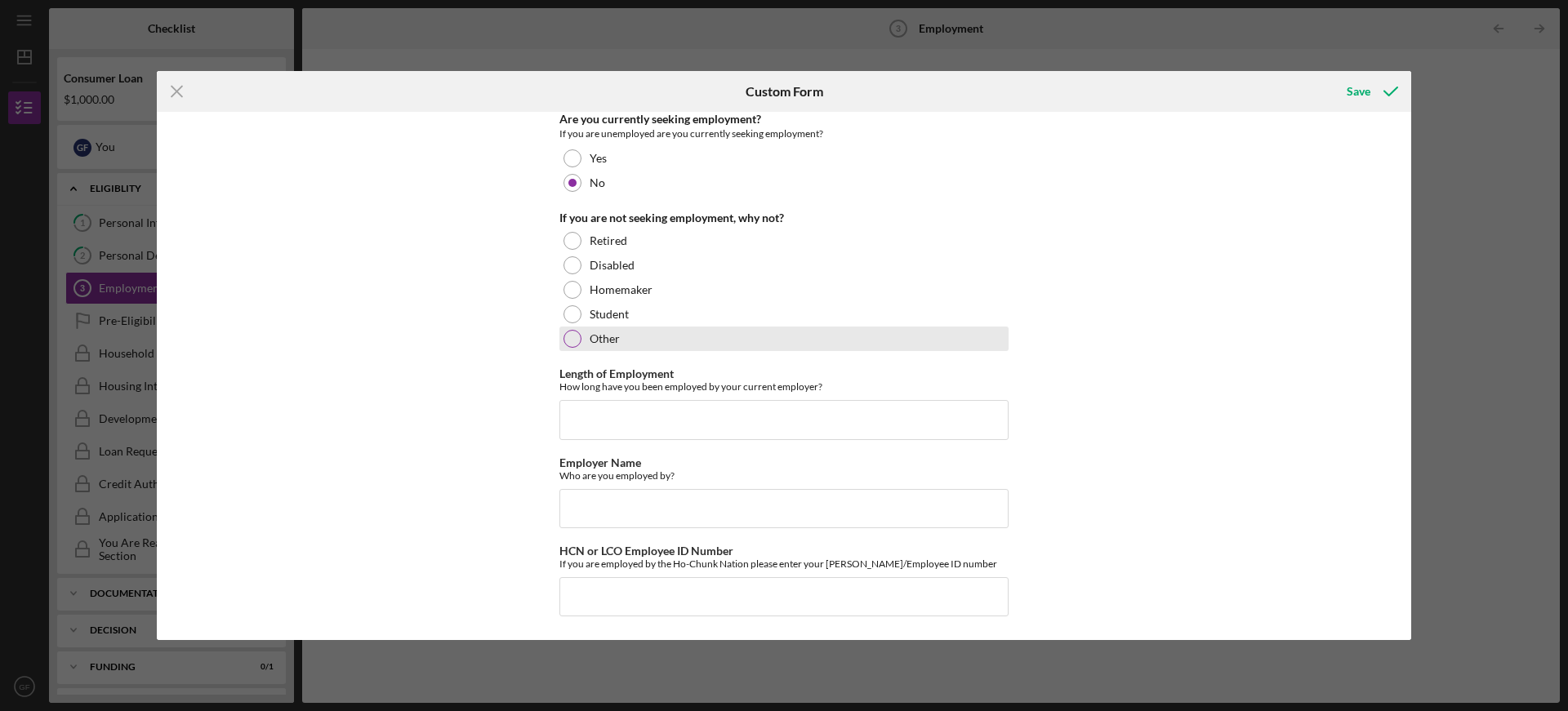
click at [578, 342] on div "Other" at bounding box center [783, 339] width 449 height 25
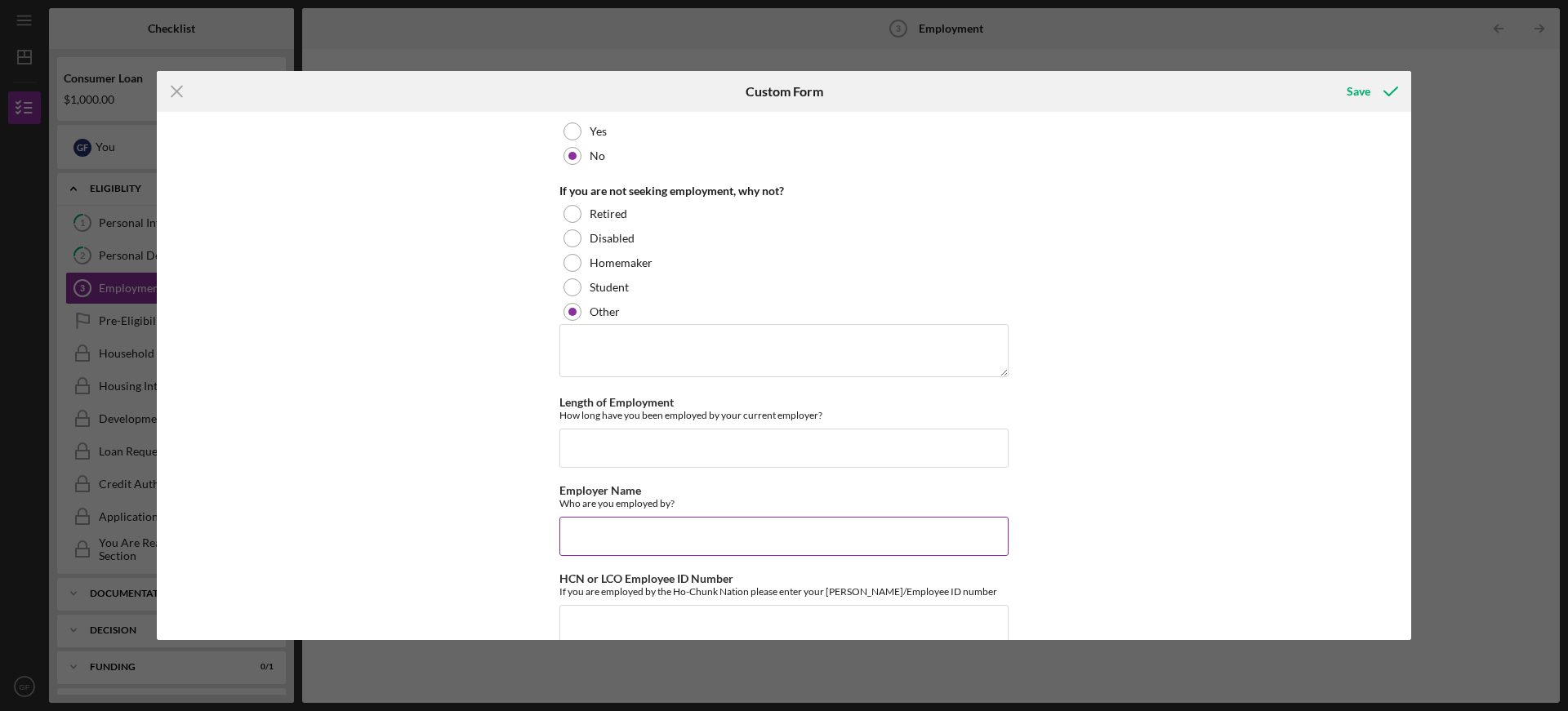
scroll to position [219, 0]
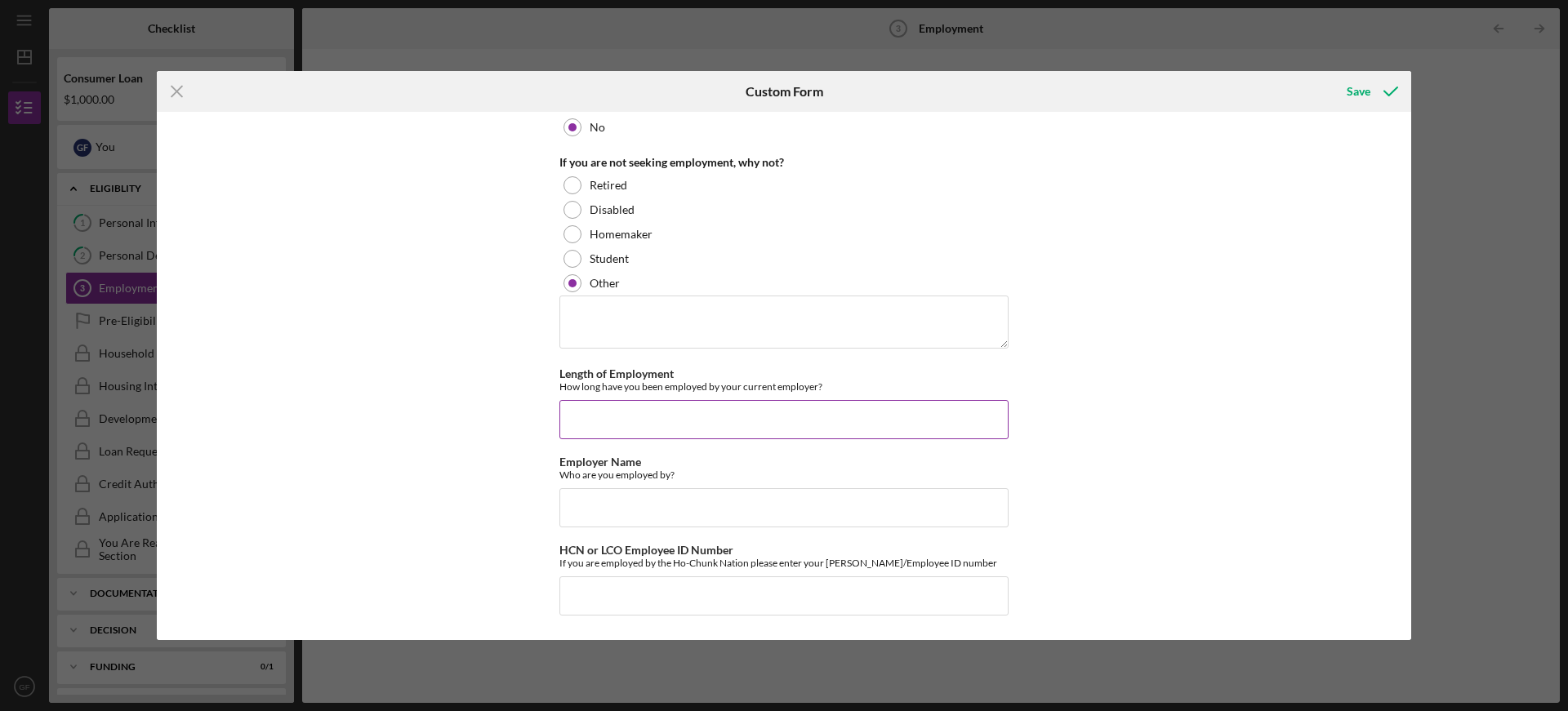
click at [588, 425] on input "Length of Employment" at bounding box center [783, 420] width 449 height 40
type input "18 years"
click at [594, 509] on input "Employer Name" at bounding box center [783, 508] width 449 height 40
type input "Ho-Chunk Nation"
click at [1357, 90] on div "Save" at bounding box center [1359, 91] width 24 height 33
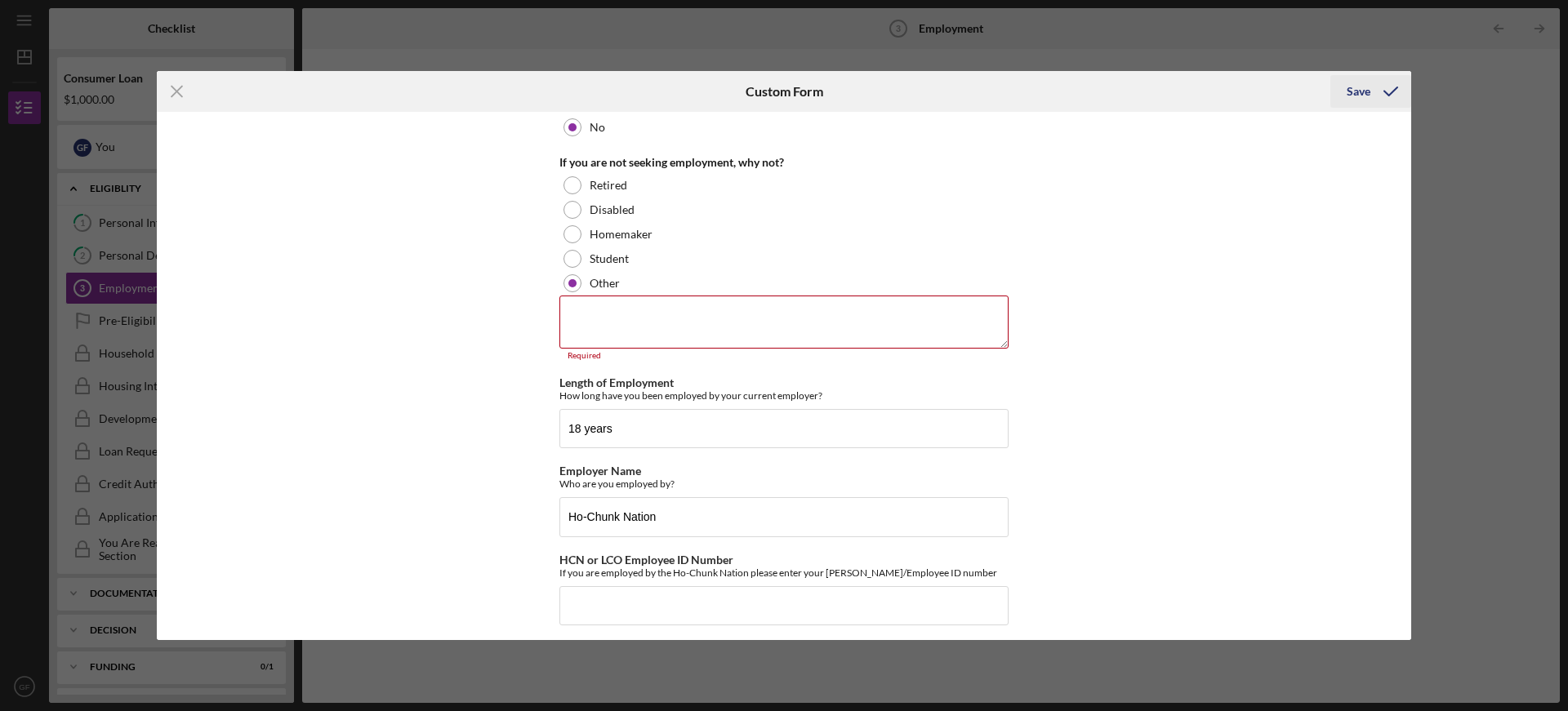
scroll to position [229, 0]
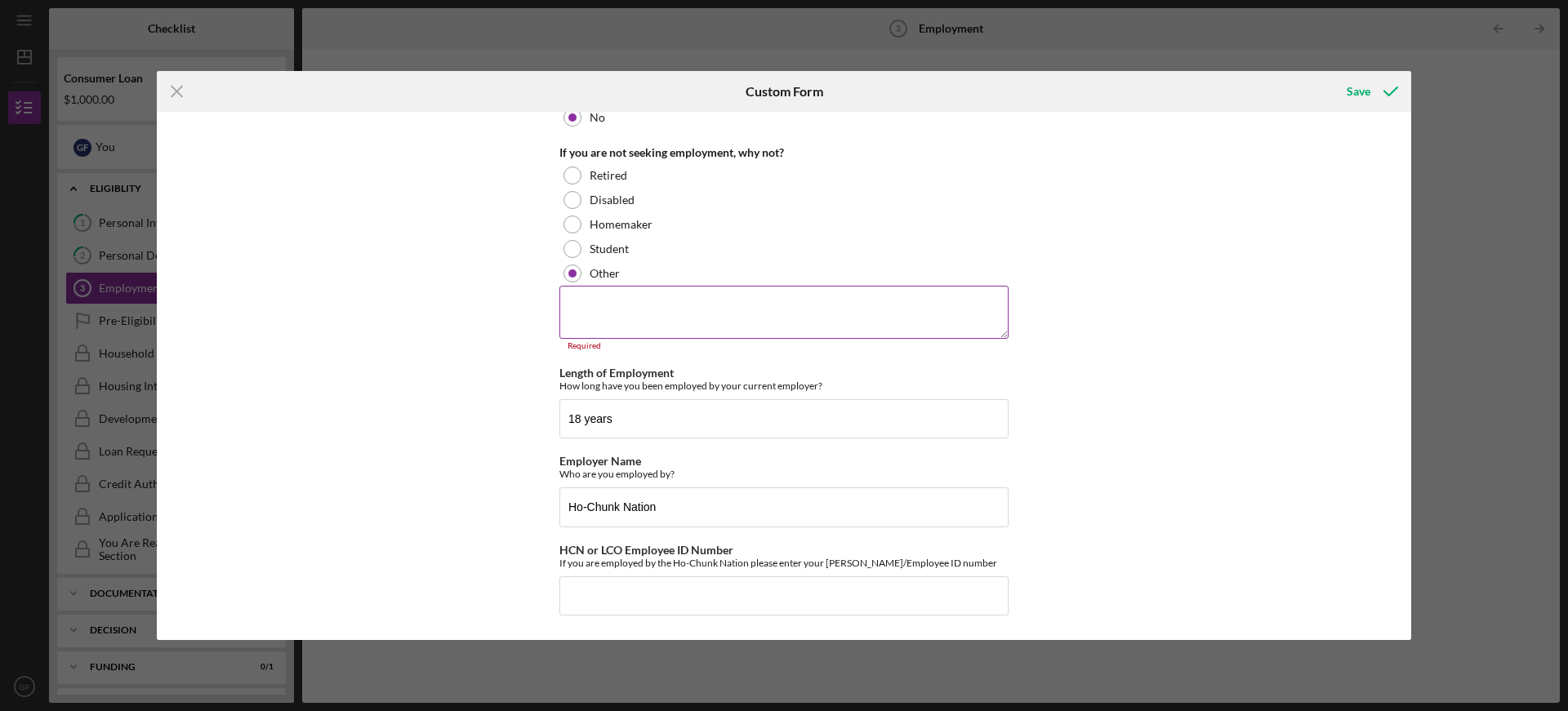
click at [592, 309] on textarea at bounding box center [783, 311] width 449 height 52
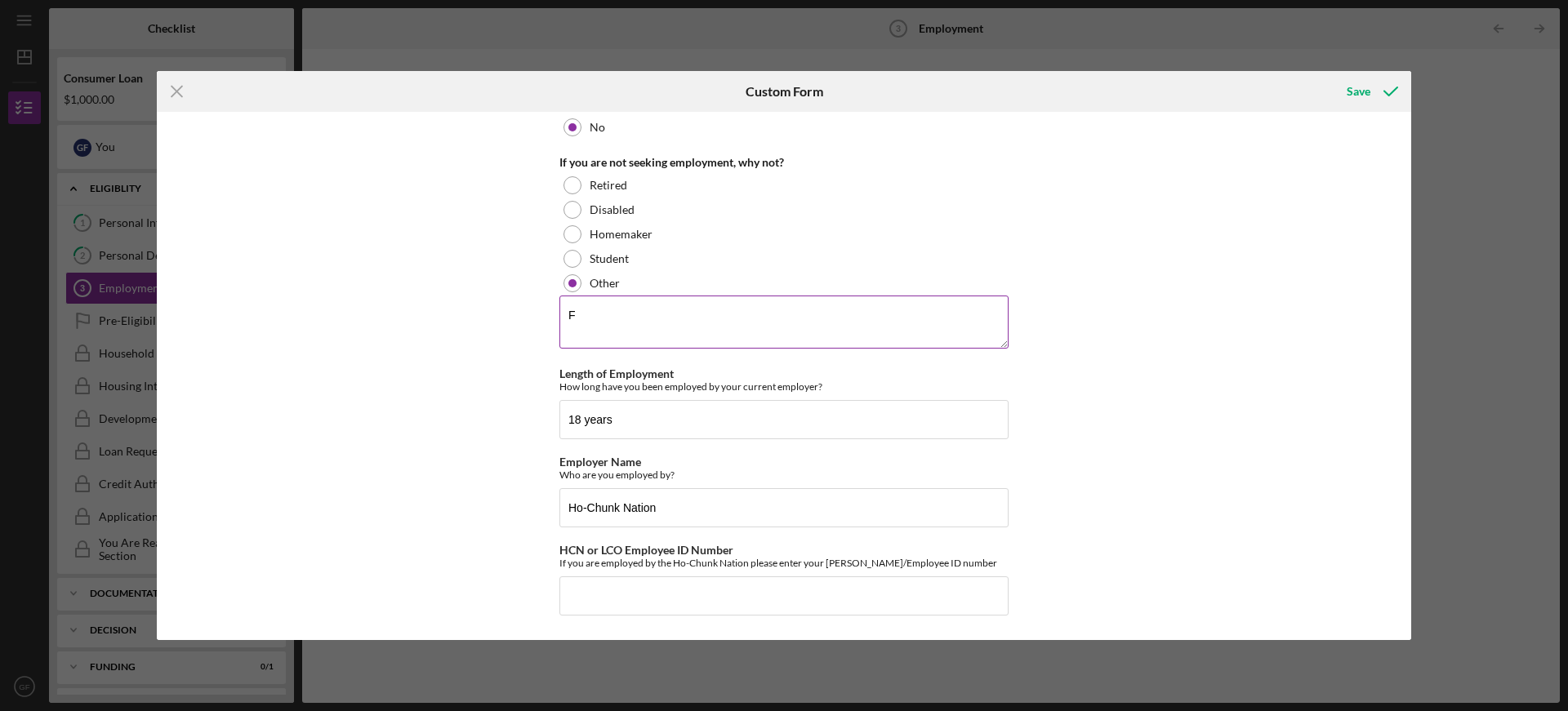
scroll to position [219, 0]
type textarea "Fully Employed already"
click at [1351, 94] on div "Save" at bounding box center [1359, 91] width 24 height 33
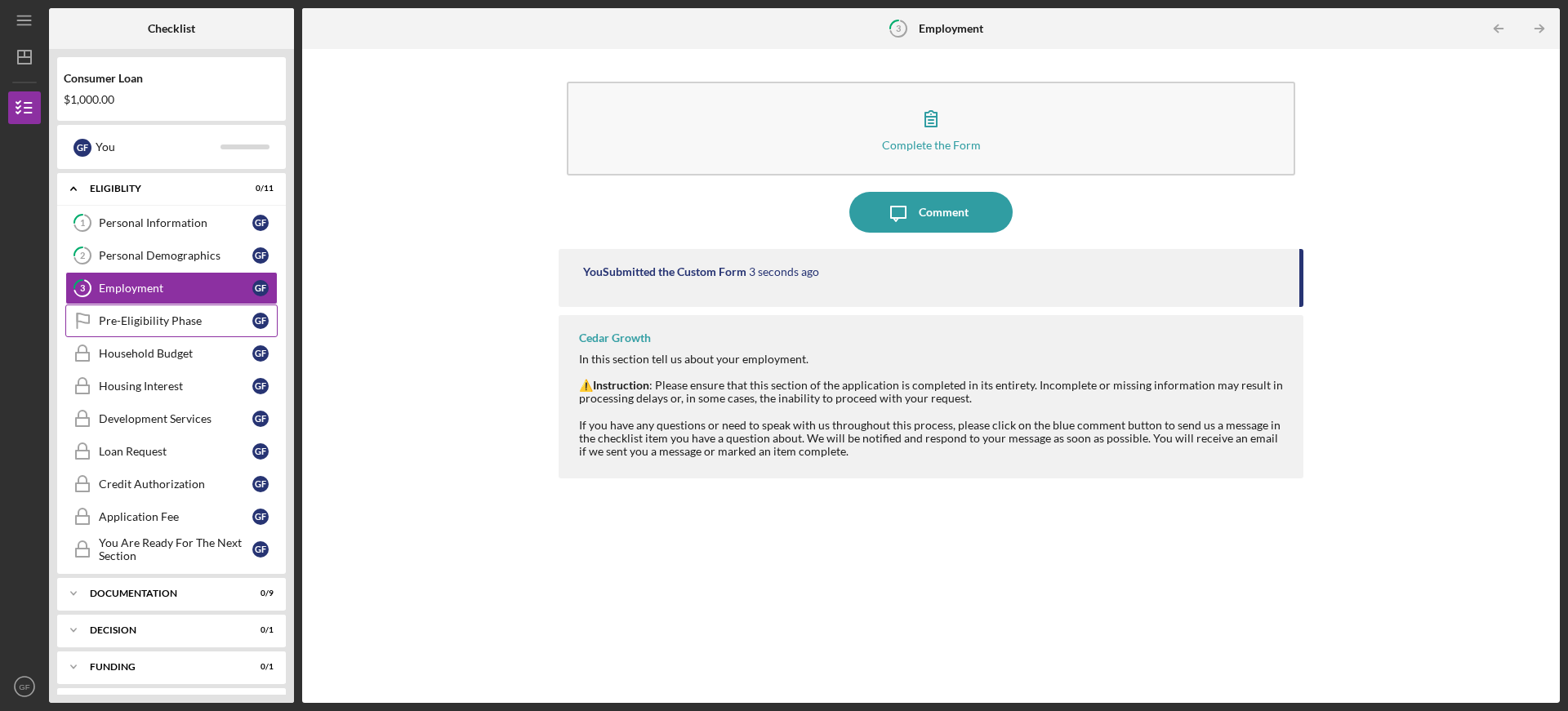
click at [166, 321] on div "Pre-Eligibility Phase" at bounding box center [175, 320] width 153 height 13
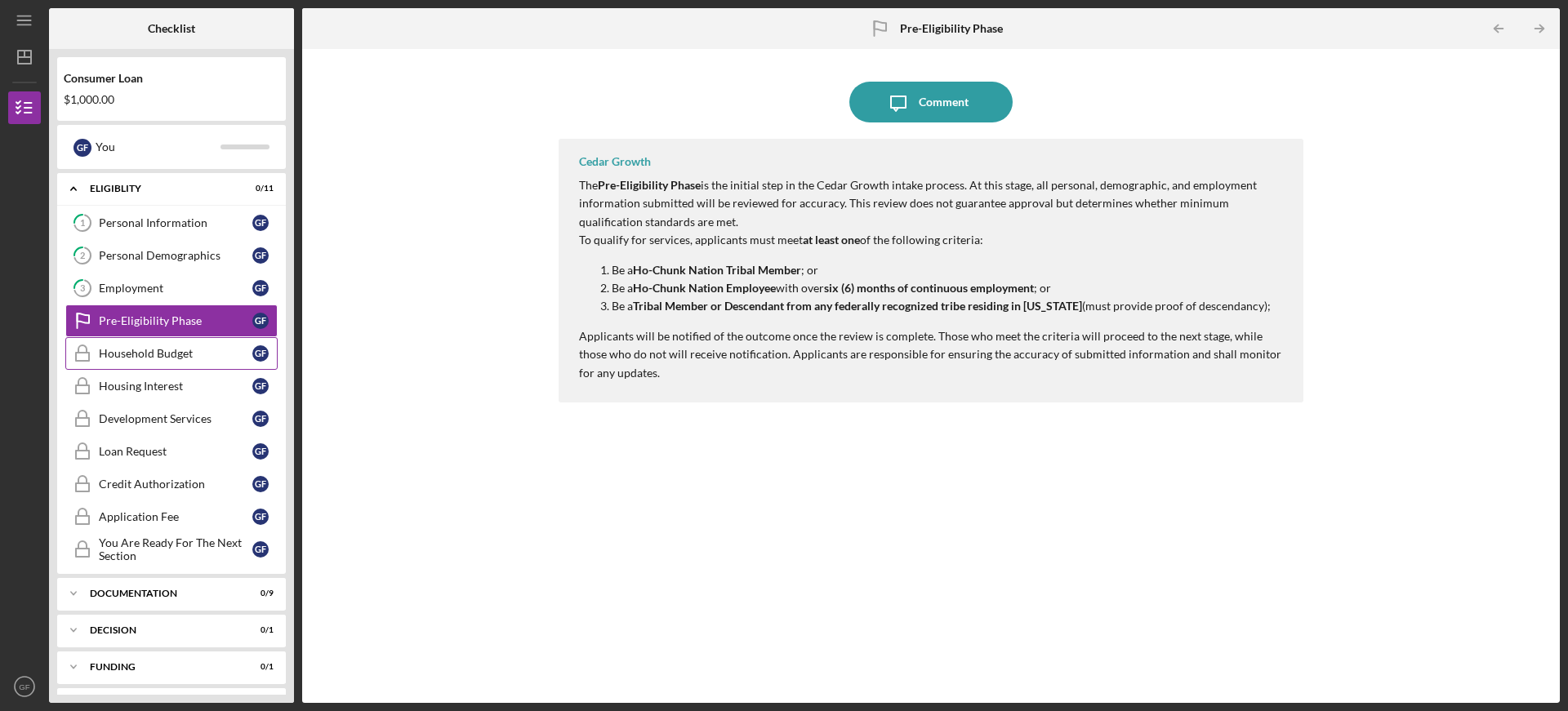
click at [158, 352] on div "Household Budget" at bounding box center [175, 353] width 153 height 13
